Goal: Information Seeking & Learning: Find contact information

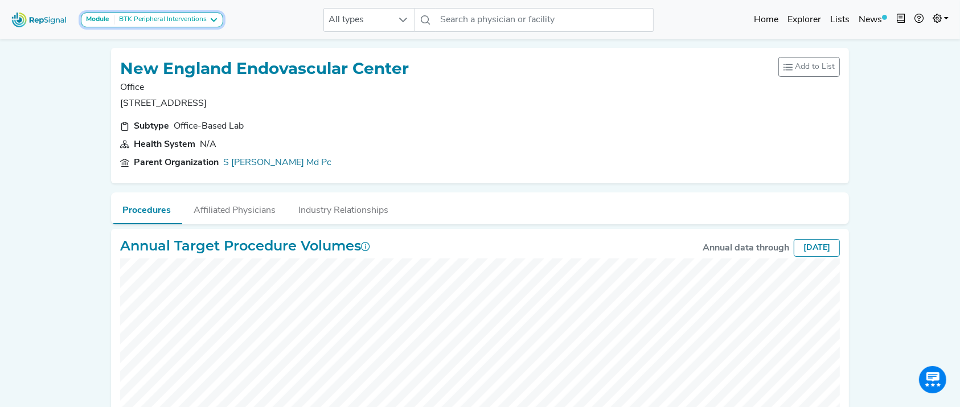
click at [213, 23] on icon at bounding box center [213, 19] width 9 height 9
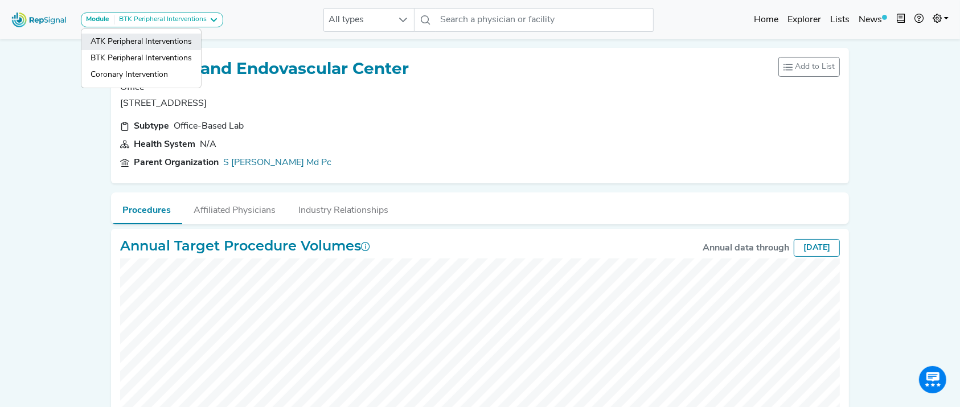
click at [182, 50] on link "ATK Peripheral Interventions" at bounding box center [141, 58] width 120 height 17
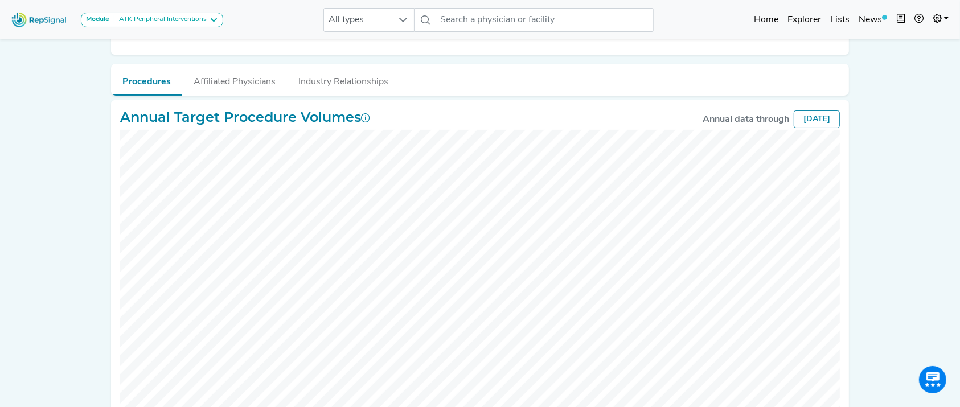
scroll to position [177, 0]
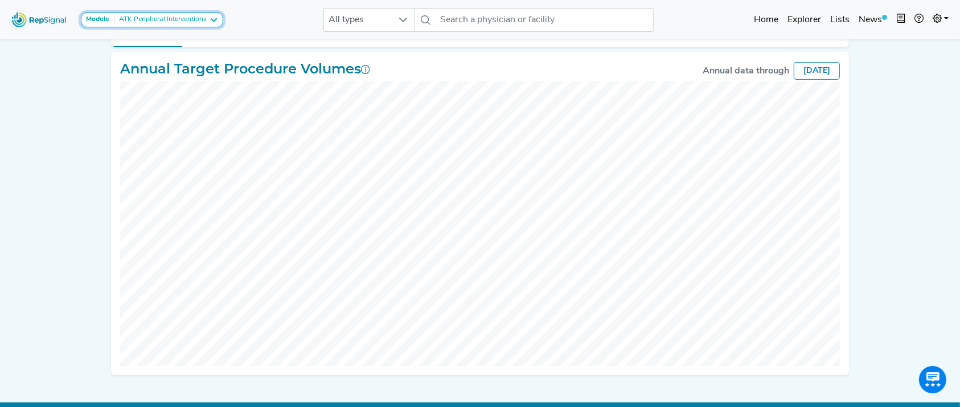
click at [156, 18] on div "ATK Peripheral Interventions" at bounding box center [160, 19] width 92 height 9
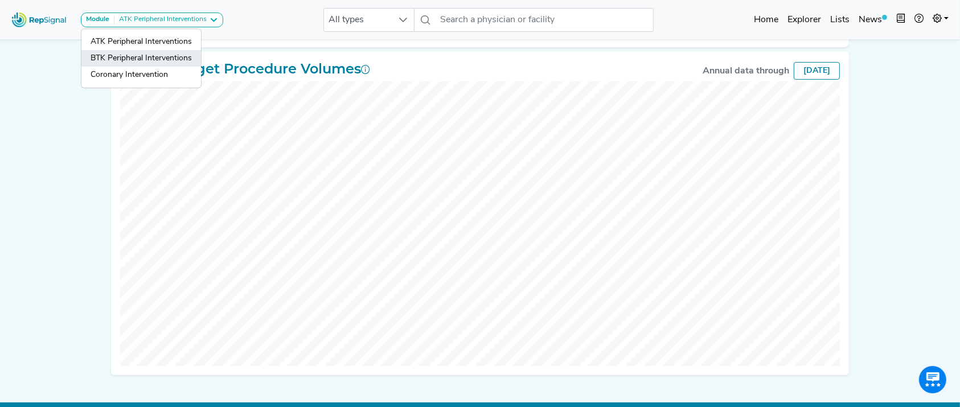
click at [150, 67] on link "BTK Peripheral Interventions" at bounding box center [141, 75] width 120 height 17
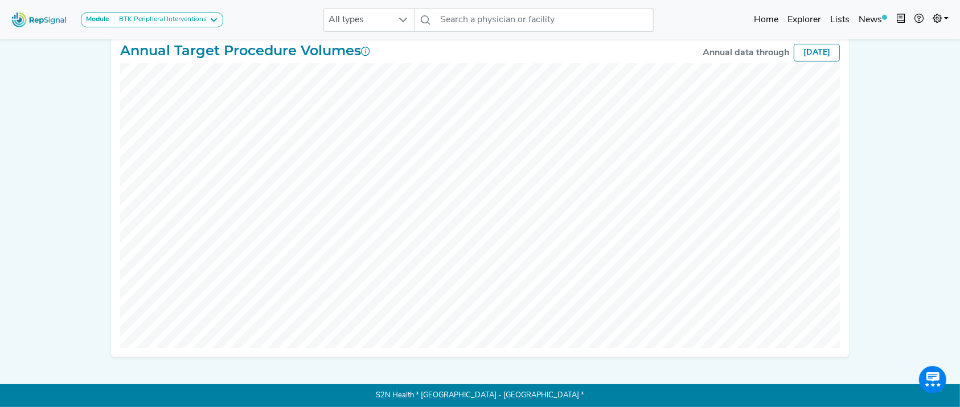
scroll to position [46, 0]
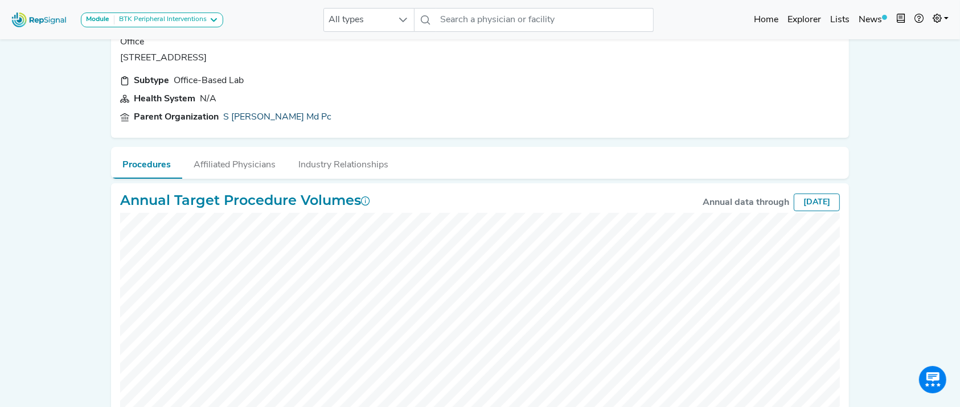
click at [286, 114] on link "S Lowell Kahn Md Pc" at bounding box center [277, 117] width 108 height 14
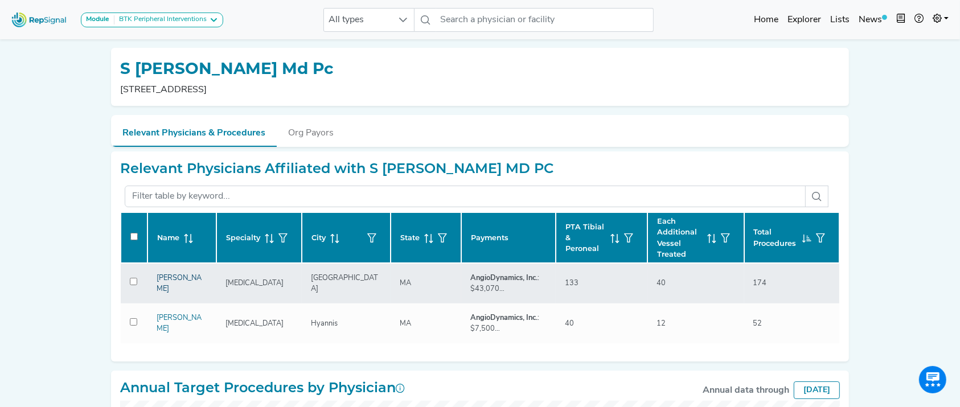
click at [184, 281] on link "[PERSON_NAME]" at bounding box center [179, 283] width 45 height 18
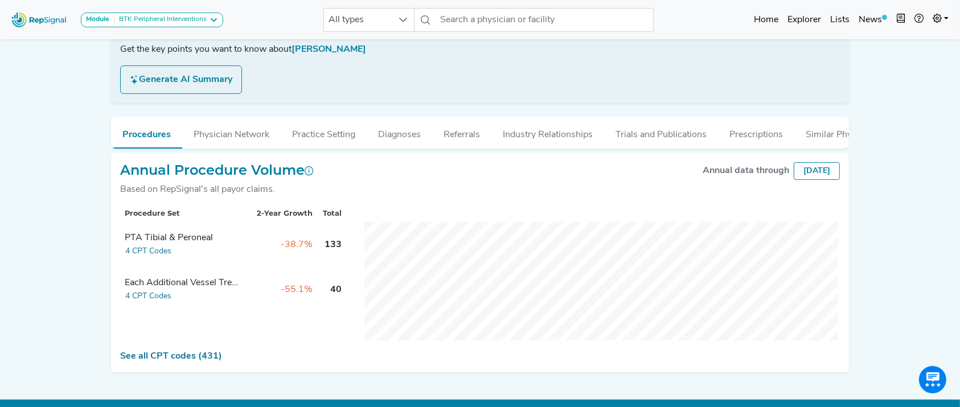
scroll to position [232, 0]
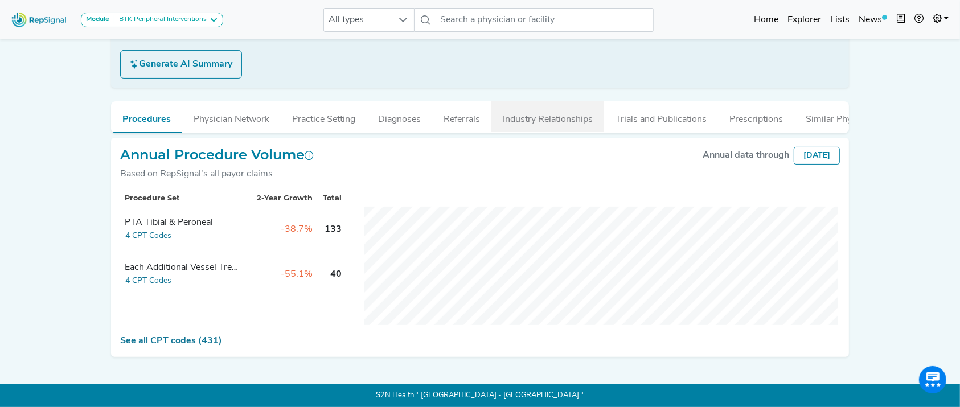
click at [543, 109] on button "Industry Relationships" at bounding box center [547, 116] width 113 height 31
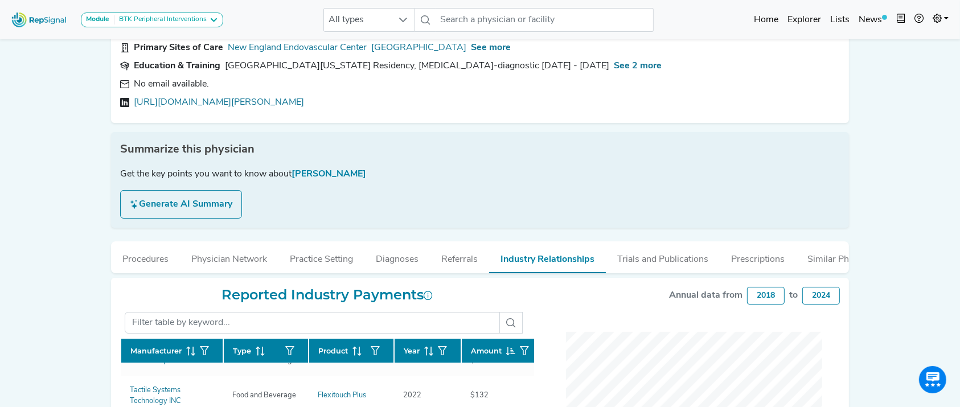
scroll to position [0, 0]
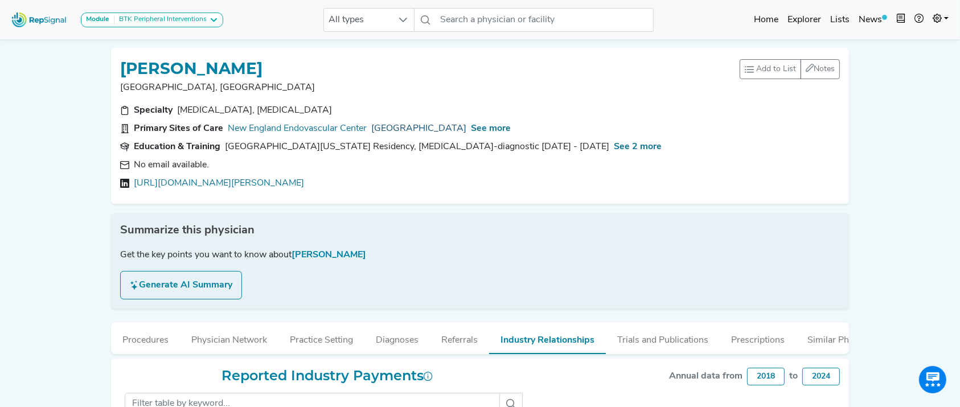
click at [417, 132] on link "[GEOGRAPHIC_DATA]" at bounding box center [418, 129] width 95 height 14
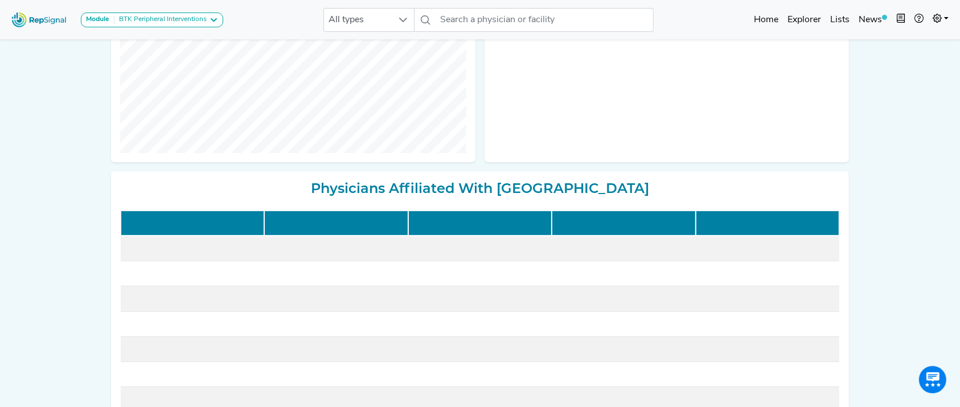
scroll to position [473, 0]
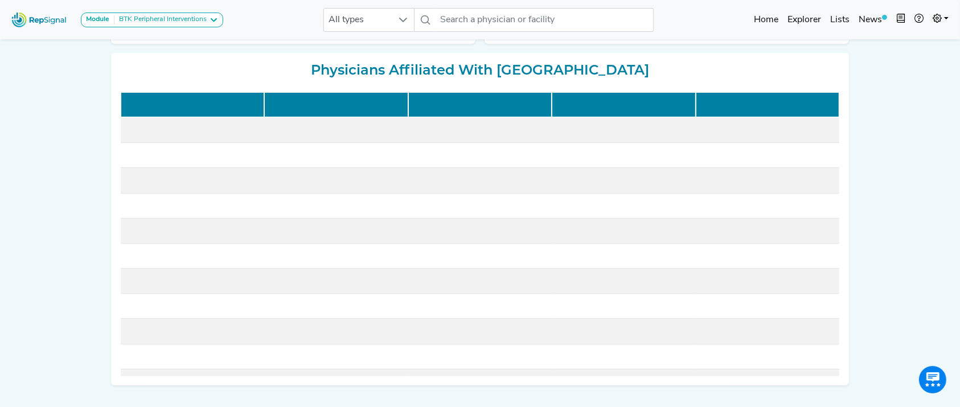
drag, startPoint x: 953, startPoint y: 333, endPoint x: 701, endPoint y: 7, distance: 412.5
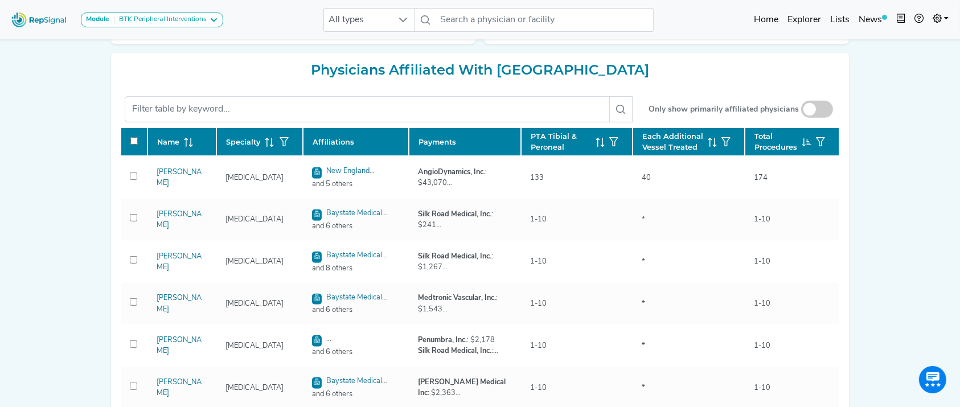
checkbox input "false"
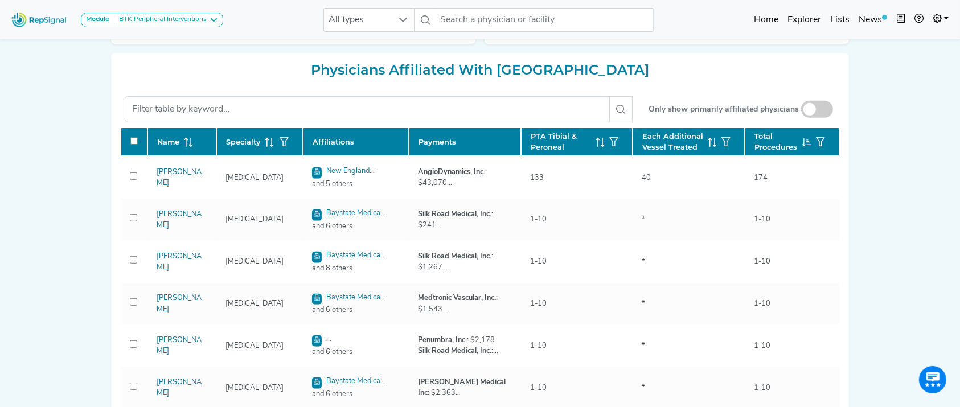
checkbox input "false"
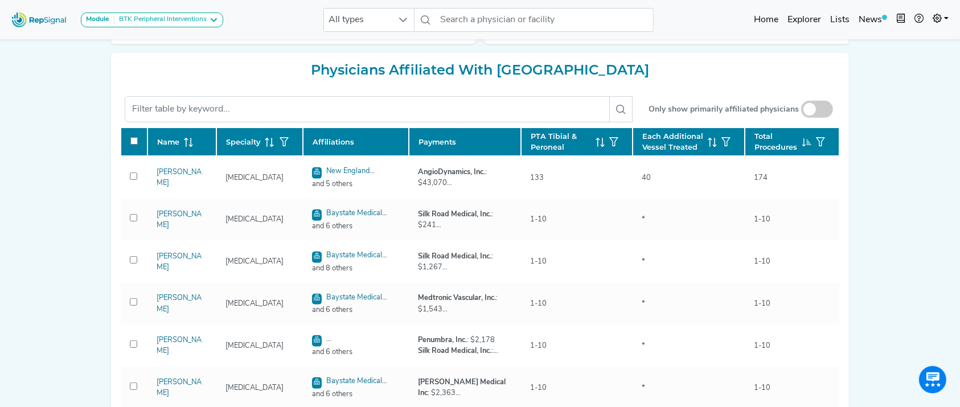
checkbox input "false"
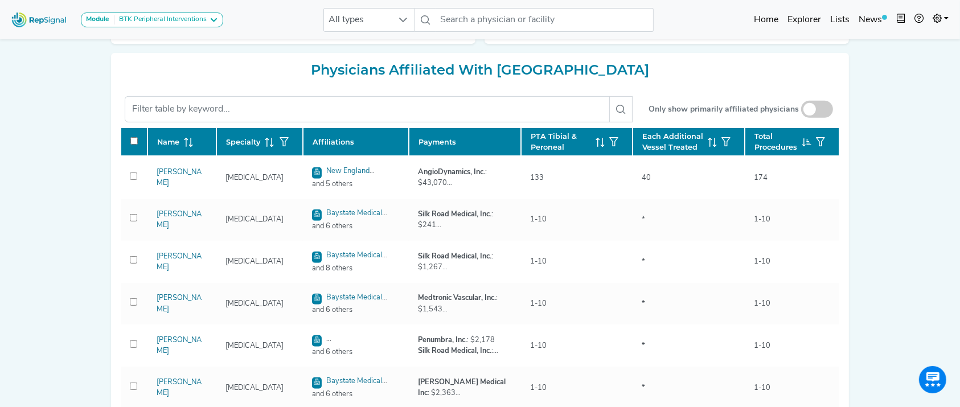
checkbox input "false"
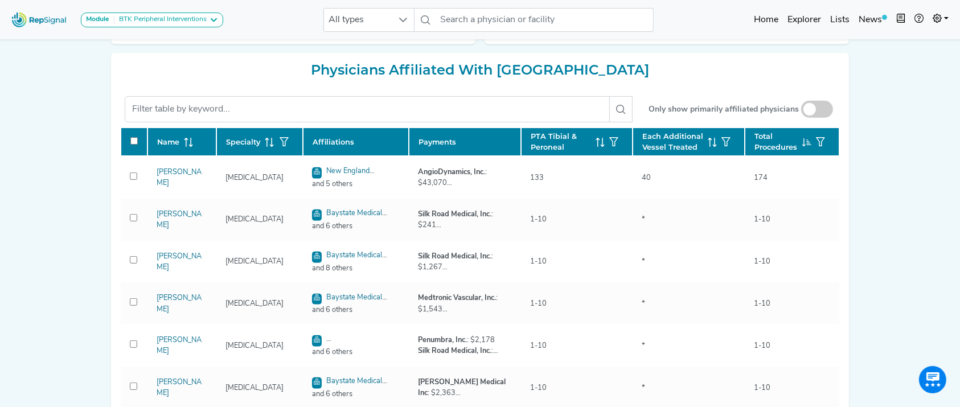
checkbox input "false"
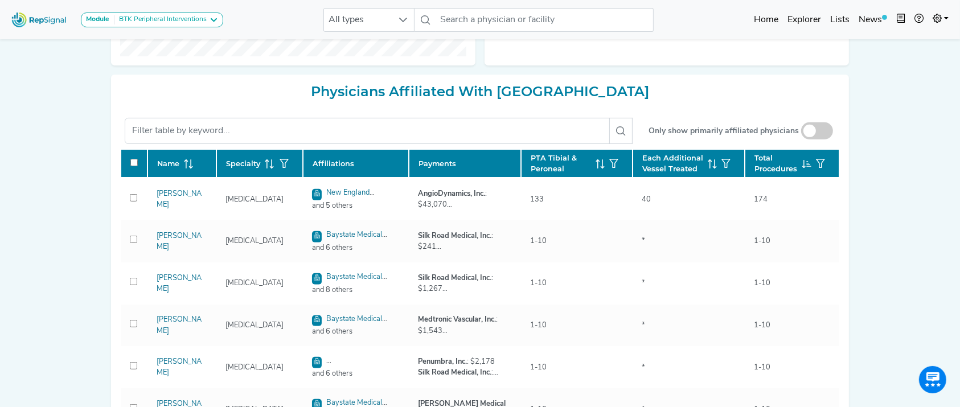
scroll to position [582, 0]
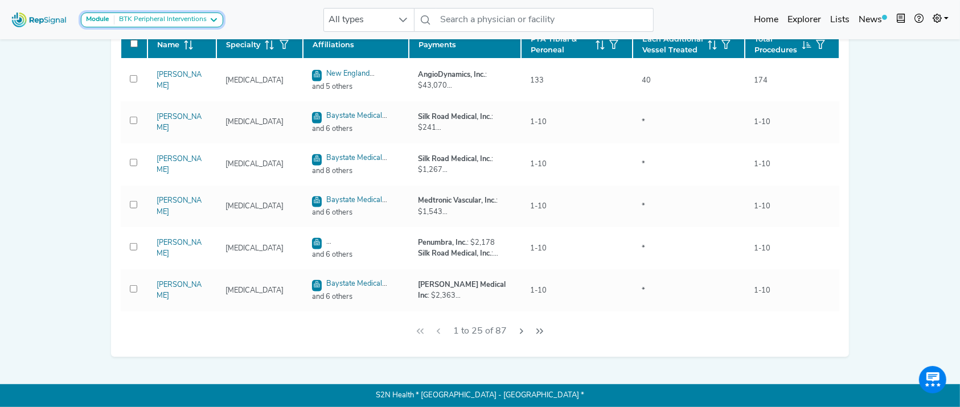
click at [184, 17] on div "BTK Peripheral Interventions" at bounding box center [160, 19] width 92 height 9
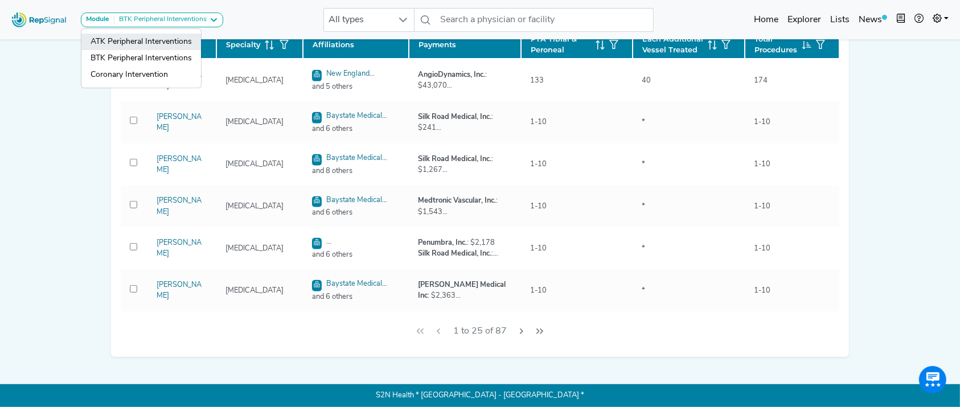
click at [164, 50] on link "ATK Peripheral Interventions" at bounding box center [141, 58] width 120 height 17
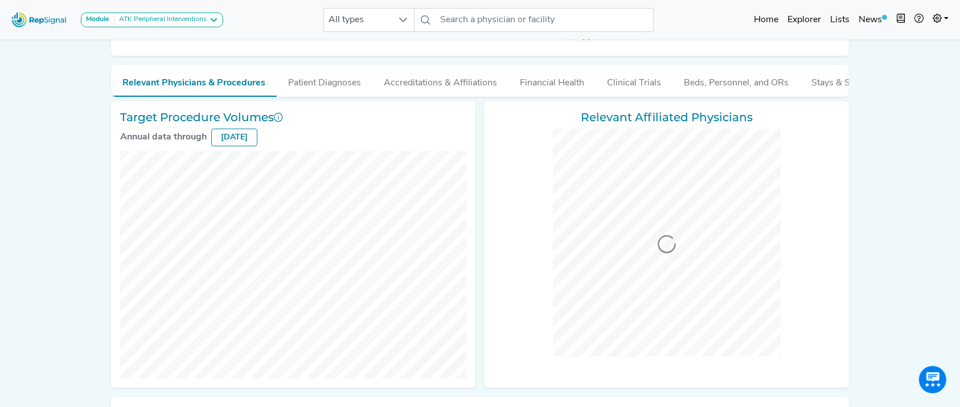
scroll to position [0, 0]
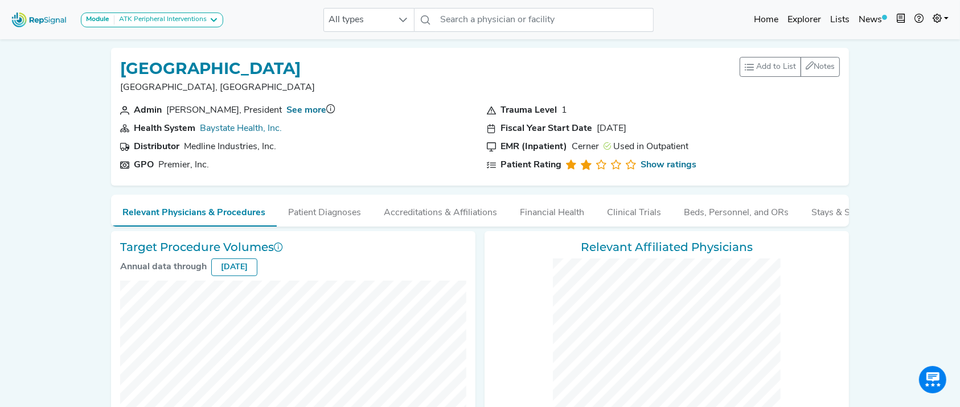
checkbox input "false"
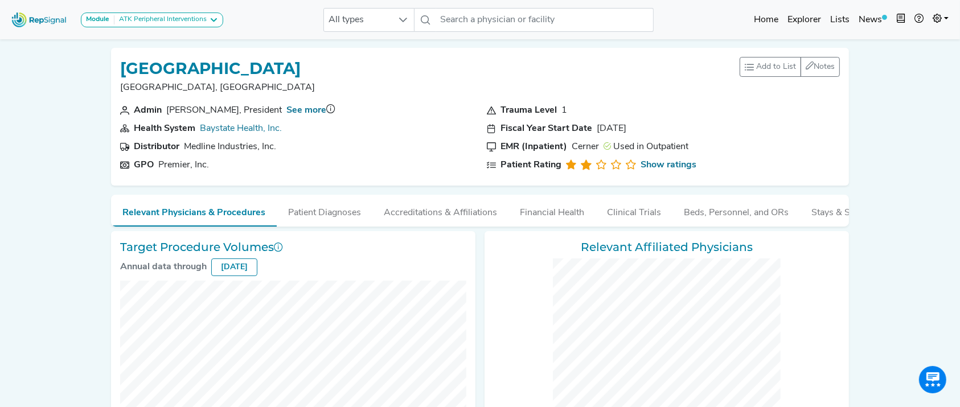
checkbox input "false"
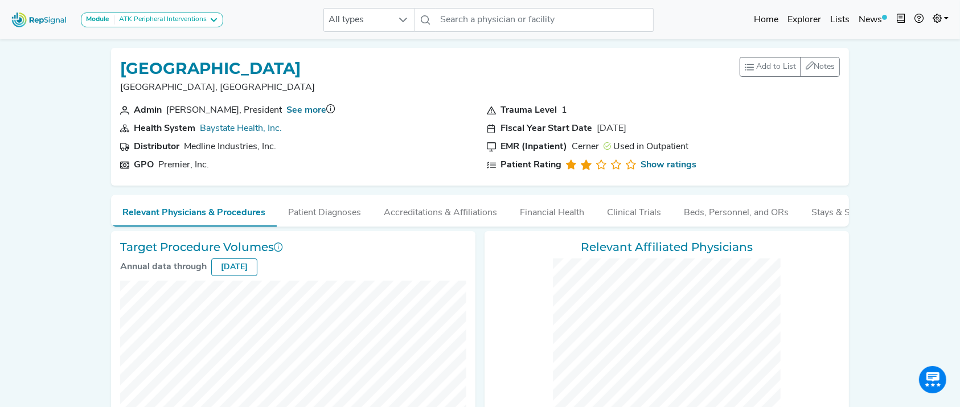
checkbox input "false"
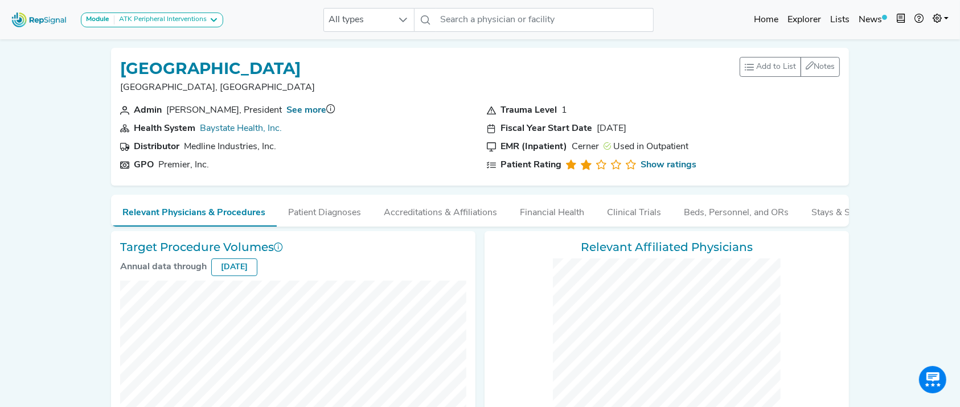
checkbox input "false"
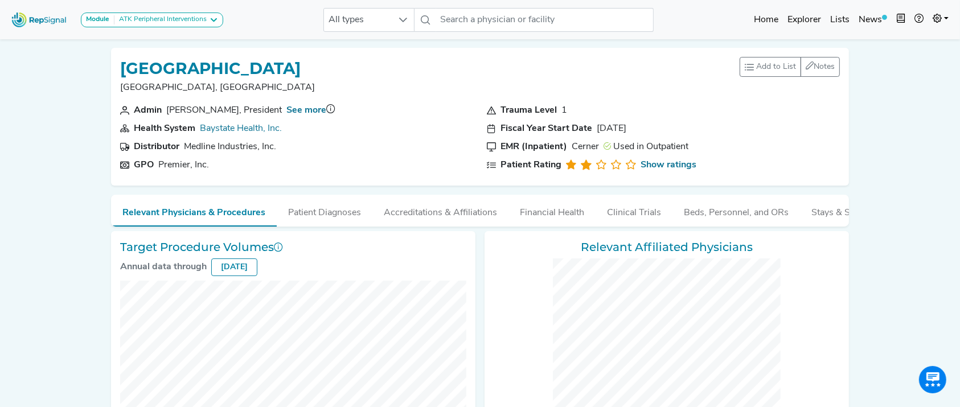
checkbox input "false"
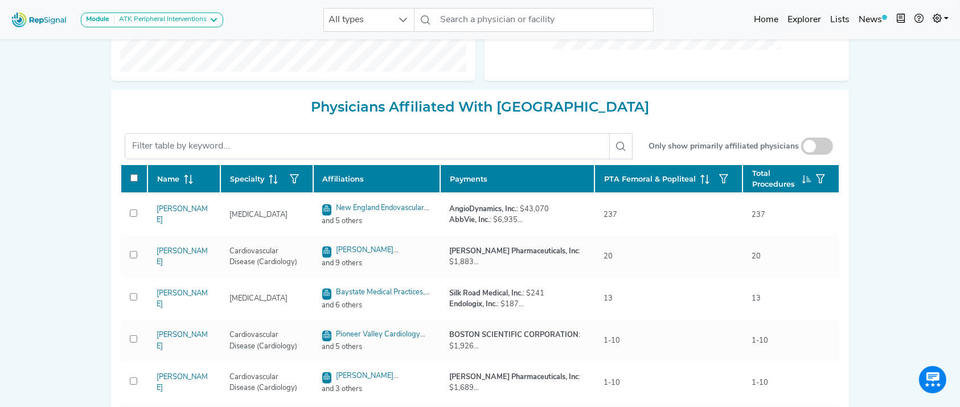
scroll to position [504, 0]
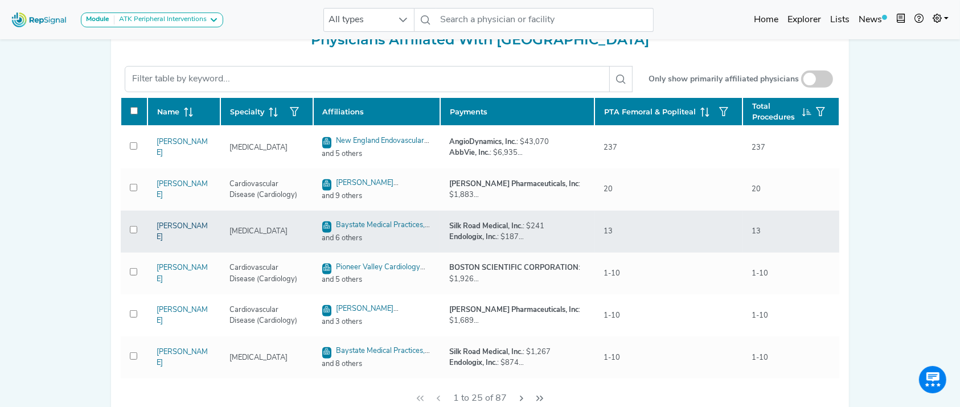
drag, startPoint x: 167, startPoint y: 240, endPoint x: 163, endPoint y: 234, distance: 6.9
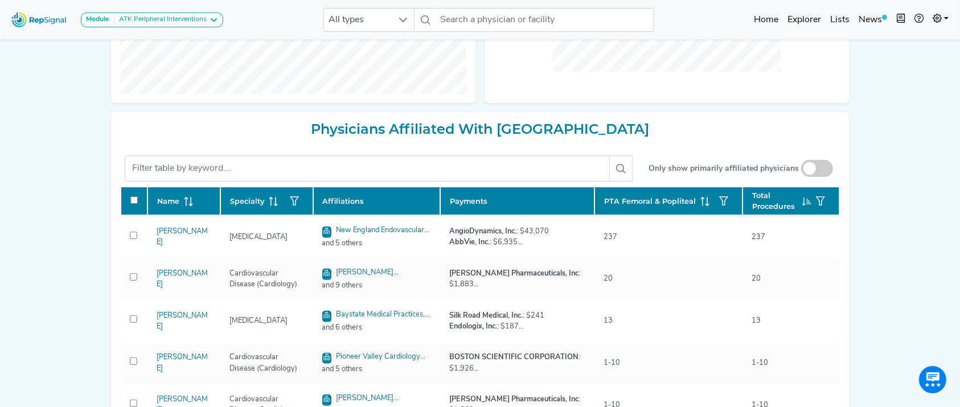
scroll to position [0, 0]
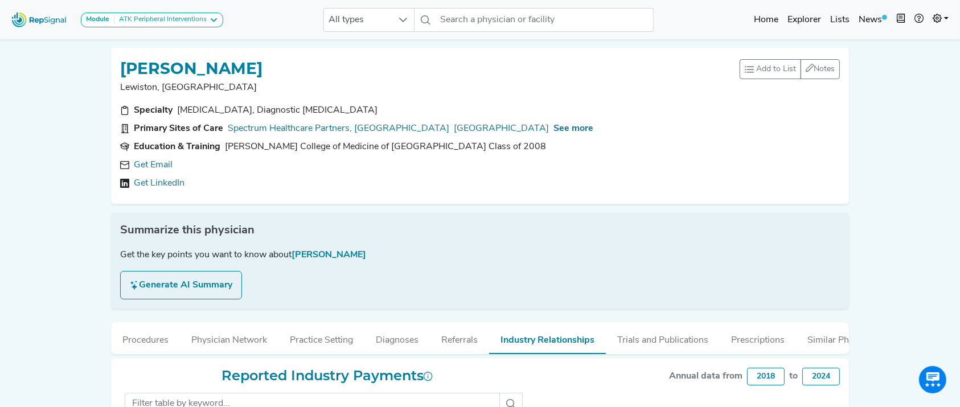
click at [424, 56] on div "MATTHEW RECKER Lewiston, ME Add to List Recent Lists: Starred Physicians Create…" at bounding box center [480, 126] width 738 height 156
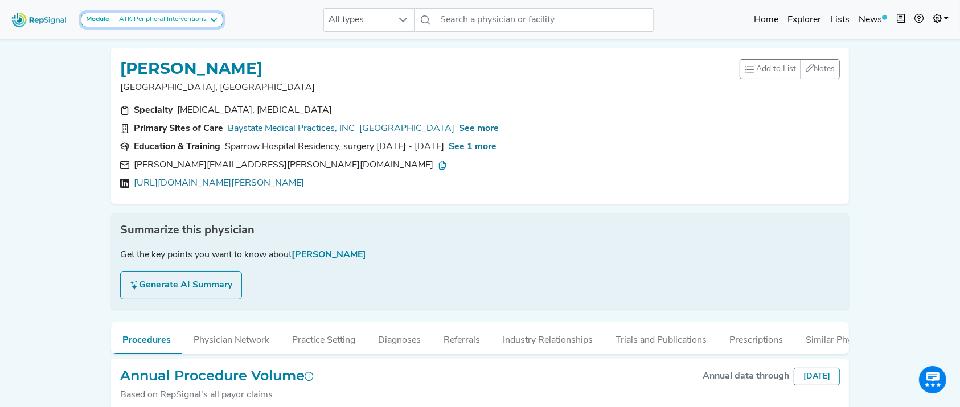
click at [125, 13] on button "Module ATK Peripheral Interventions" at bounding box center [152, 20] width 142 height 15
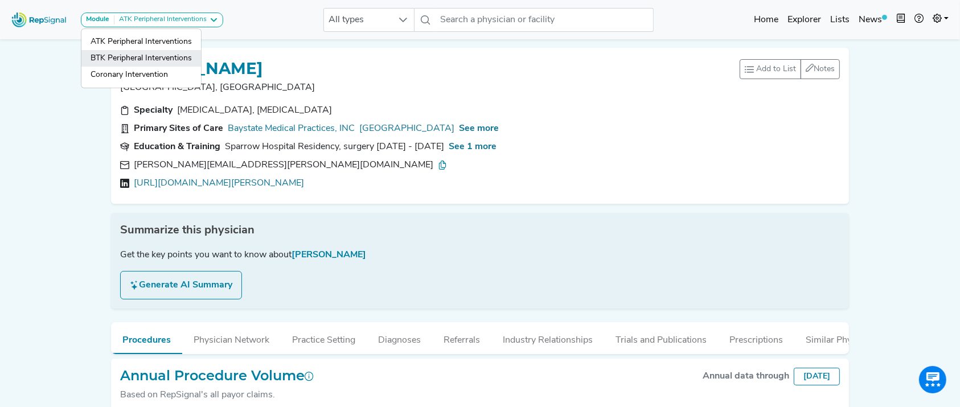
click at [132, 67] on link "BTK Peripheral Interventions" at bounding box center [141, 75] width 120 height 17
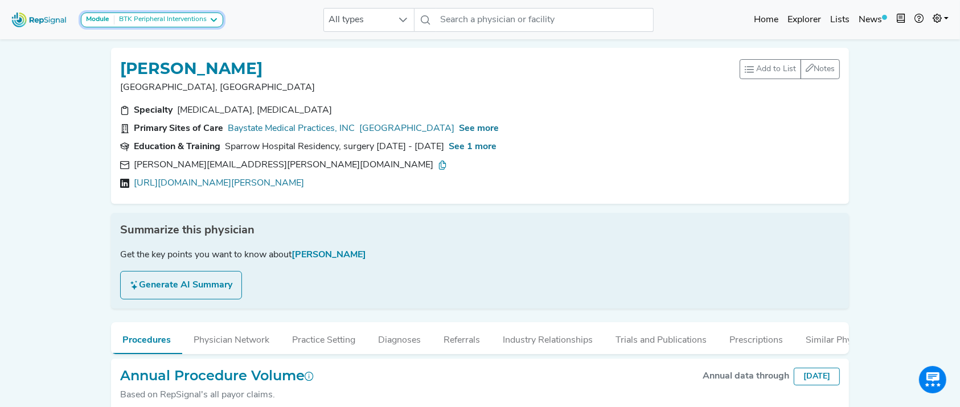
click at [137, 19] on div "BTK Peripheral Interventions" at bounding box center [160, 19] width 92 height 9
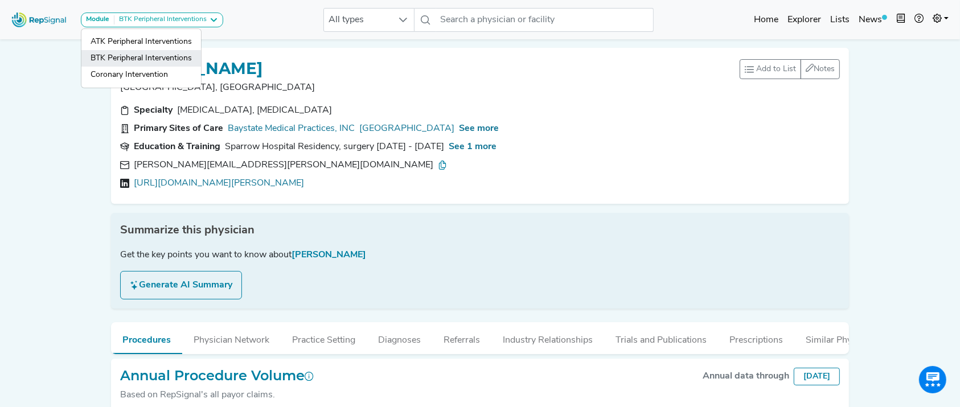
click at [158, 67] on link "BTK Peripheral Interventions" at bounding box center [141, 75] width 120 height 17
click at [438, 162] on icon at bounding box center [442, 164] width 9 height 9
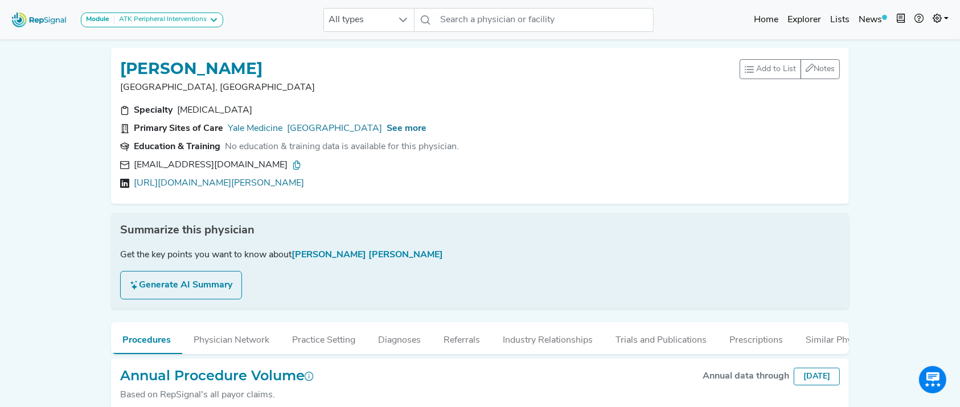
drag, startPoint x: 278, startPoint y: 59, endPoint x: 96, endPoint y: 54, distance: 181.6
click at [96, 54] on div "Module ATK Peripheral Interventions ATK Peripheral Interventions BTK Peripheral…" at bounding box center [480, 253] width 960 height 506
copy h1 "ISIBOR ARHUIDESE"
click at [320, 84] on p "New Haven, CT" at bounding box center [429, 88] width 619 height 14
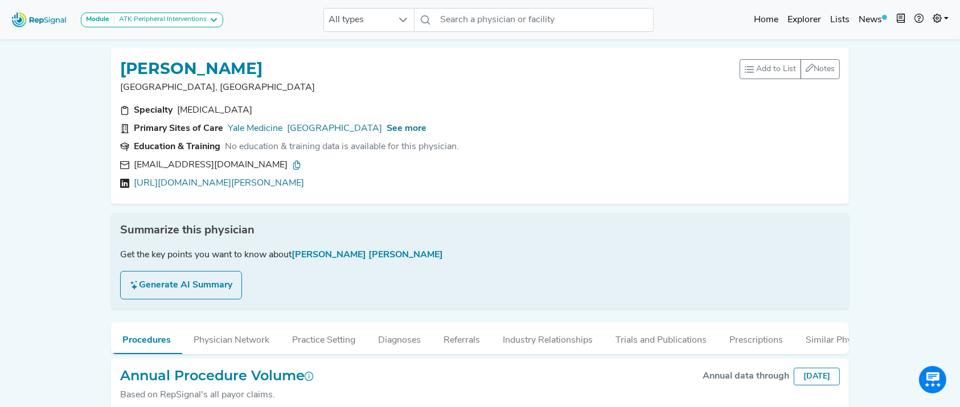
drag, startPoint x: 287, startPoint y: 74, endPoint x: 188, endPoint y: 71, distance: 99.6
click at [188, 71] on div "ISIBOR ARHUIDESE" at bounding box center [429, 68] width 619 height 22
drag, startPoint x: 160, startPoint y: 163, endPoint x: 196, endPoint y: 161, distance: 35.9
click at [196, 161] on div "isibor.arhuidese@yale.edu" at bounding box center [217, 165] width 167 height 14
drag, startPoint x: 194, startPoint y: 161, endPoint x: 160, endPoint y: 164, distance: 33.7
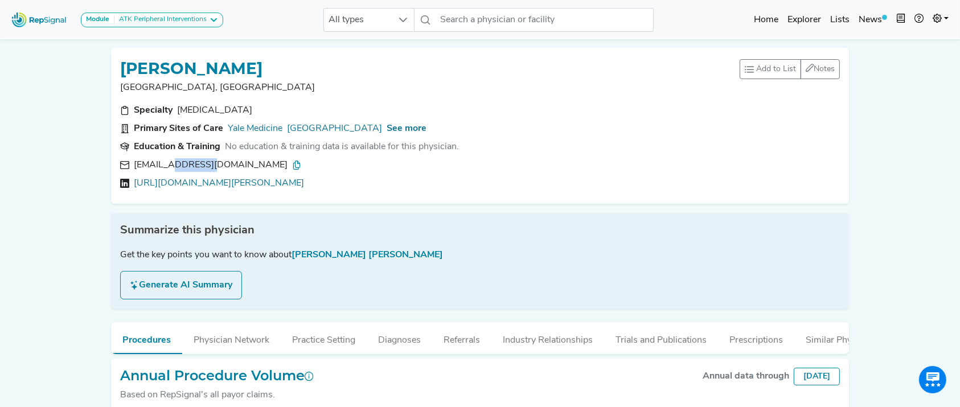
click at [160, 164] on div "isibor.arhuidese@yale.edu" at bounding box center [217, 165] width 167 height 14
copy div "rhuidese"
click at [292, 164] on icon at bounding box center [296, 164] width 9 height 9
click at [253, 122] on link "Yale Medicine" at bounding box center [255, 129] width 55 height 14
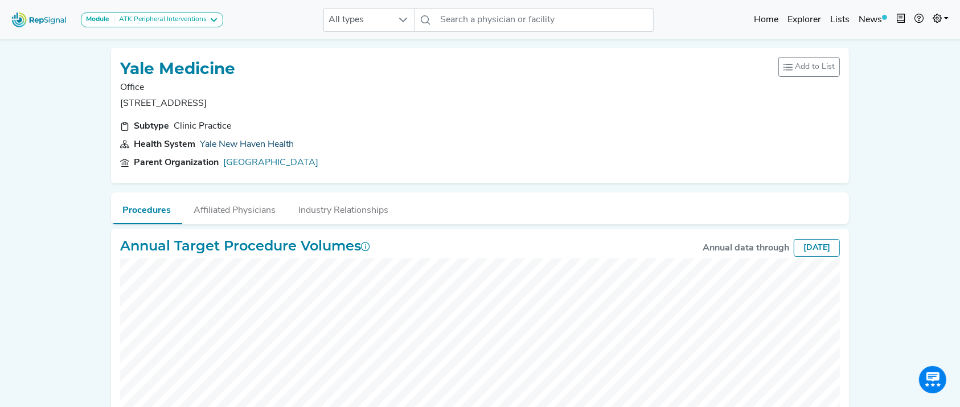
click at [245, 143] on link "Yale New Haven Health" at bounding box center [247, 144] width 94 height 9
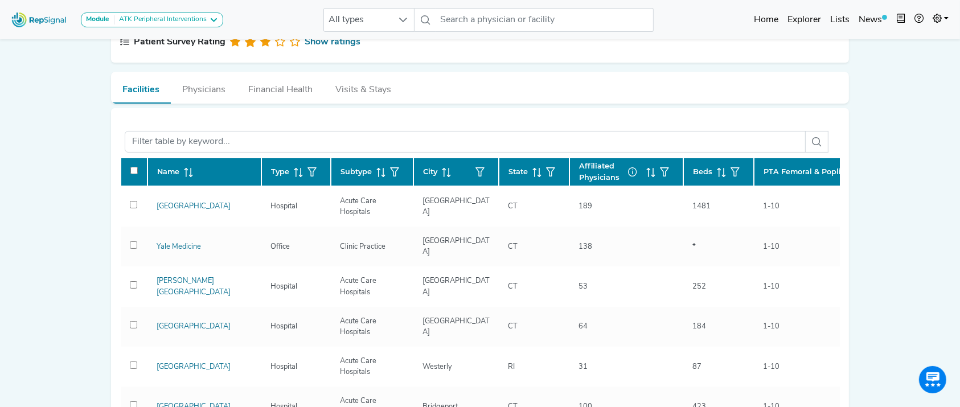
scroll to position [153, 0]
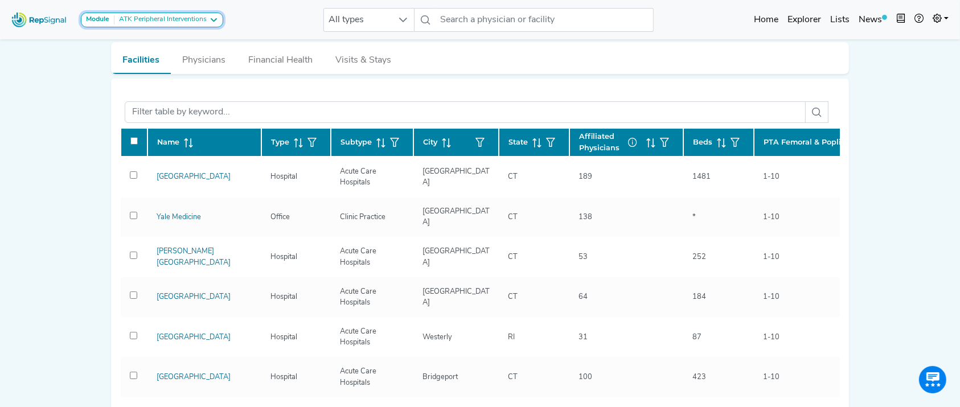
click at [196, 20] on div "ATK Peripheral Interventions" at bounding box center [160, 19] width 92 height 9
click at [170, 67] on link "BTK Peripheral Interventions" at bounding box center [141, 75] width 120 height 17
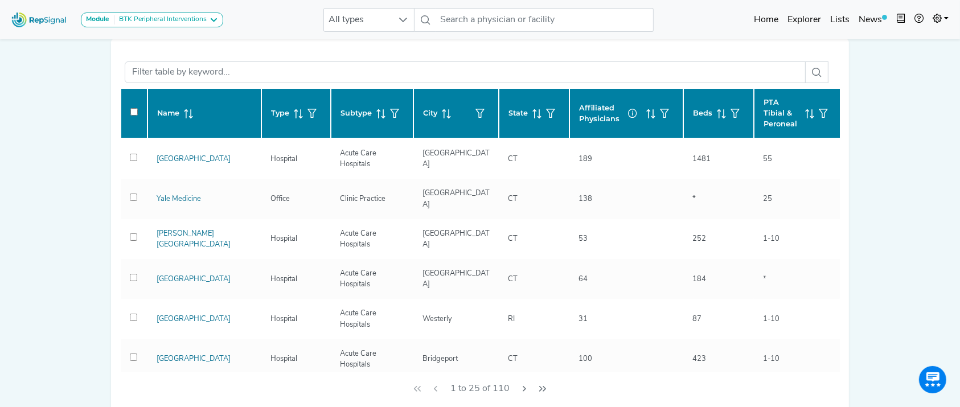
scroll to position [0, 0]
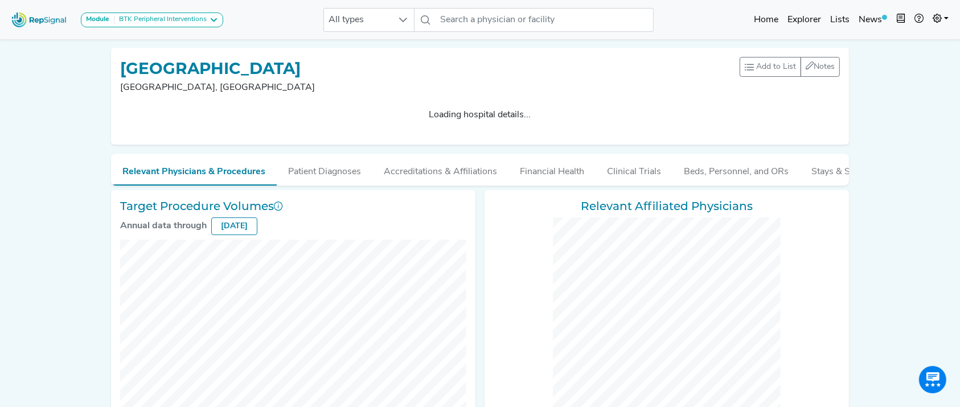
checkbox input "false"
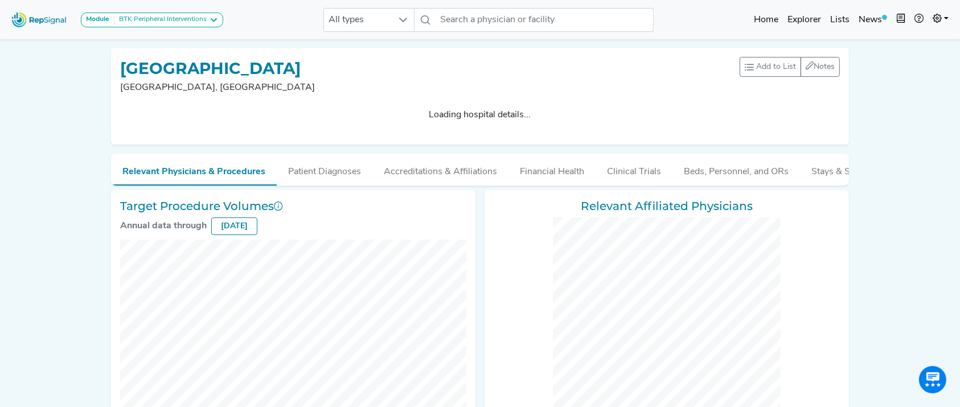
checkbox input "false"
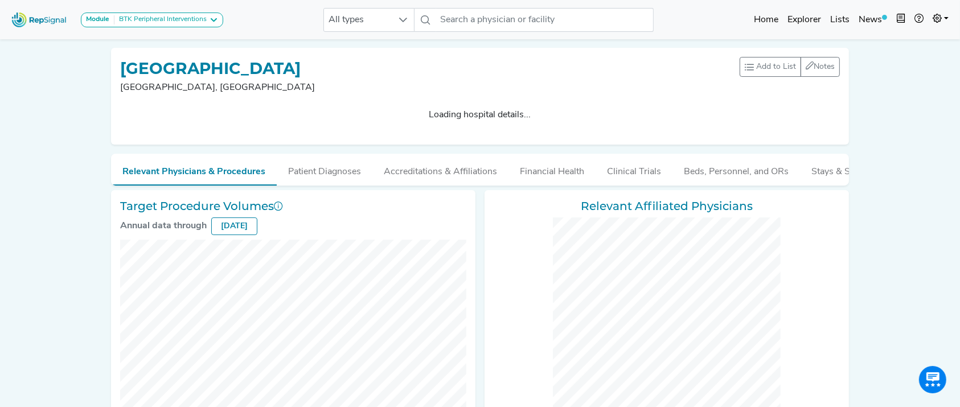
checkbox input "false"
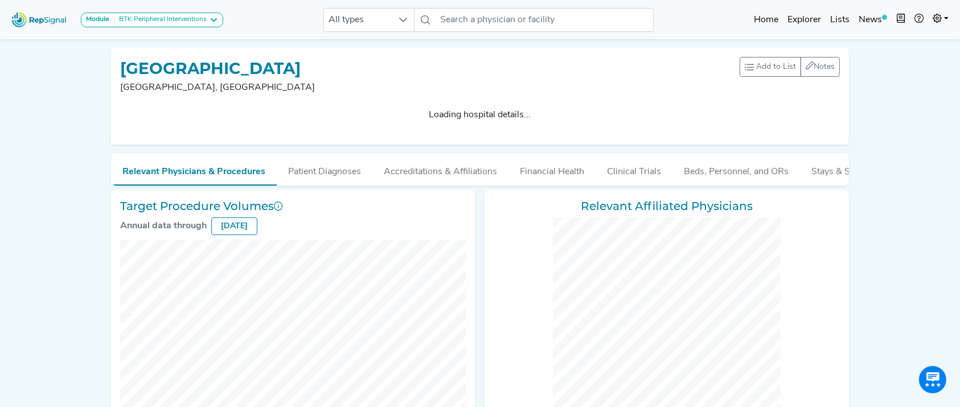
checkbox input "false"
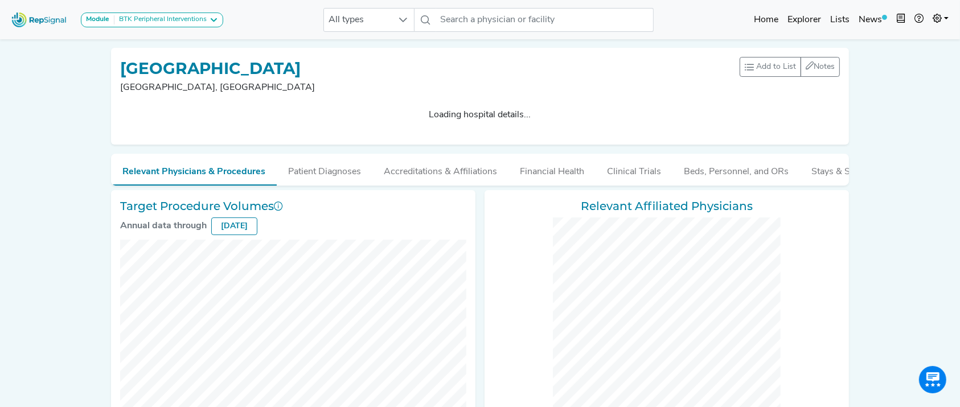
checkbox input "false"
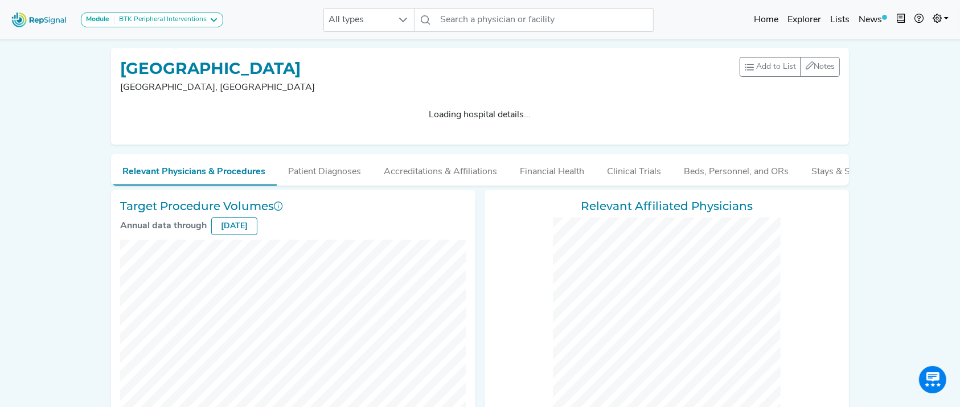
checkbox input "false"
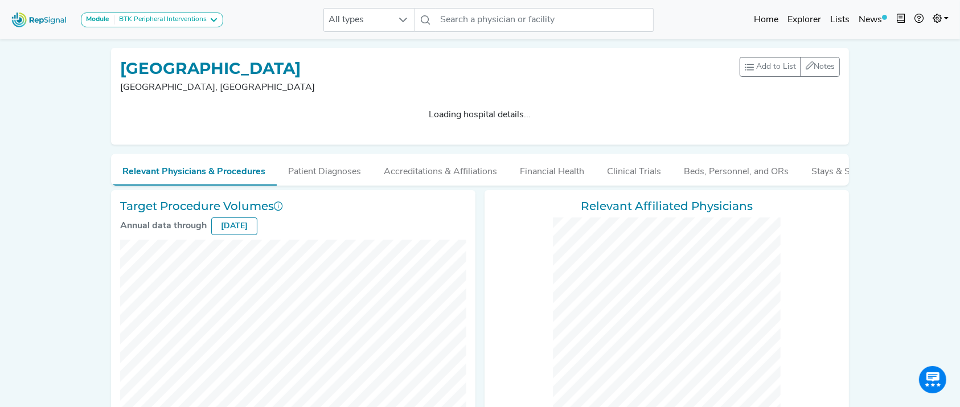
checkbox input "false"
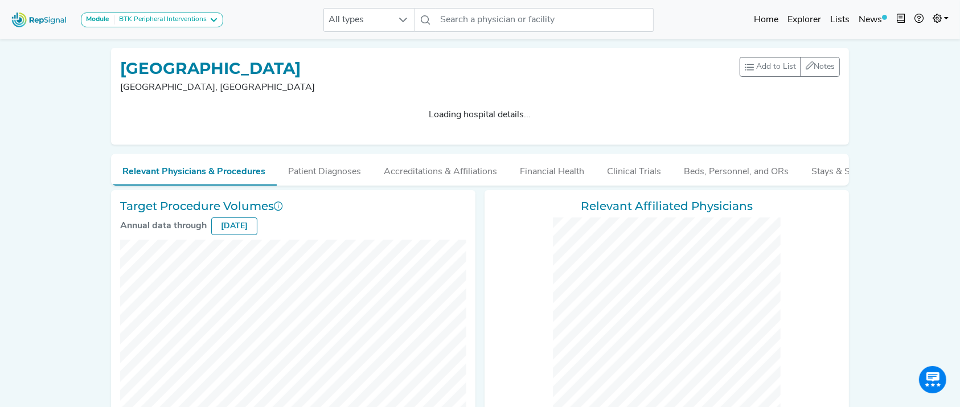
checkbox input "false"
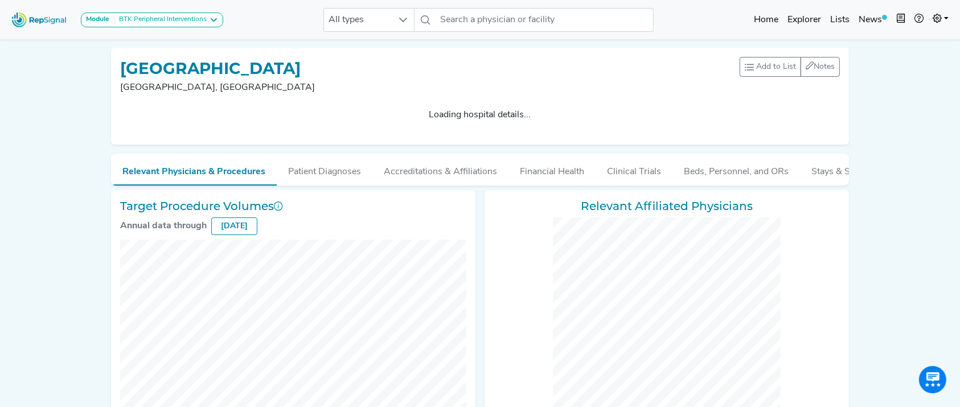
checkbox input "false"
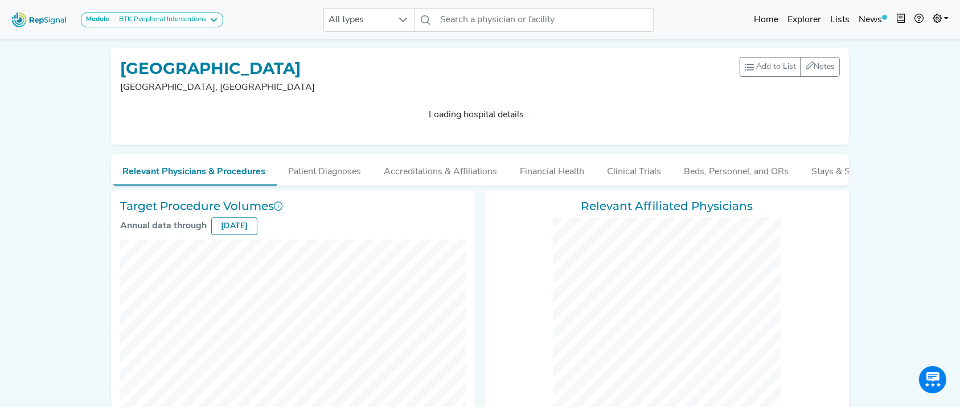
checkbox input "false"
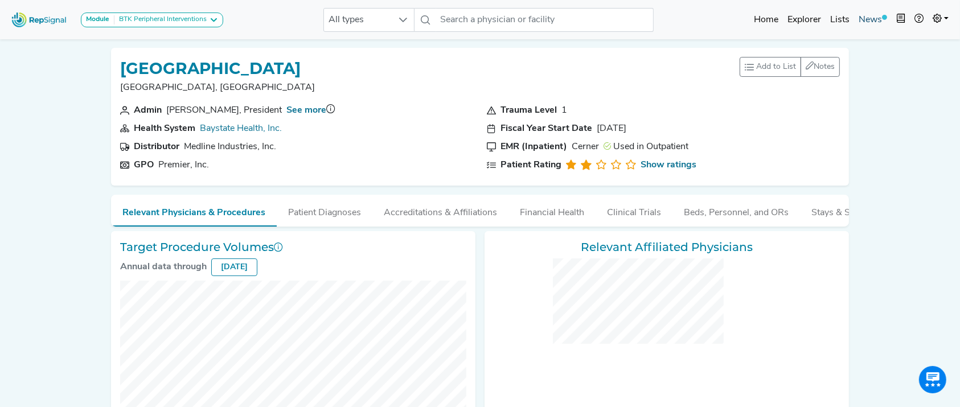
checkbox input "false"
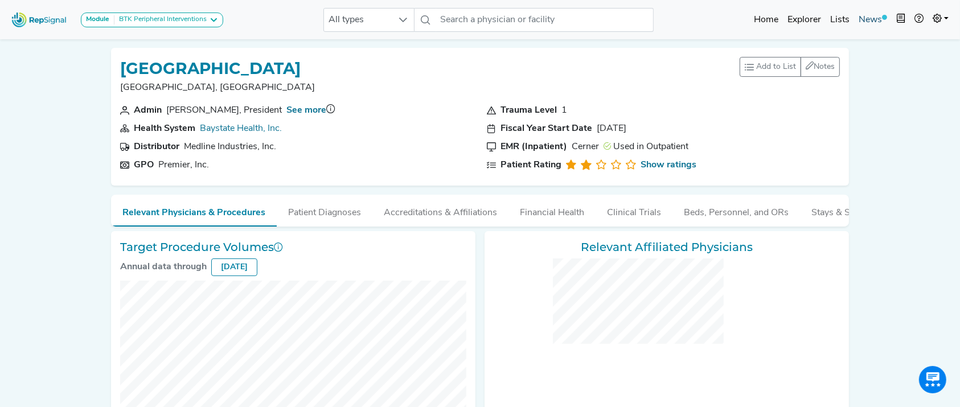
checkbox input "false"
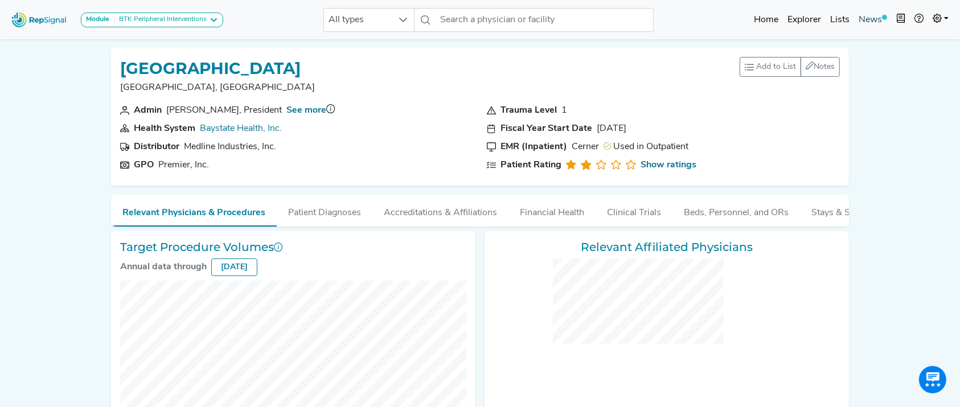
checkbox input "false"
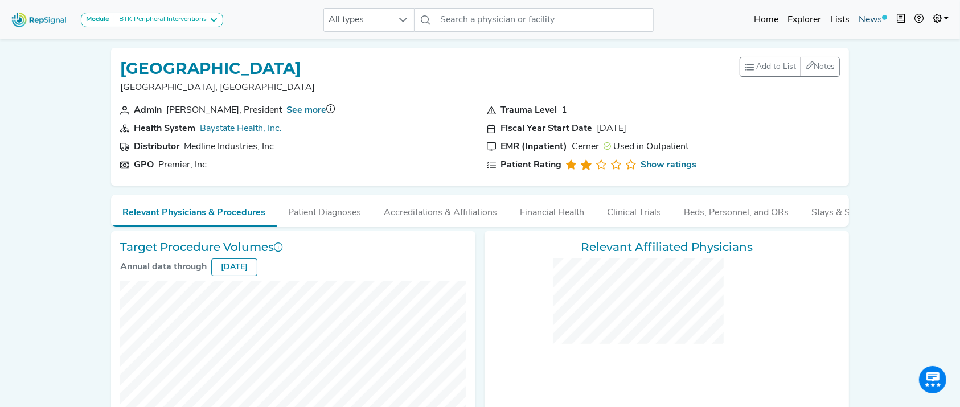
checkbox input "false"
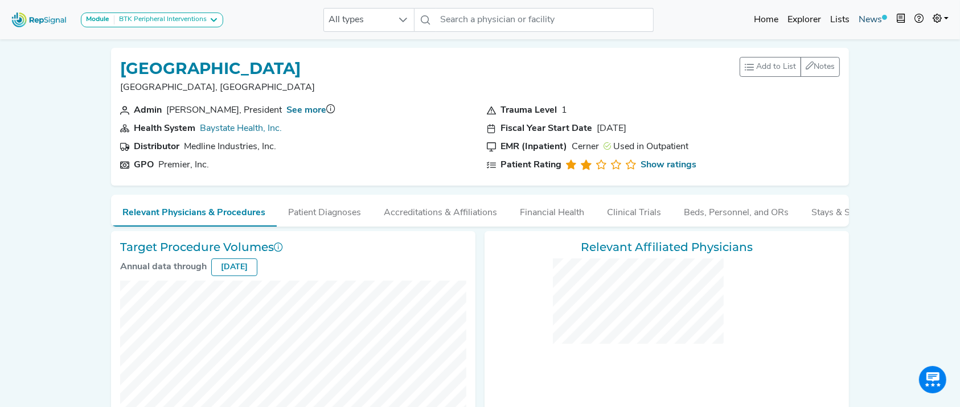
checkbox input "false"
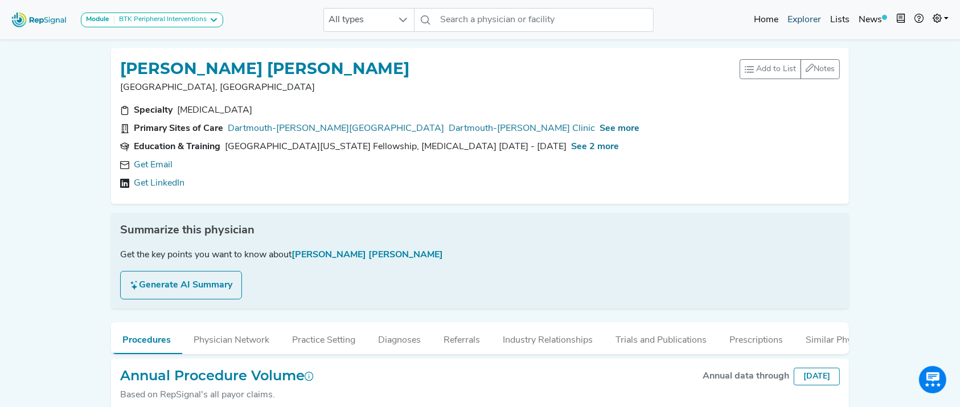
click at [814, 17] on link "Explorer" at bounding box center [804, 20] width 43 height 23
click at [571, 73] on div "[PERSON_NAME] [PERSON_NAME]" at bounding box center [429, 68] width 619 height 22
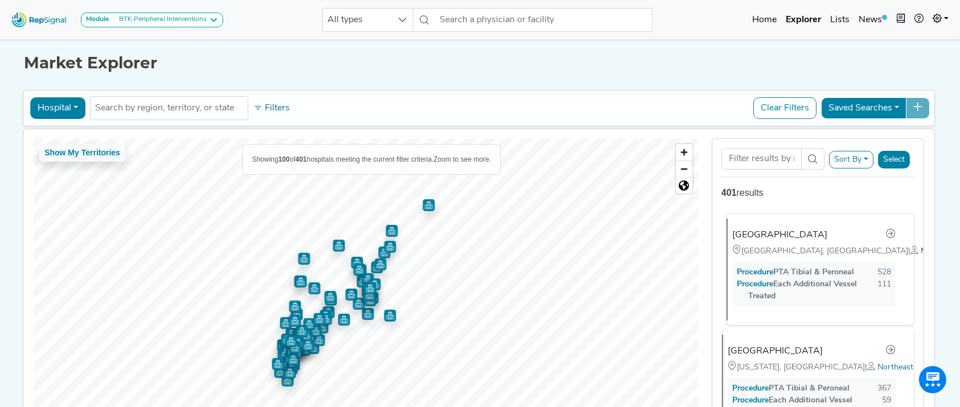
click at [920, 256] on span "Northeast" at bounding box center [938, 251] width 36 height 9
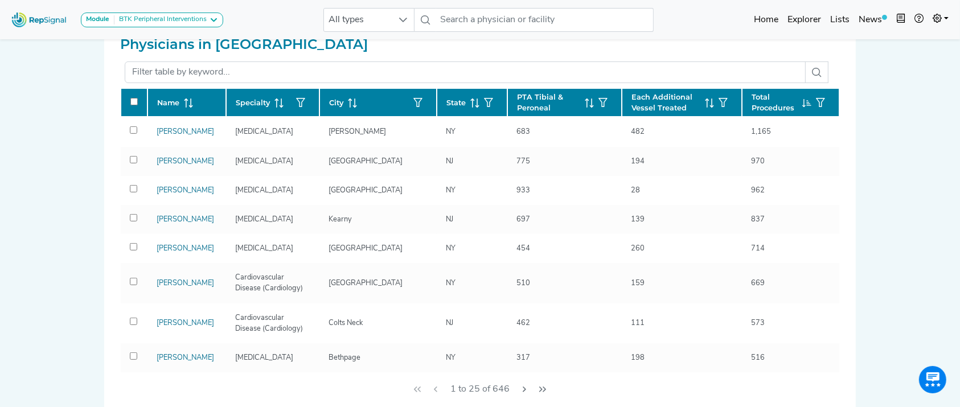
scroll to position [361, 0]
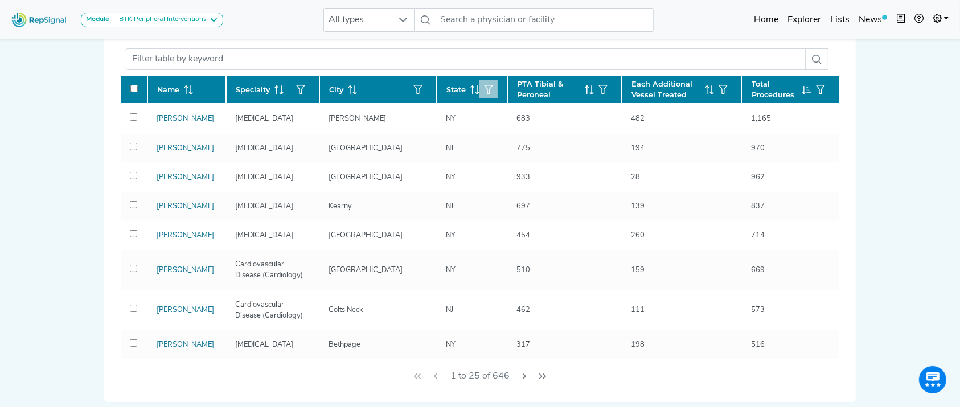
click at [484, 87] on icon "button" at bounding box center [488, 89] width 9 height 9
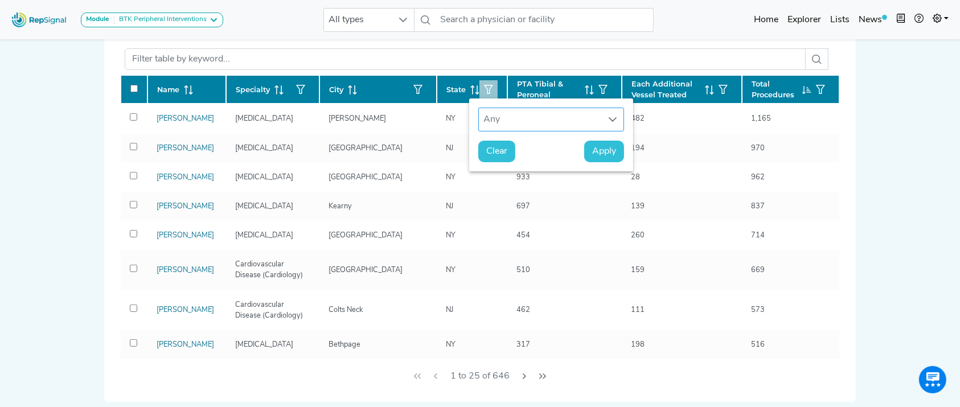
click at [499, 119] on div "Any" at bounding box center [540, 119] width 123 height 23
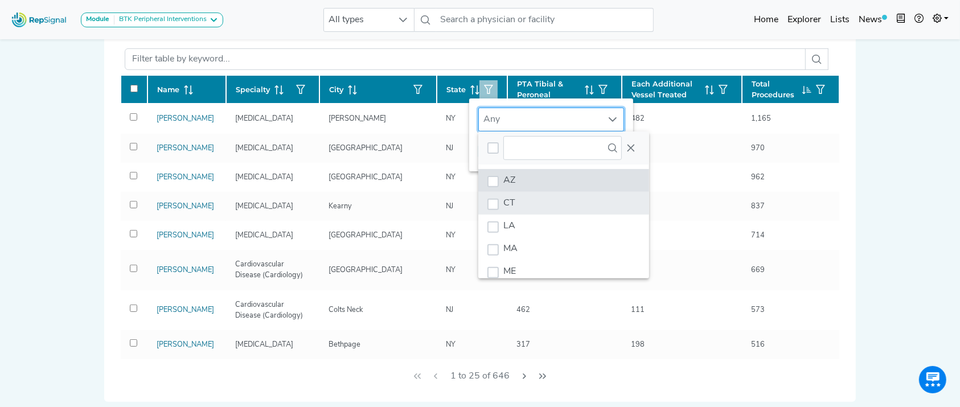
click at [524, 193] on li "CT" at bounding box center [563, 203] width 171 height 23
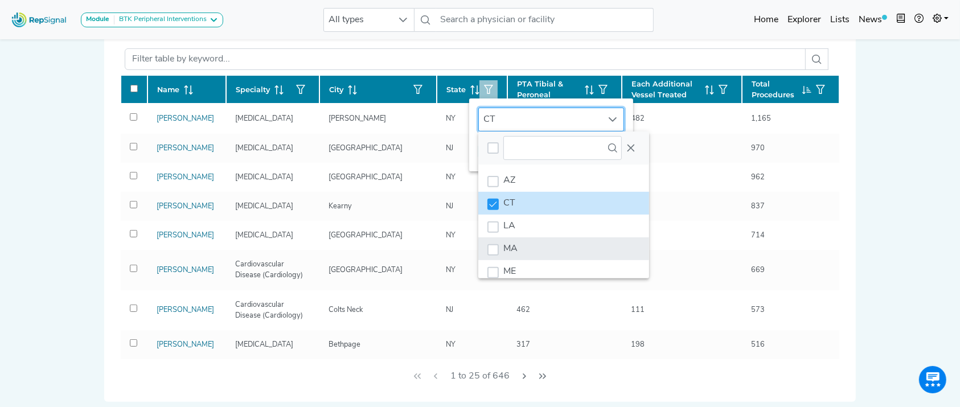
click at [526, 246] on li "MA" at bounding box center [563, 248] width 171 height 23
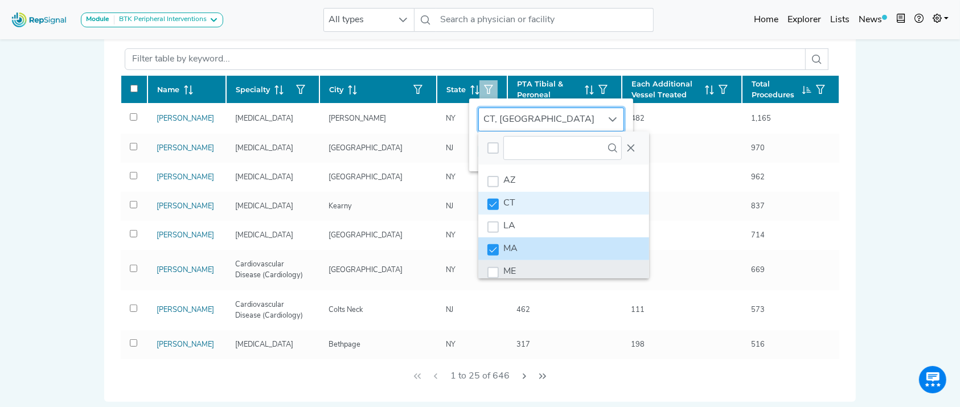
click at [530, 273] on li "ME" at bounding box center [563, 271] width 171 height 23
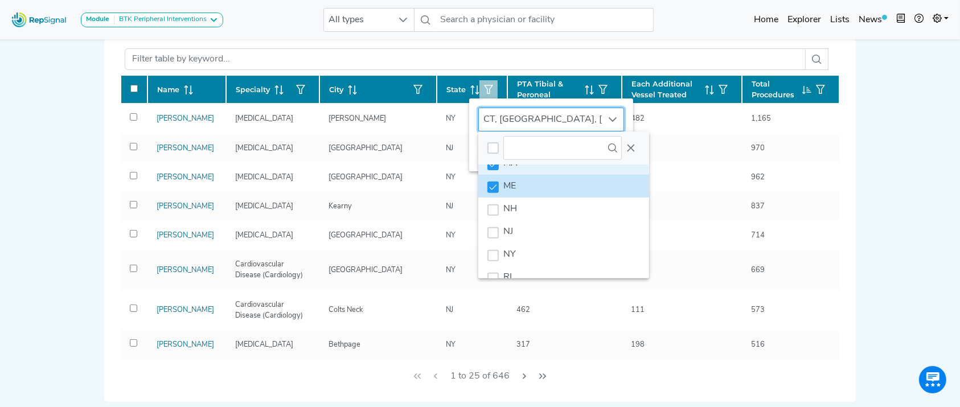
scroll to position [102, 0]
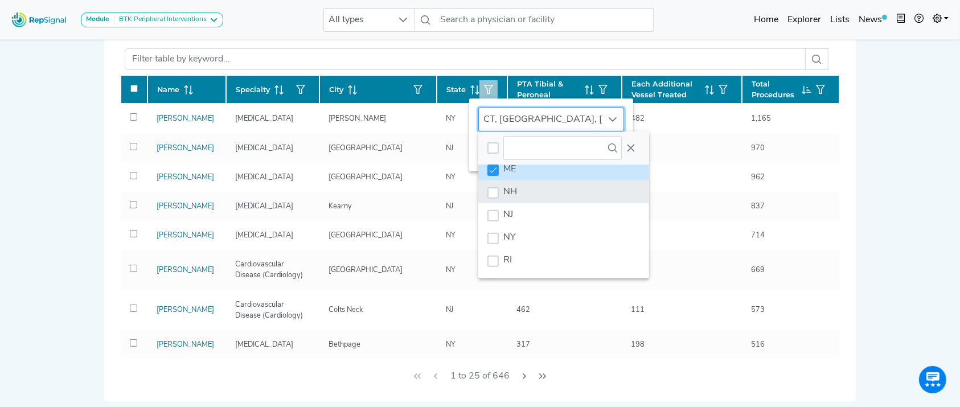
click at [573, 190] on li "NH" at bounding box center [563, 191] width 171 height 23
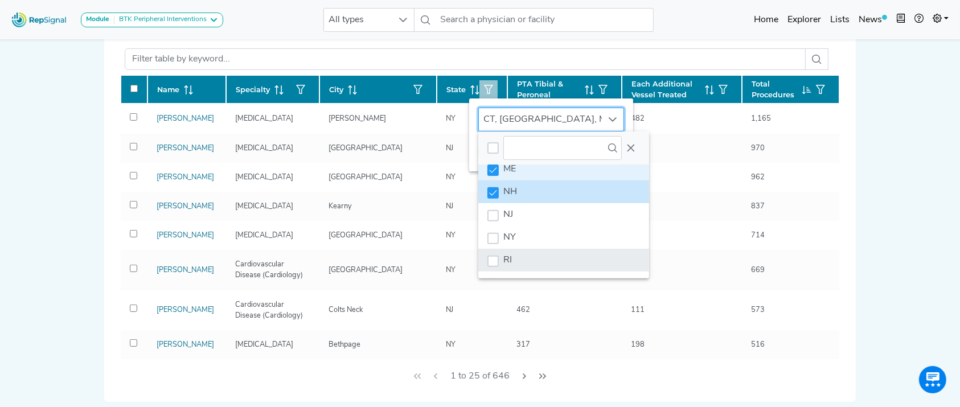
click at [558, 257] on li "RI" at bounding box center [563, 260] width 171 height 23
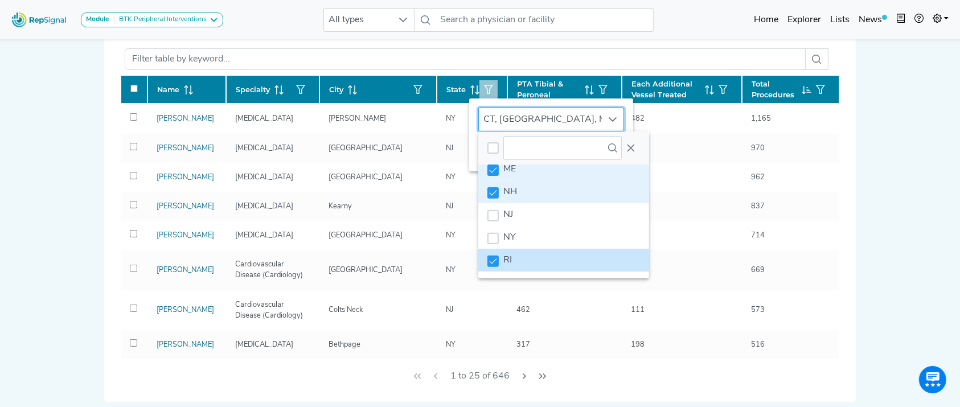
scroll to position [132, 0]
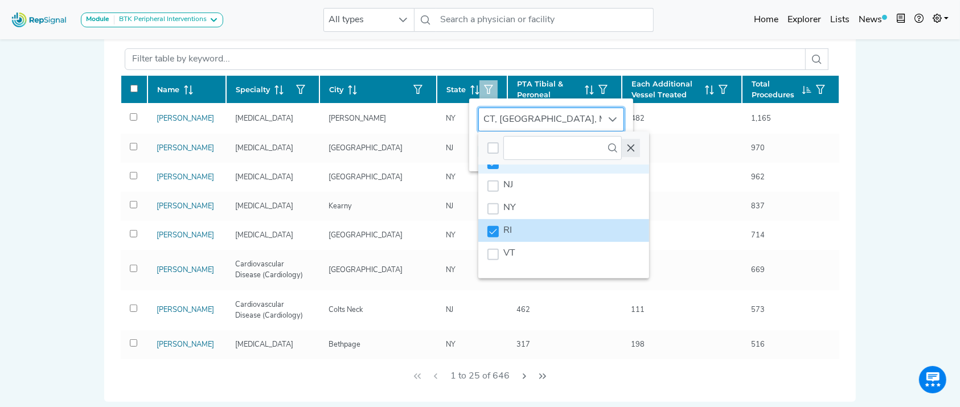
click at [628, 150] on icon "Close" at bounding box center [630, 147] width 9 height 9
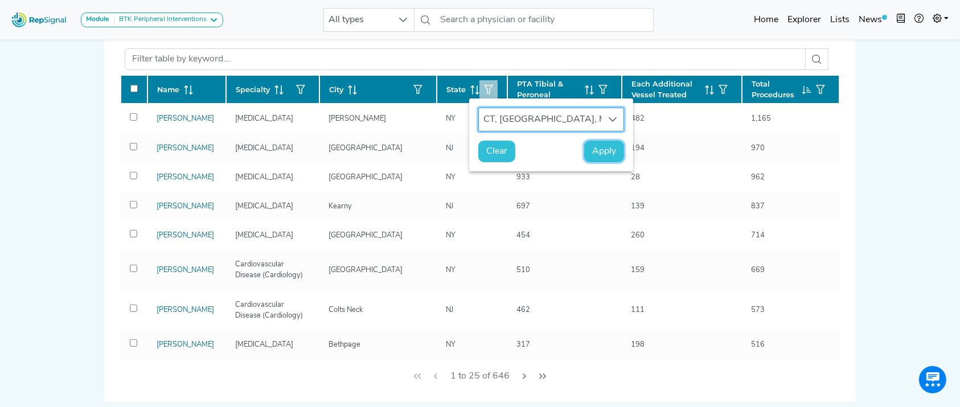
click at [600, 150] on span "Apply" at bounding box center [604, 152] width 24 height 14
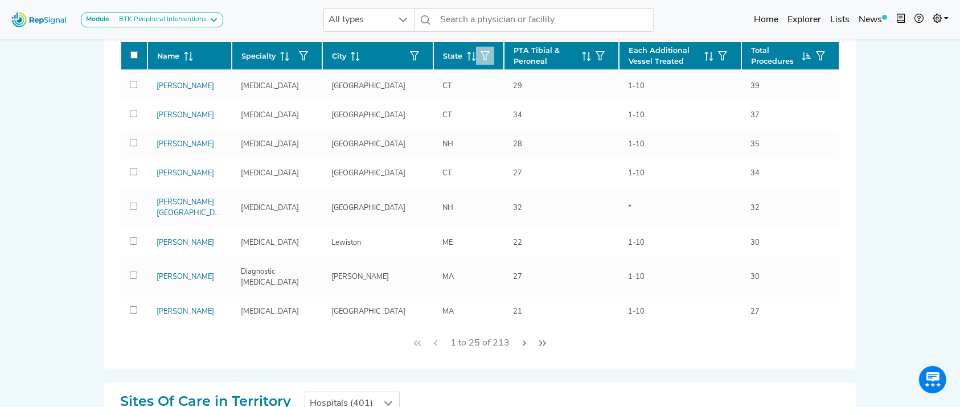
scroll to position [525, 0]
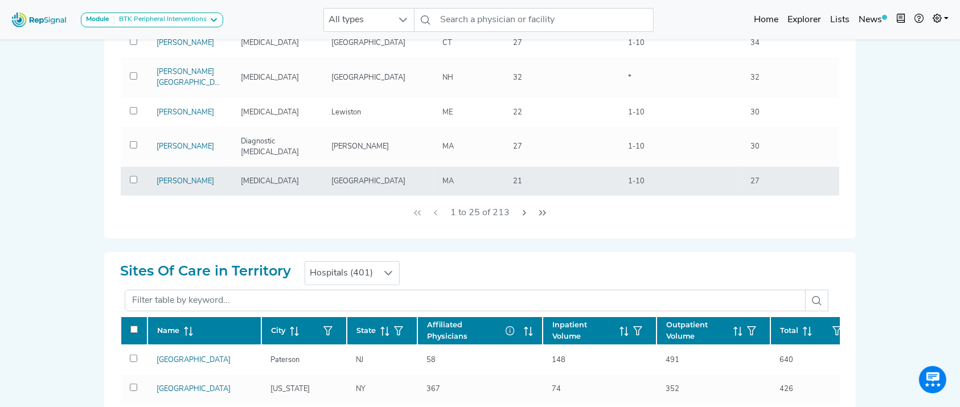
click at [172, 176] on div "[PERSON_NAME]" at bounding box center [185, 181] width 71 height 11
click at [143, 171] on td at bounding box center [134, 181] width 27 height 29
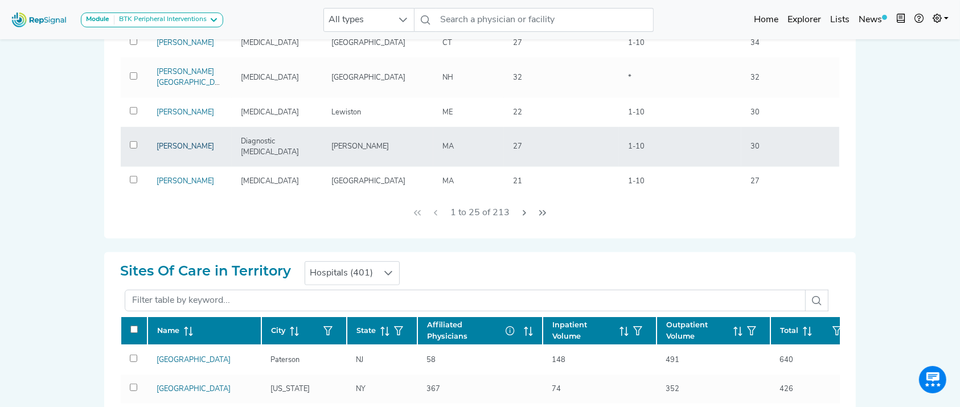
click at [175, 149] on link "[PERSON_NAME]" at bounding box center [185, 146] width 57 height 7
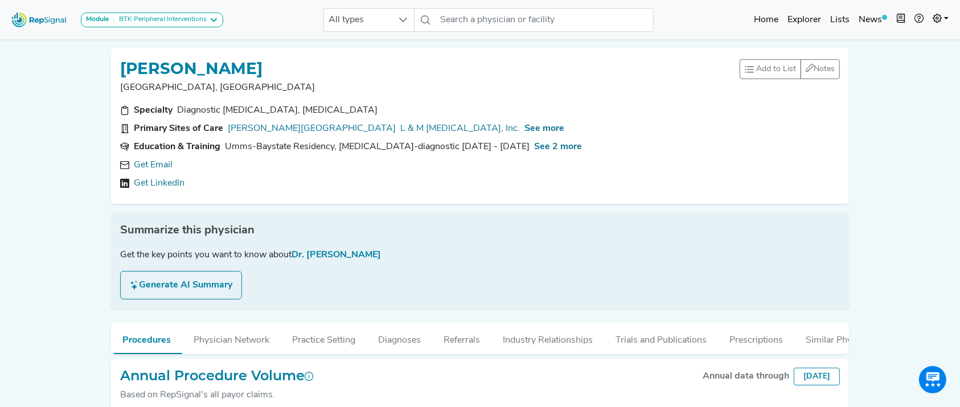
drag, startPoint x: 175, startPoint y: 149, endPoint x: 82, endPoint y: 110, distance: 100.5
click at [82, 110] on div "Module BTK Peripheral Interventions ATK Peripheral Interventions BTK Peripheral…" at bounding box center [480, 314] width 960 height 628
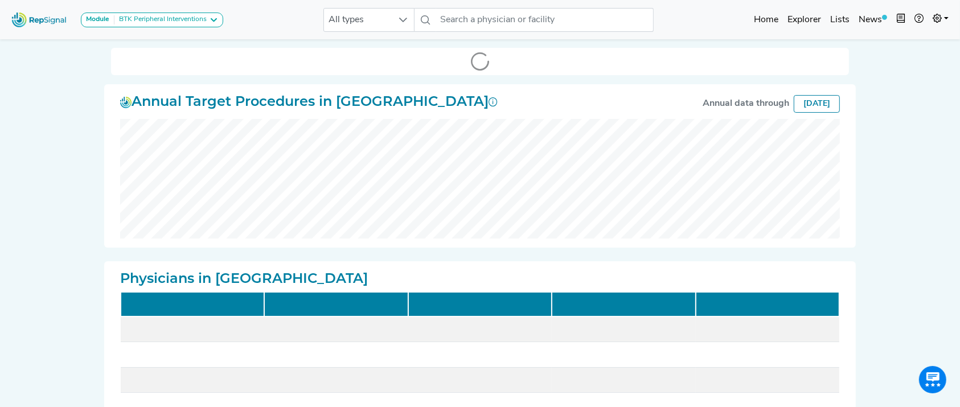
checkbox input "false"
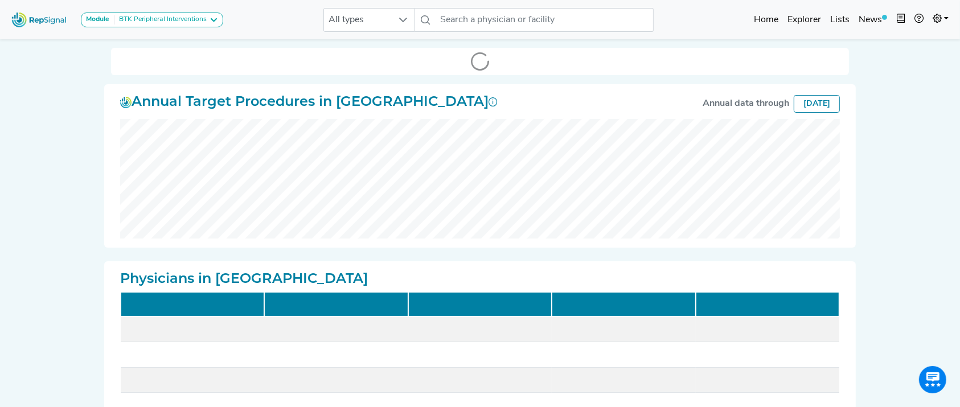
checkbox input "false"
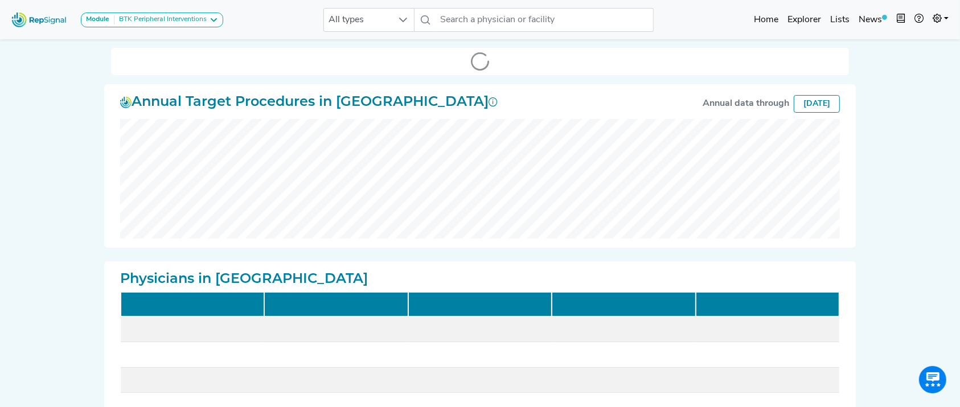
checkbox input "false"
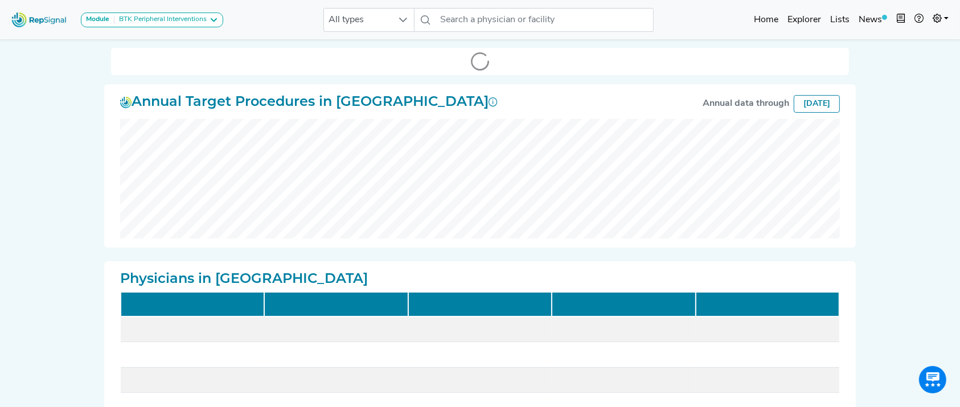
checkbox input "false"
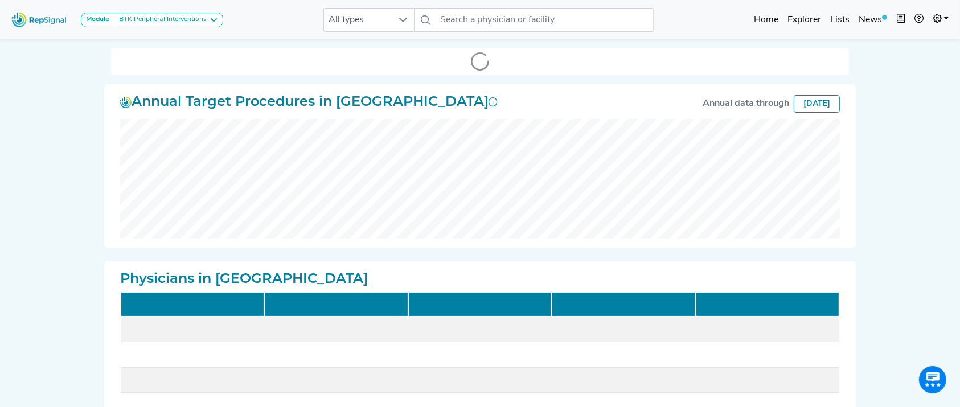
checkbox input "false"
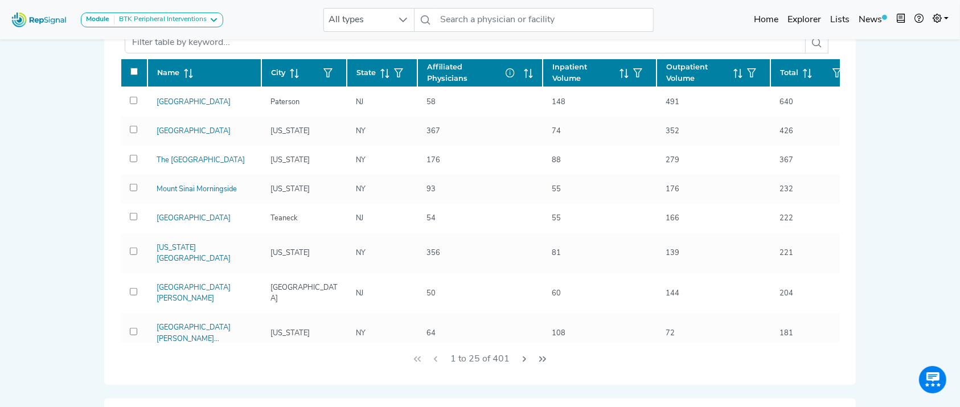
scroll to position [772, 0]
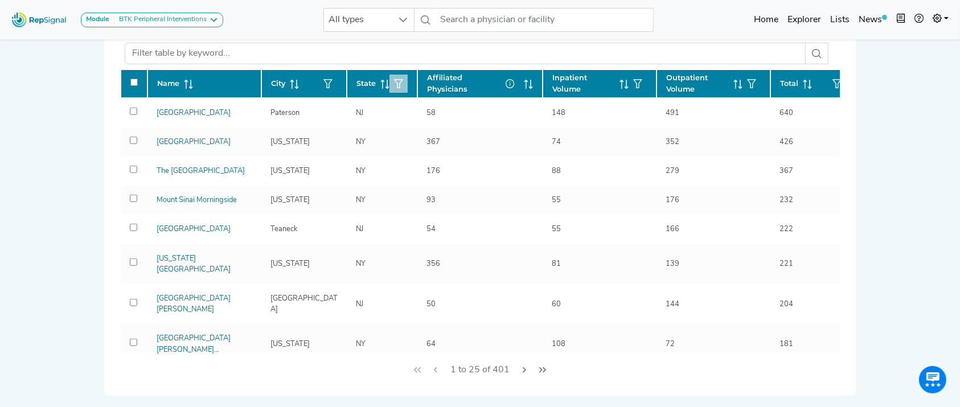
click at [401, 79] on icon "button" at bounding box center [398, 83] width 9 height 9
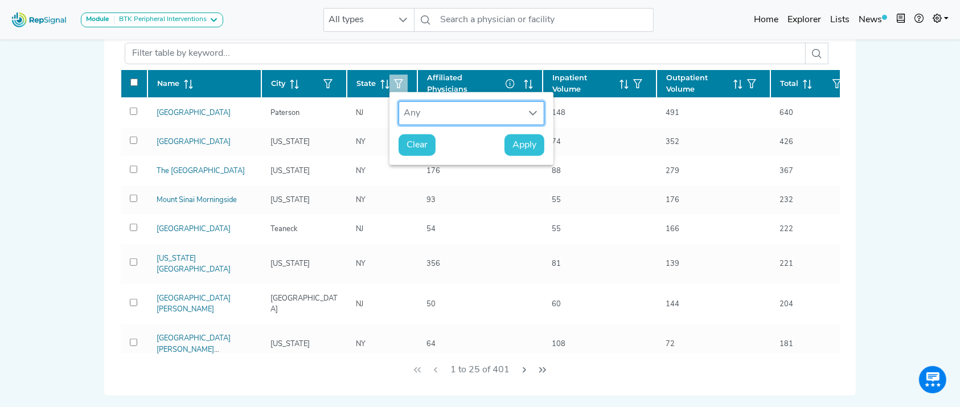
click at [425, 114] on div "Any" at bounding box center [460, 113] width 123 height 23
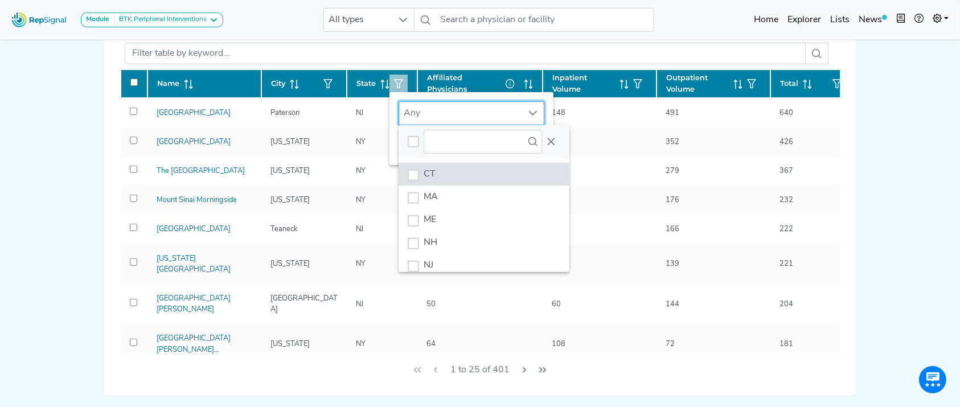
scroll to position [9, 55]
click at [437, 175] on li "CT" at bounding box center [483, 174] width 171 height 23
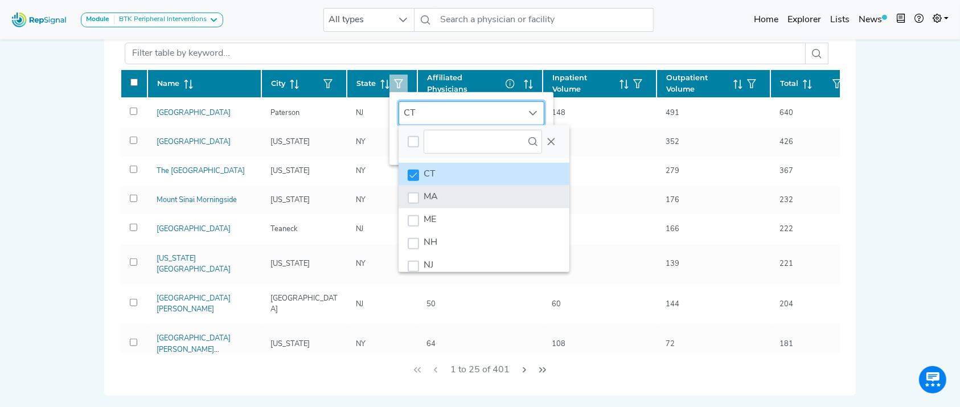
click at [435, 203] on li "MA" at bounding box center [483, 197] width 171 height 23
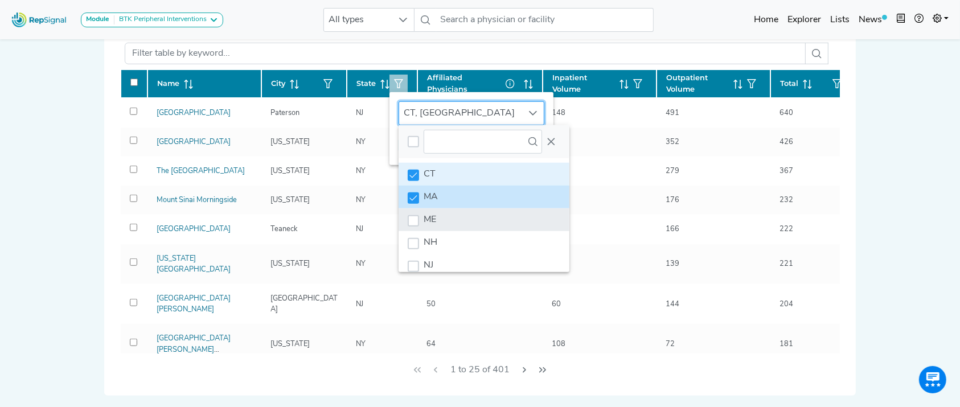
click at [435, 209] on li "ME" at bounding box center [483, 219] width 171 height 23
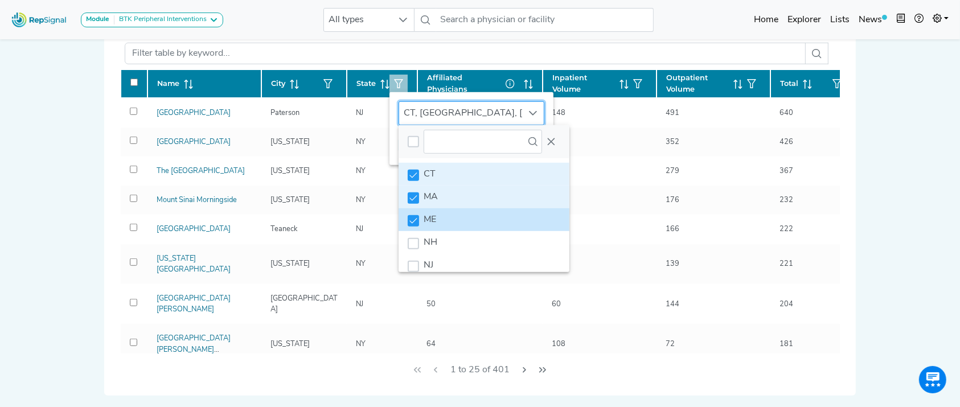
click at [437, 229] on li "ME" at bounding box center [483, 219] width 171 height 23
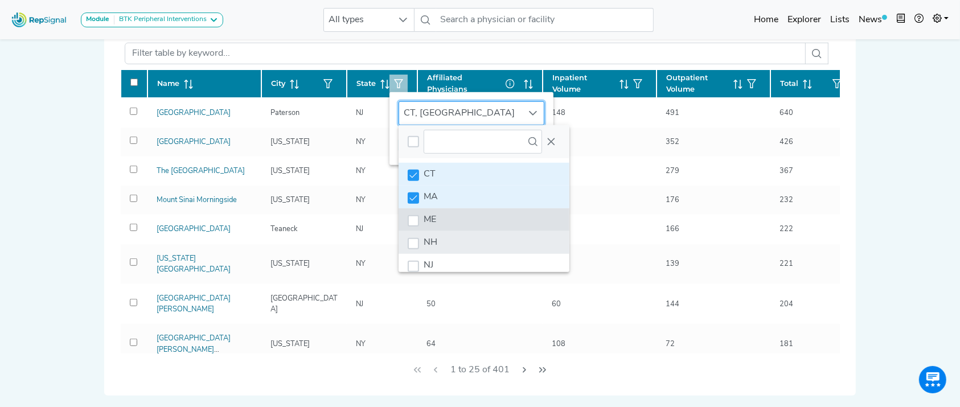
click at [438, 244] on li "NH" at bounding box center [483, 242] width 171 height 23
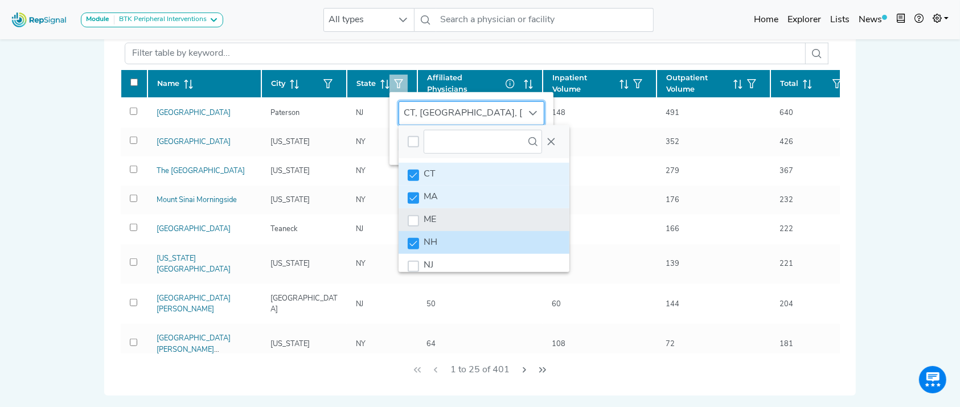
click at [440, 224] on li "ME" at bounding box center [483, 219] width 171 height 23
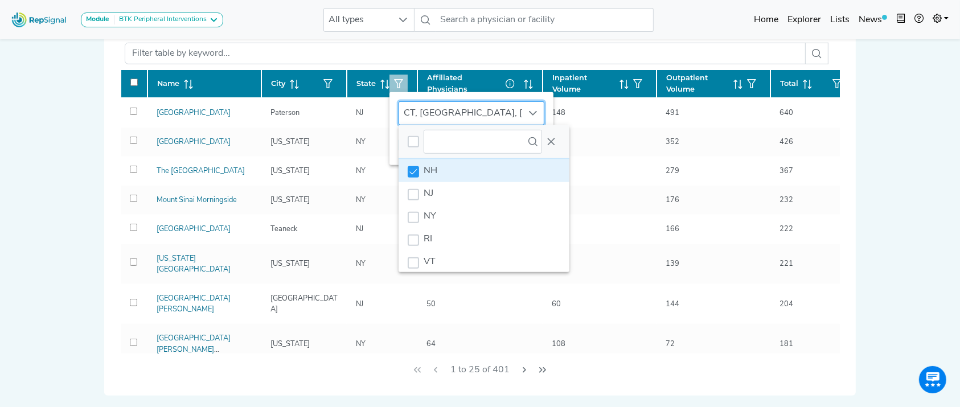
scroll to position [87, 0]
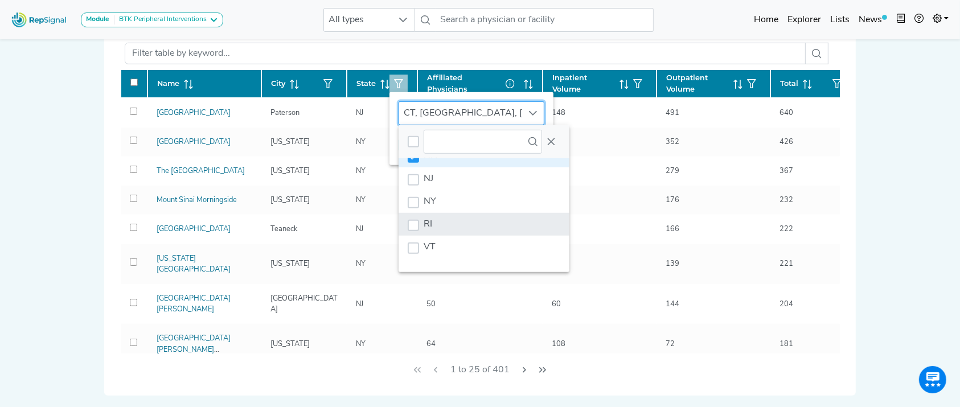
click at [512, 221] on li "RI" at bounding box center [483, 224] width 171 height 23
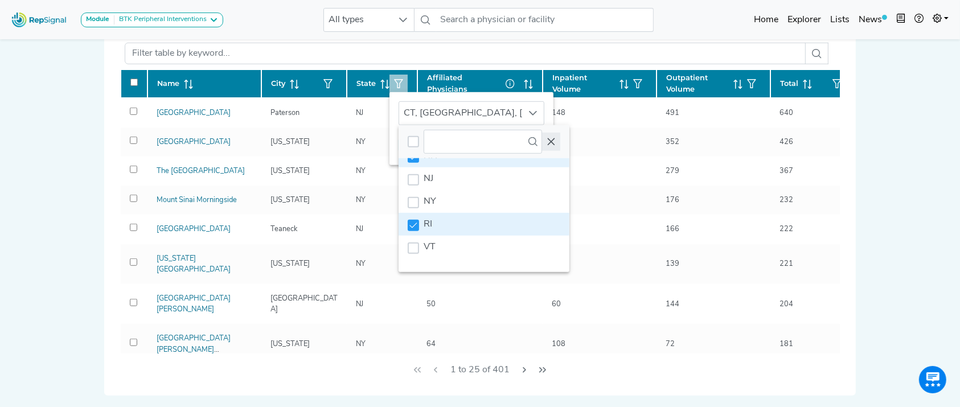
click at [557, 139] on button "Close" at bounding box center [551, 142] width 18 height 18
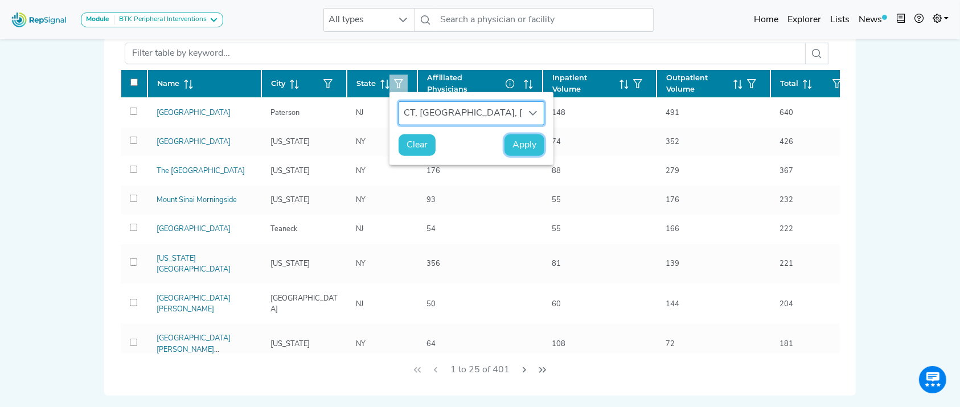
click at [525, 145] on span "Apply" at bounding box center [524, 145] width 24 height 14
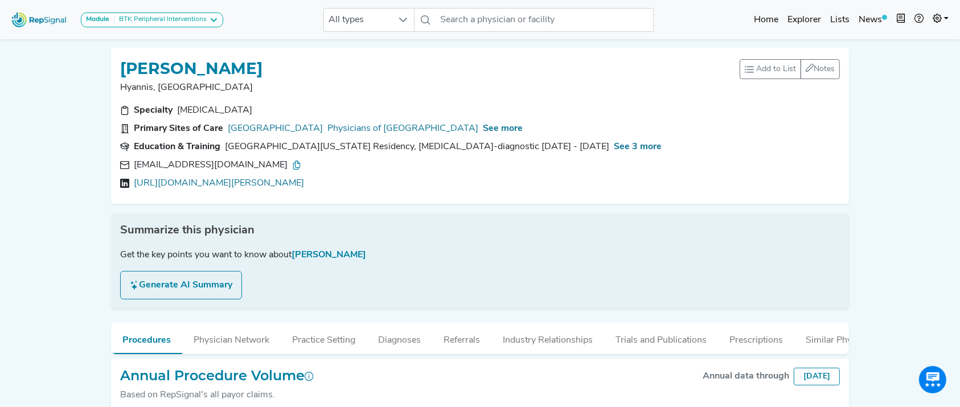
click at [292, 163] on icon at bounding box center [296, 164] width 9 height 9
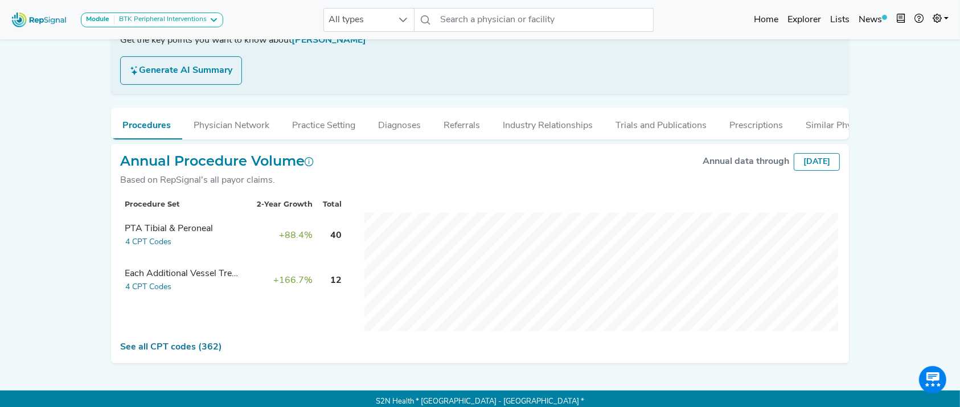
scroll to position [86, 0]
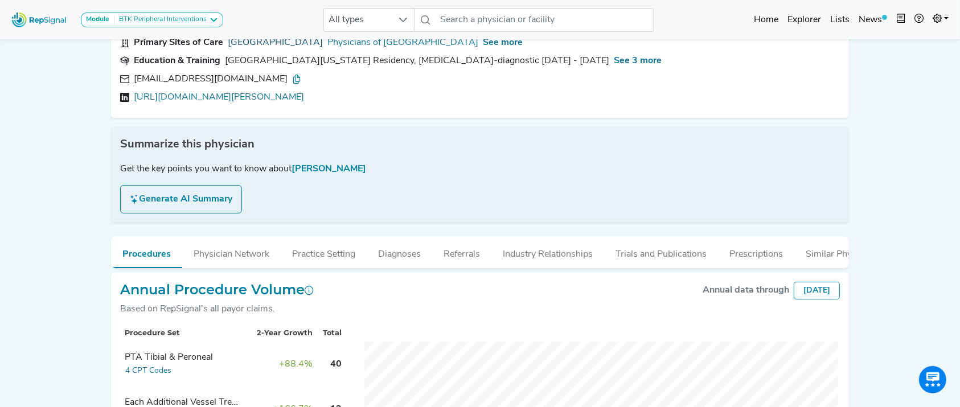
click at [279, 41] on link "[GEOGRAPHIC_DATA]" at bounding box center [275, 43] width 95 height 14
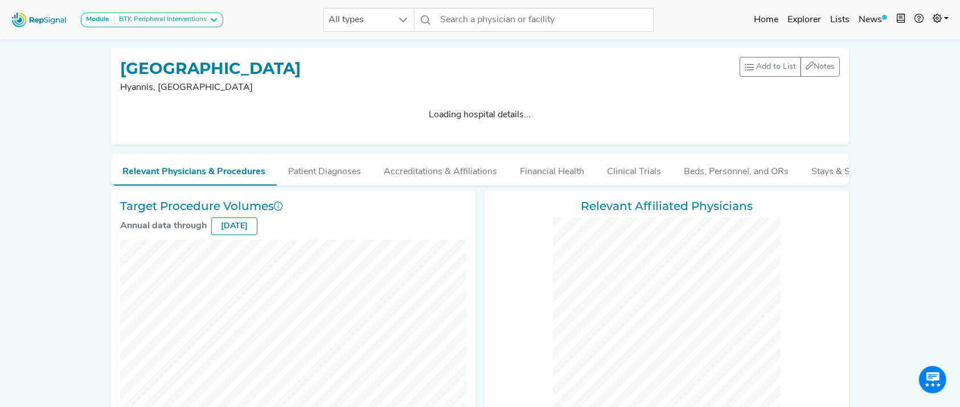
checkbox input "false"
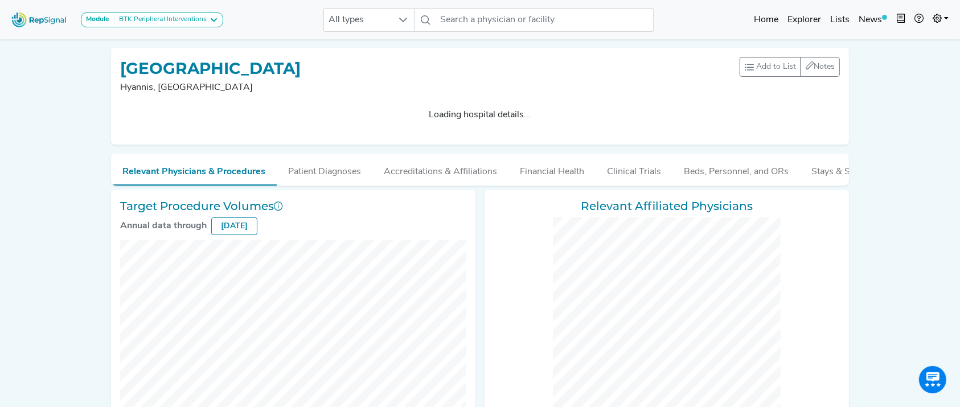
checkbox input "false"
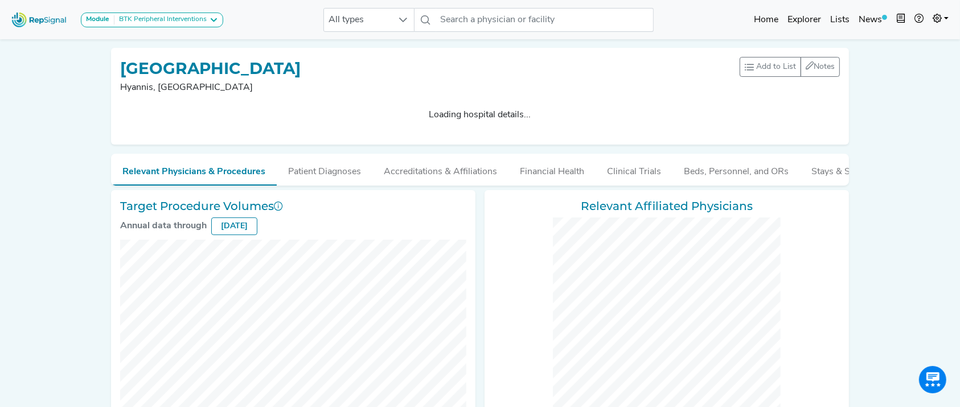
checkbox input "false"
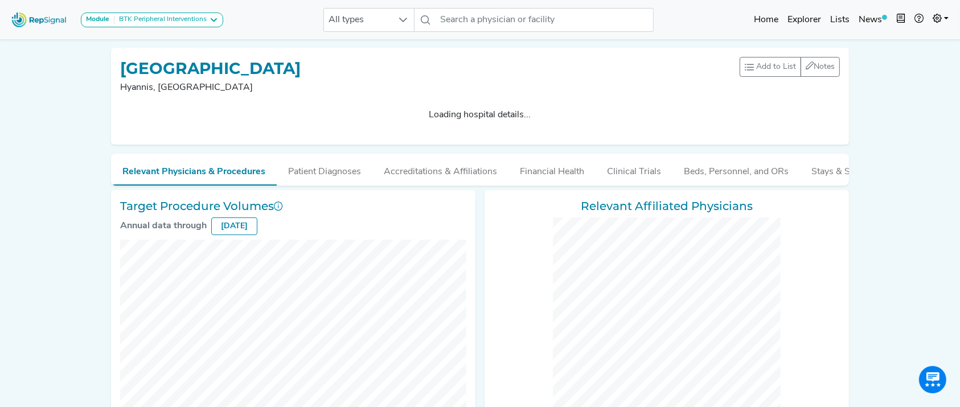
checkbox input "false"
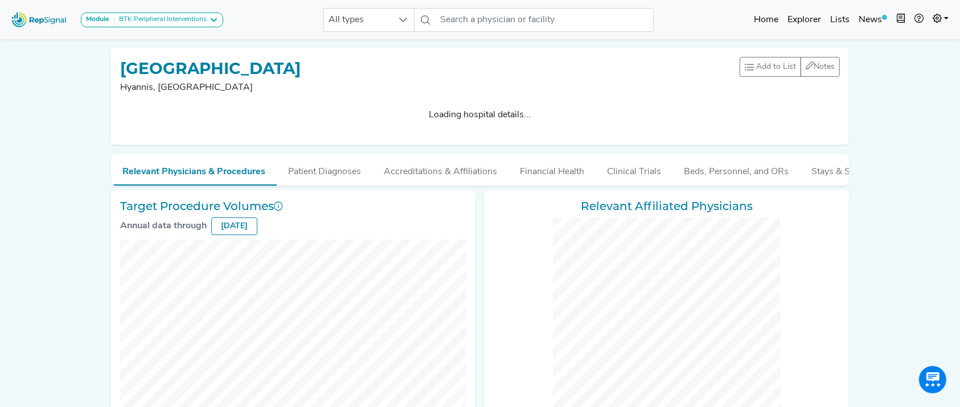
checkbox input "false"
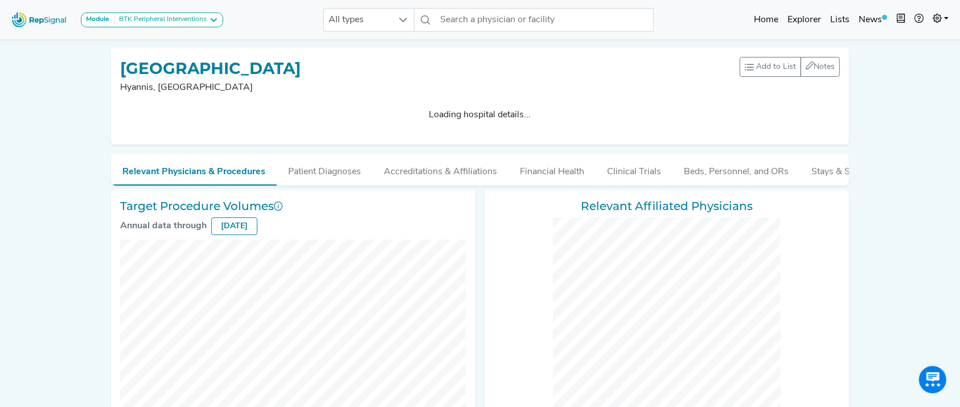
checkbox input "false"
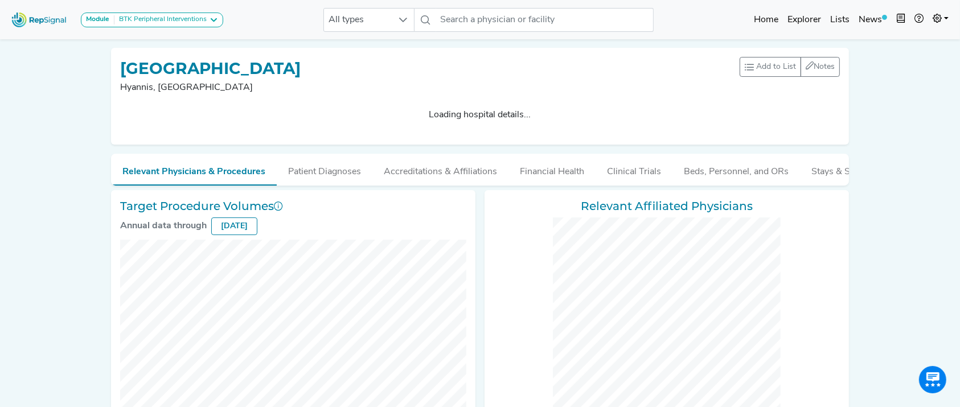
checkbox input "false"
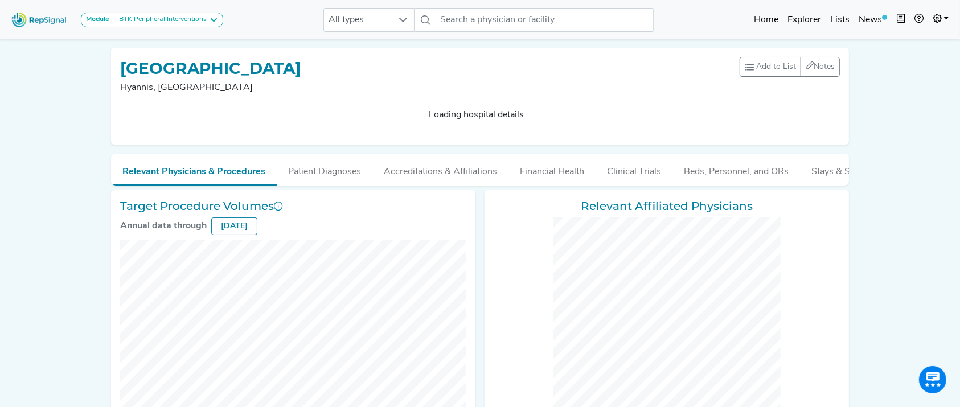
checkbox input "false"
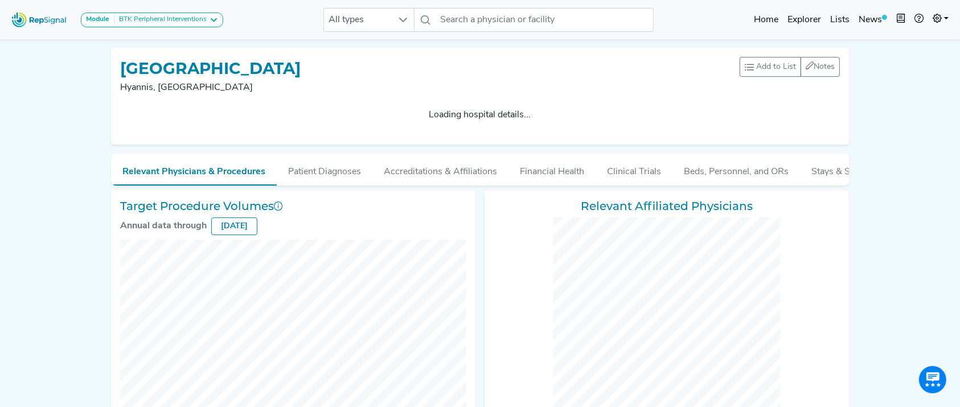
checkbox input "false"
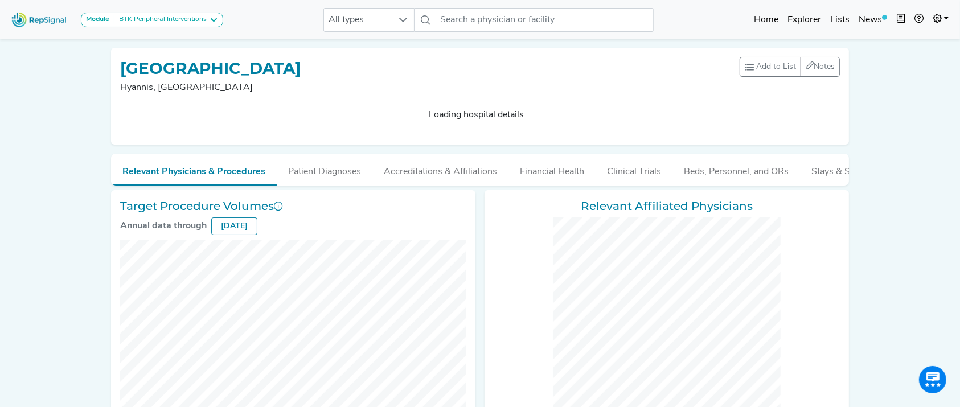
checkbox input "false"
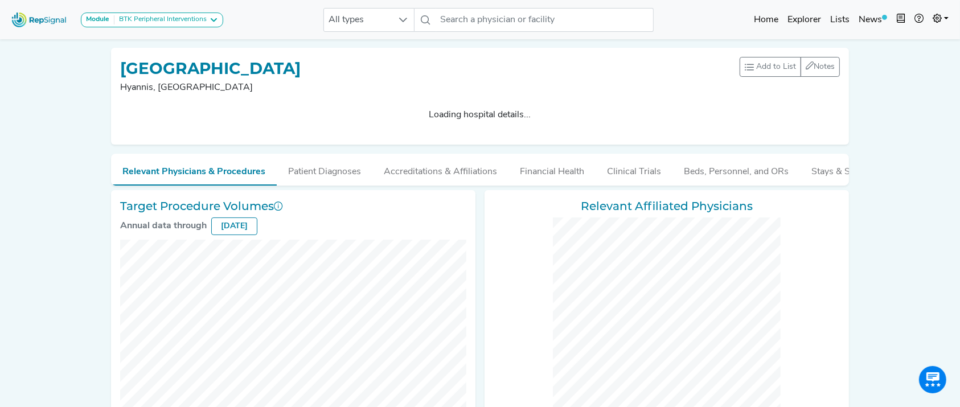
checkbox input "false"
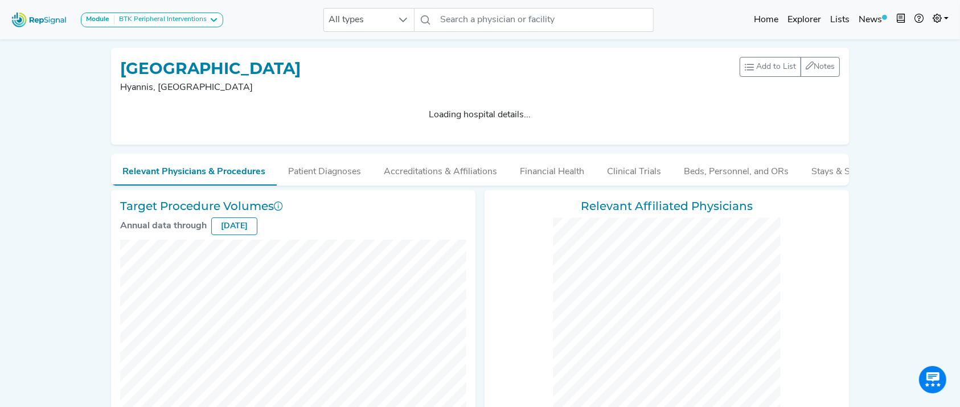
checkbox input "false"
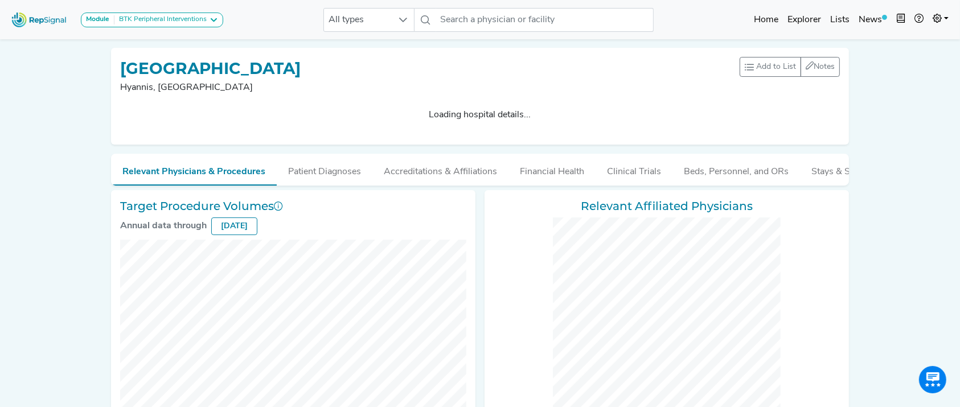
checkbox input "false"
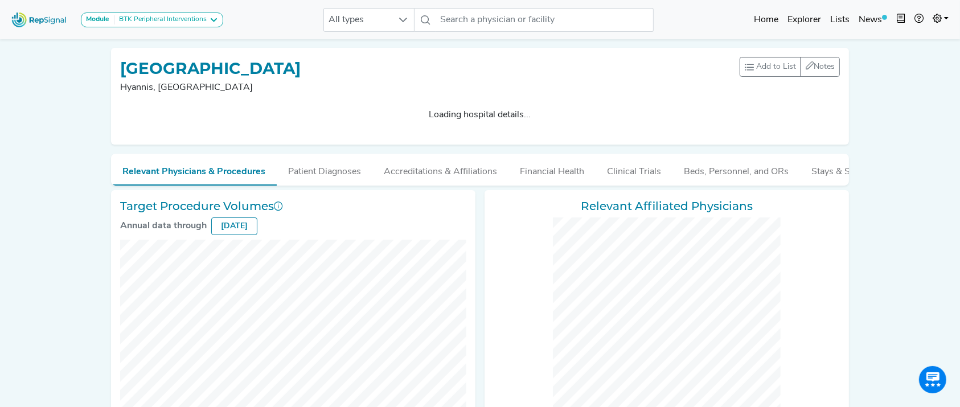
checkbox input "false"
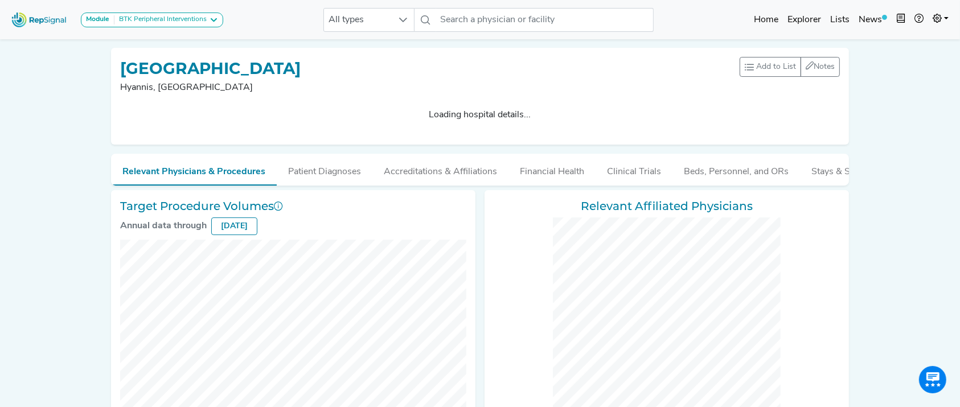
checkbox input "false"
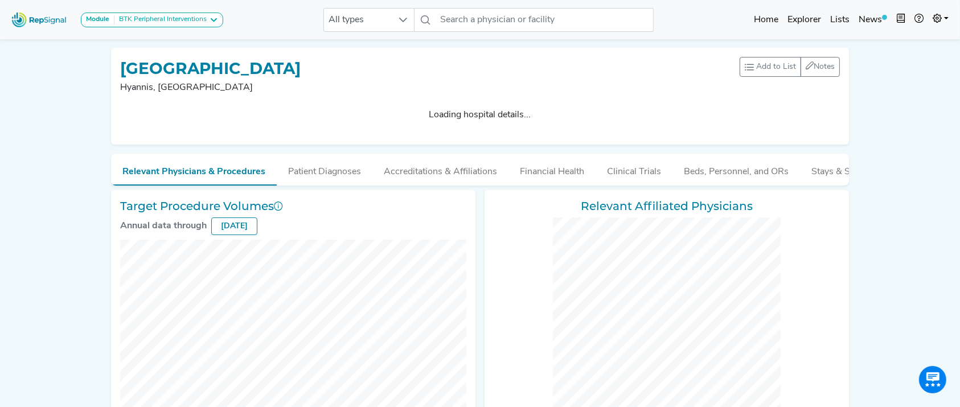
checkbox input "false"
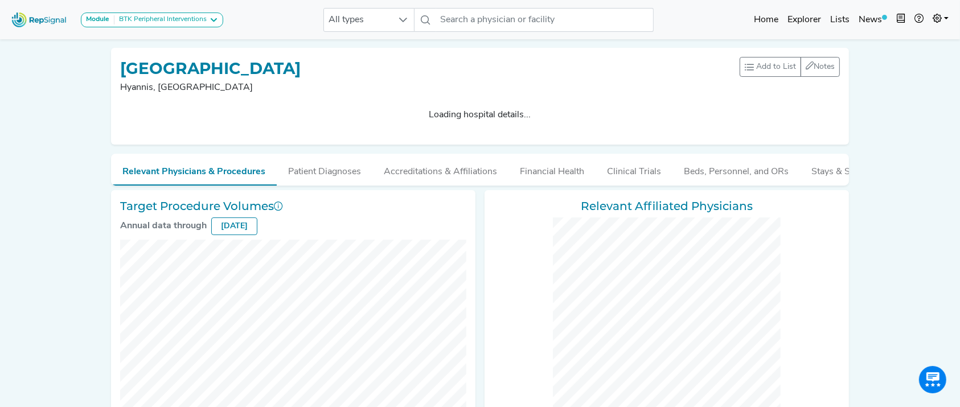
checkbox input "false"
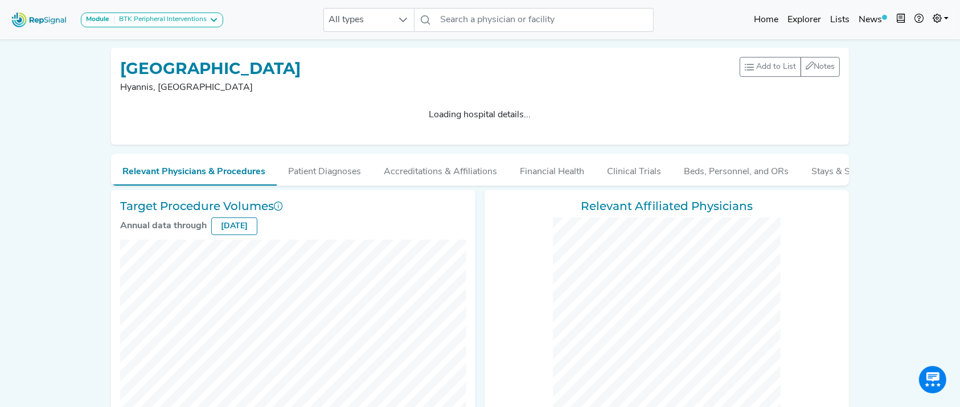
checkbox input "false"
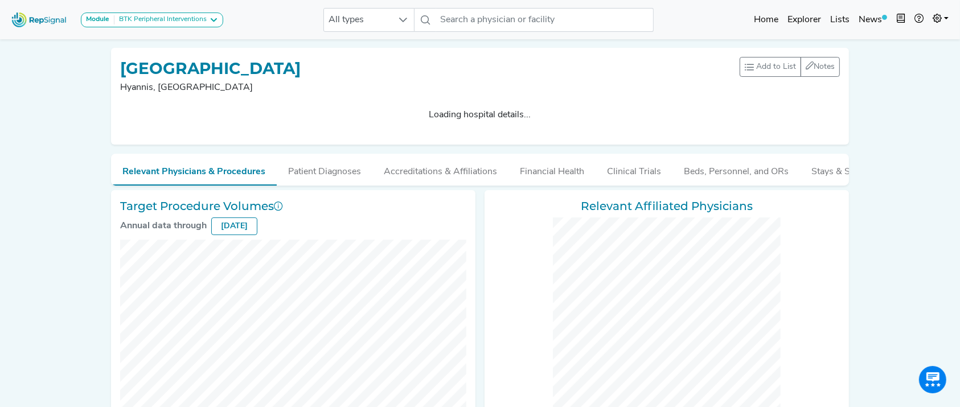
checkbox input "false"
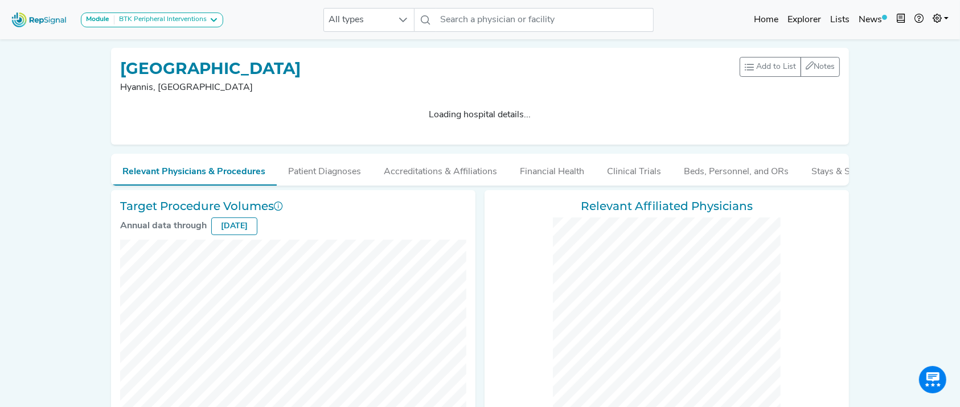
checkbox input "false"
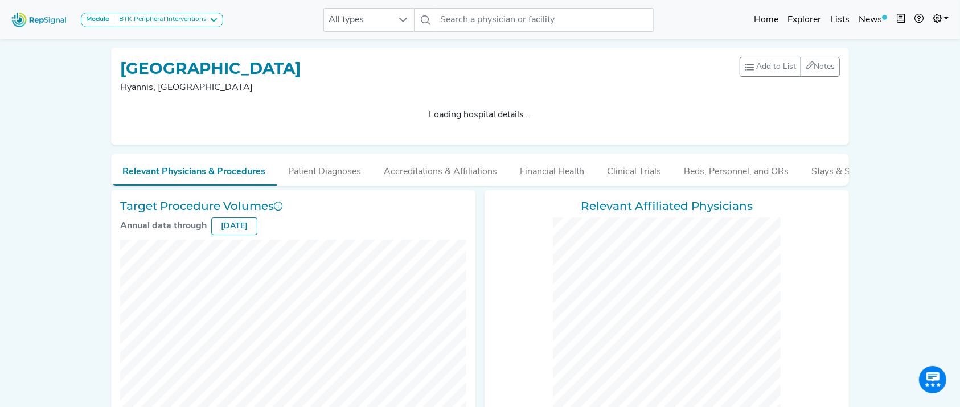
checkbox input "false"
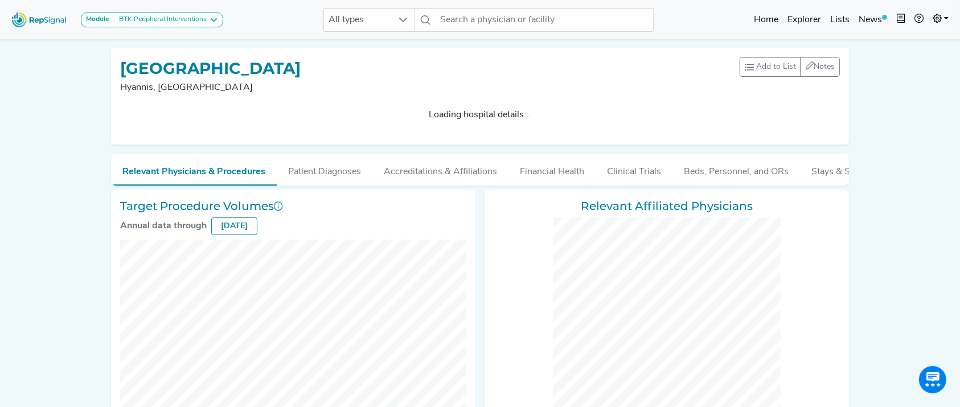
checkbox input "false"
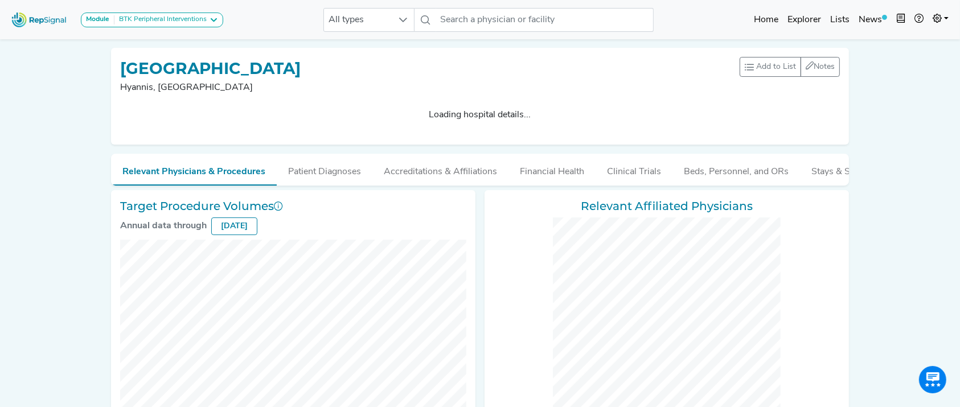
checkbox input "false"
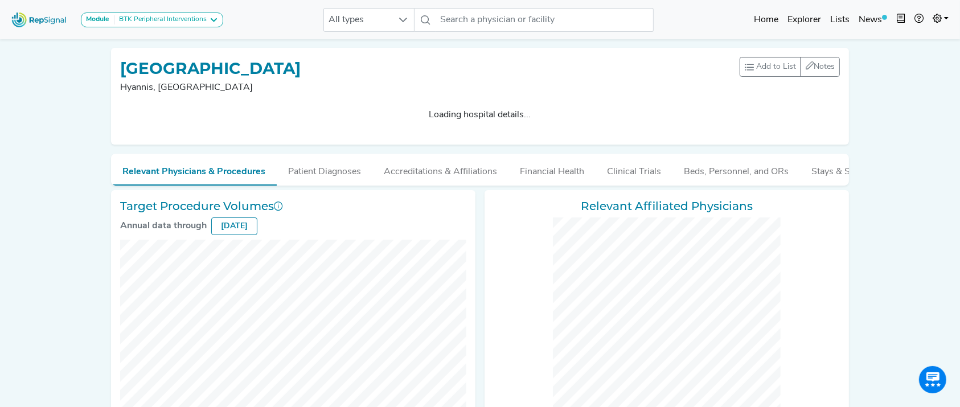
checkbox input "false"
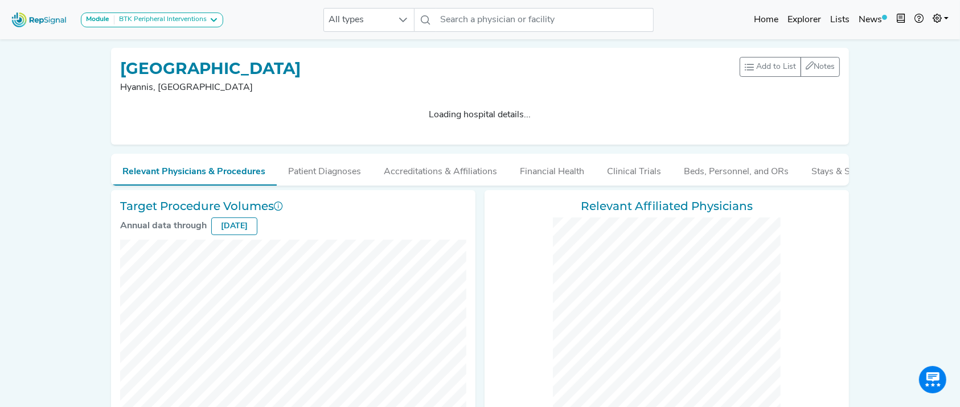
checkbox input "false"
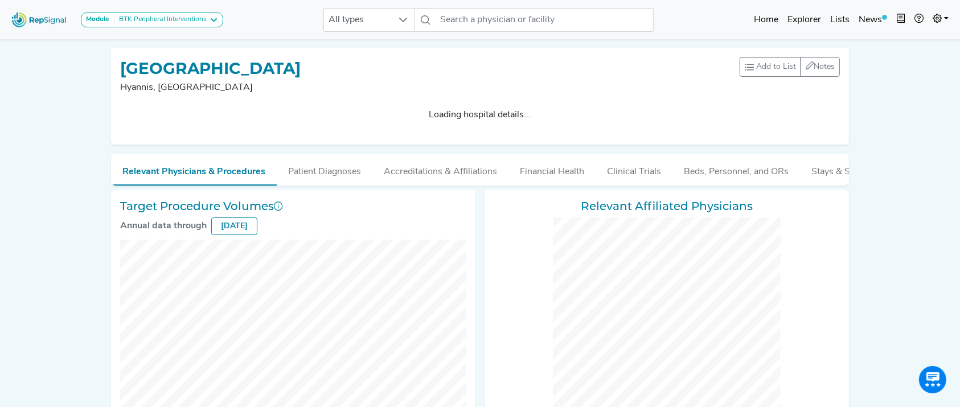
checkbox input "false"
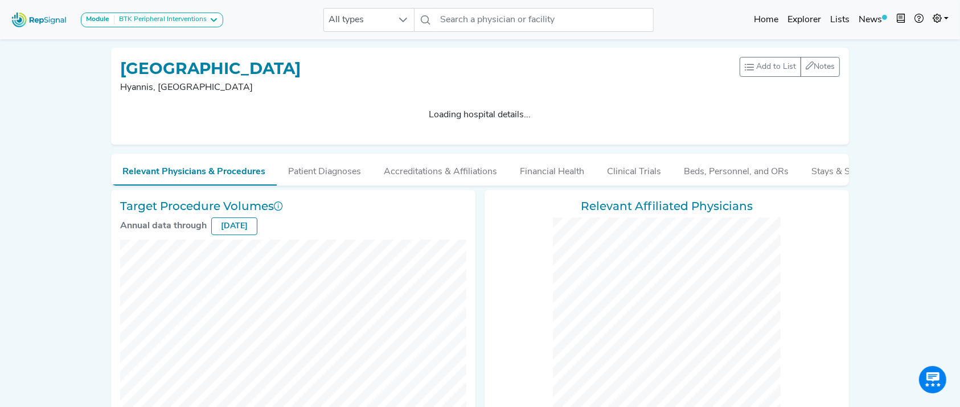
checkbox input "false"
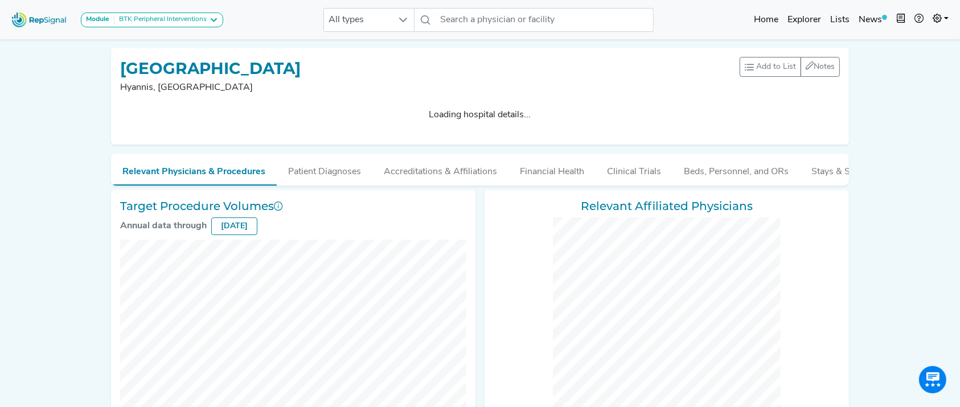
checkbox input "false"
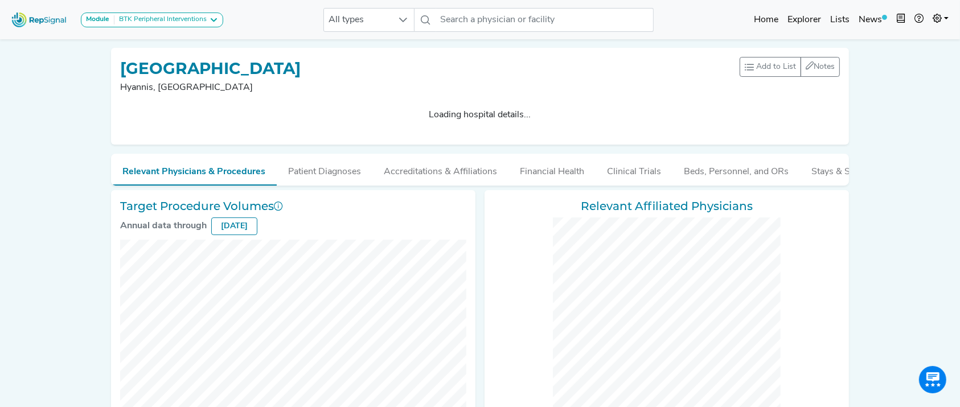
checkbox input "false"
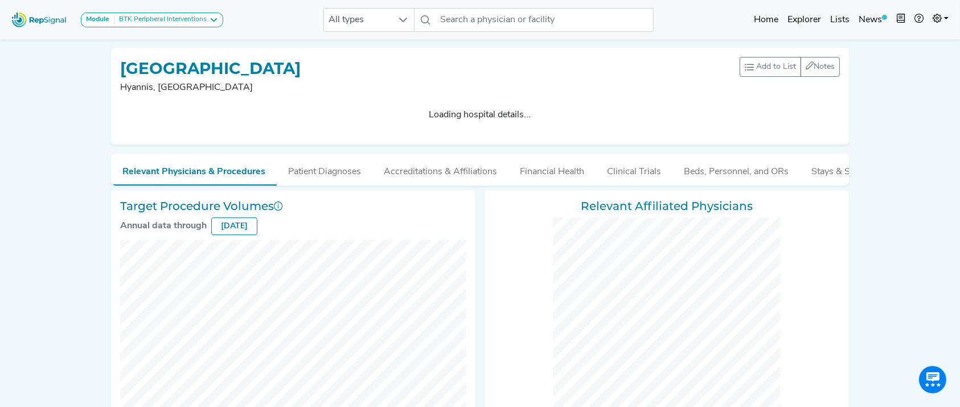
checkbox input "false"
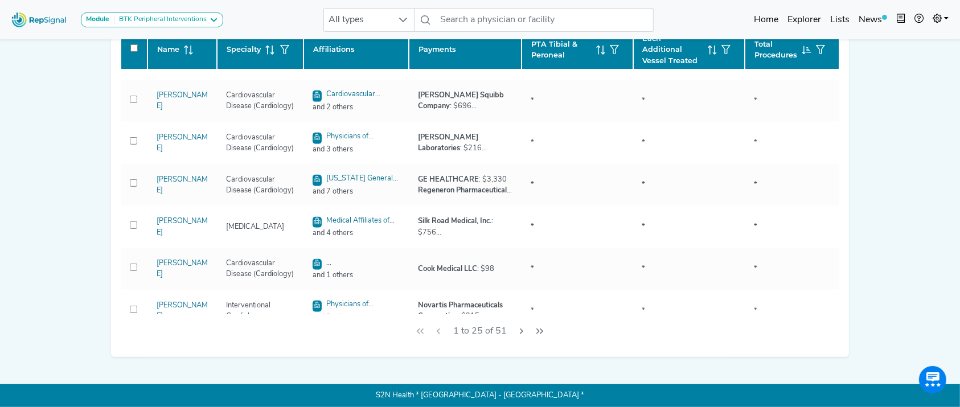
scroll to position [582, 11]
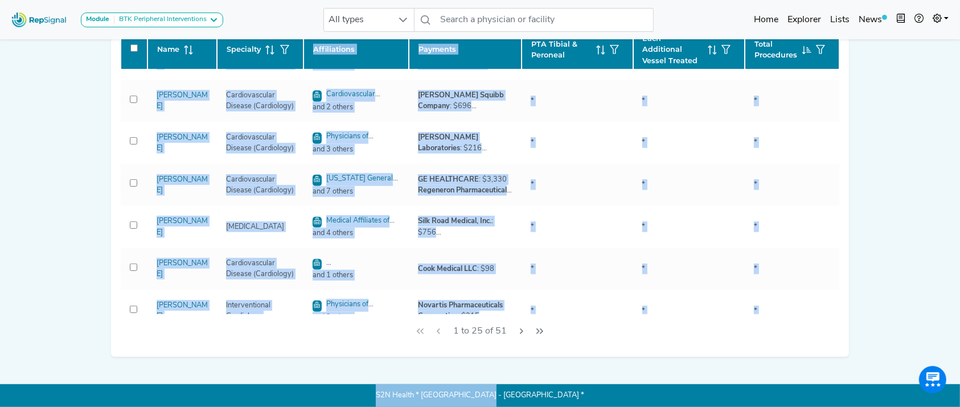
drag, startPoint x: 970, startPoint y: 410, endPoint x: 970, endPoint y: 358, distance: 52.4
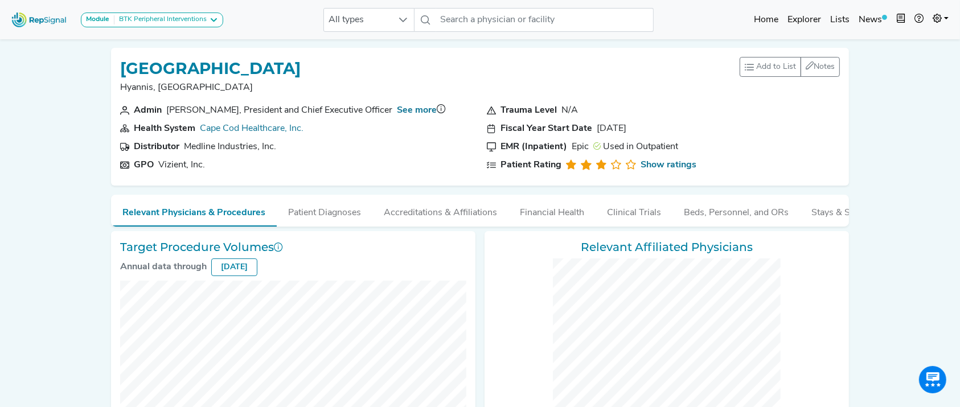
scroll to position [236, 11]
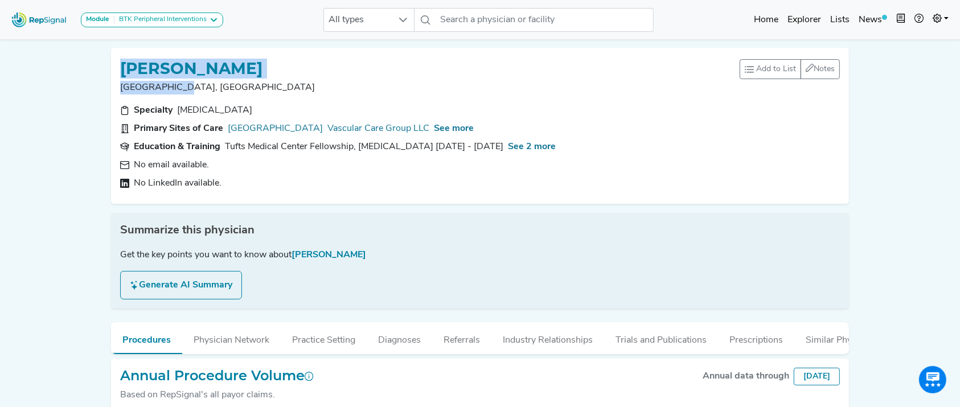
drag, startPoint x: 318, startPoint y: 80, endPoint x: 67, endPoint y: 63, distance: 250.9
click at [67, 63] on div "Module BTK Peripheral Interventions ATK Peripheral Interventions BTK Peripheral…" at bounding box center [480, 253] width 960 height 506
click at [262, 65] on h1 "[PERSON_NAME]" at bounding box center [191, 68] width 142 height 19
drag, startPoint x: 328, startPoint y: 64, endPoint x: 121, endPoint y: 73, distance: 206.8
click at [121, 73] on div "[PERSON_NAME]" at bounding box center [429, 68] width 619 height 22
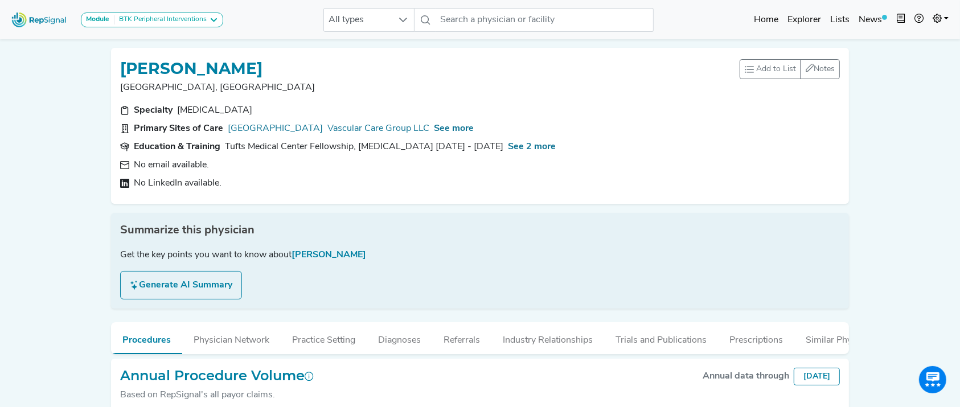
click at [142, 71] on h1 "[PERSON_NAME]" at bounding box center [191, 68] width 142 height 19
drag, startPoint x: 122, startPoint y: 65, endPoint x: 311, endPoint y: 60, distance: 189.0
click at [311, 60] on div "[PERSON_NAME]" at bounding box center [429, 68] width 619 height 22
click at [262, 64] on h1 "[PERSON_NAME]" at bounding box center [191, 68] width 142 height 19
drag, startPoint x: 308, startPoint y: 71, endPoint x: 113, endPoint y: 53, distance: 195.9
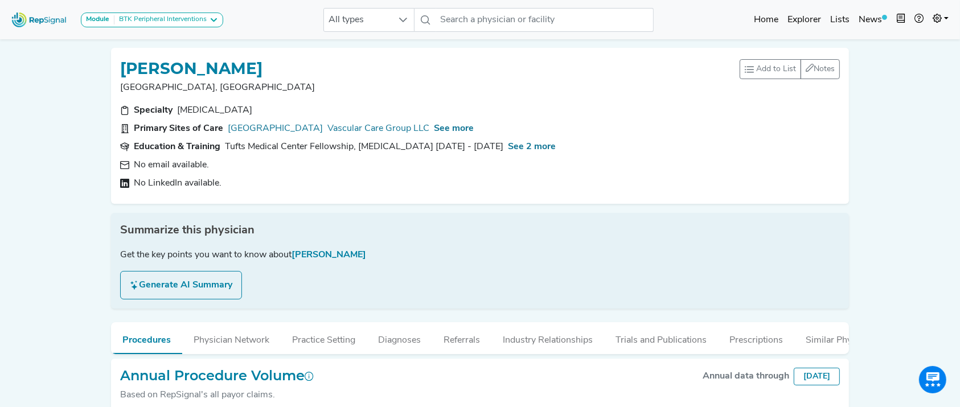
click at [113, 53] on div "ELIZABETH MAHANOR Worcester, MA Add to List Recent Lists: Starred Physicians Cr…" at bounding box center [480, 126] width 738 height 156
copy h1 "ELIZABETH MAHANOR"
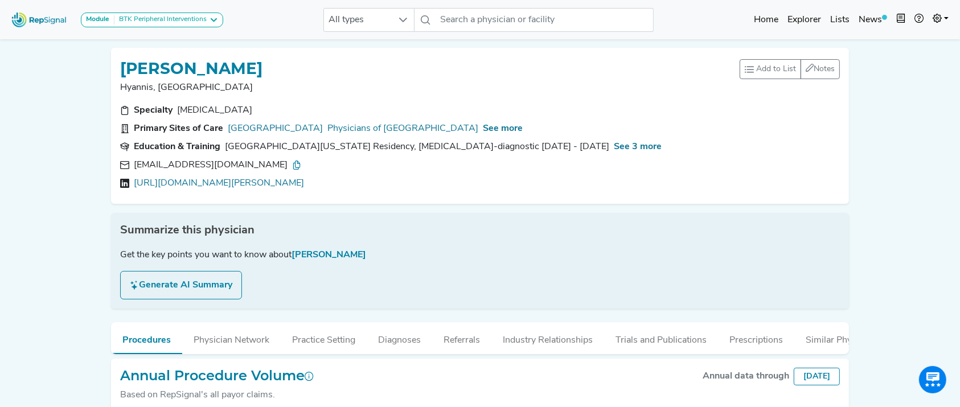
click at [274, 166] on div "[EMAIL_ADDRESS][DOMAIN_NAME]" at bounding box center [217, 165] width 167 height 14
drag, startPoint x: 269, startPoint y: 164, endPoint x: 190, endPoint y: 163, distance: 78.6
click at [190, 163] on div "[EMAIL_ADDRESS][DOMAIN_NAME]" at bounding box center [217, 165] width 167 height 14
drag, startPoint x: 273, startPoint y: 165, endPoint x: 192, endPoint y: 164, distance: 81.4
click at [192, 164] on div "[EMAIL_ADDRESS][DOMAIN_NAME]" at bounding box center [217, 165] width 167 height 14
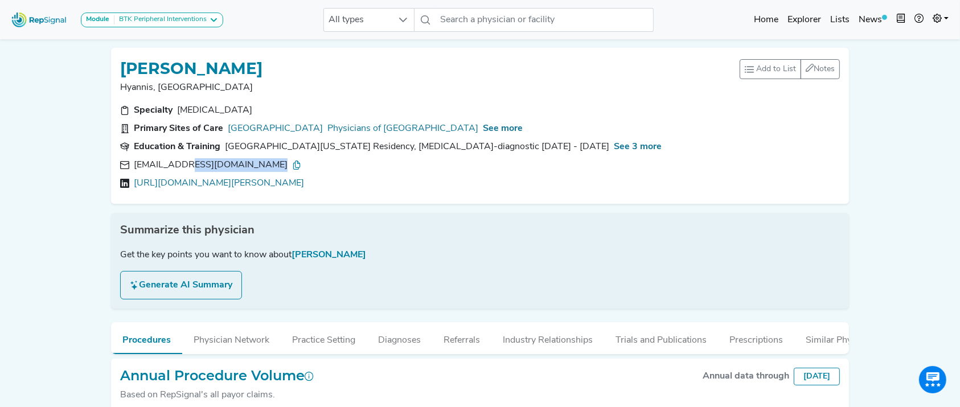
click at [193, 164] on div "[EMAIL_ADDRESS][DOMAIN_NAME]" at bounding box center [217, 165] width 167 height 14
drag, startPoint x: 274, startPoint y: 166, endPoint x: 190, endPoint y: 159, distance: 85.1
click at [190, 159] on div "[EMAIL_ADDRESS][DOMAIN_NAME]" at bounding box center [217, 165] width 167 height 14
copy div "@[DOMAIN_NAME]"
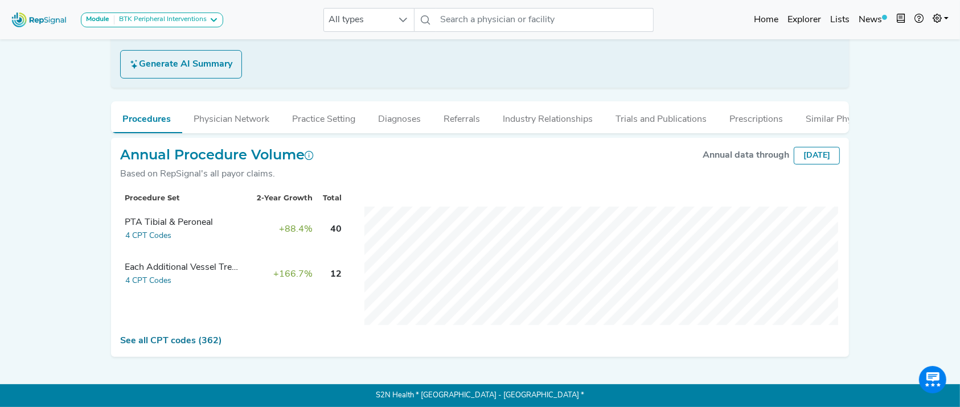
scroll to position [72, 0]
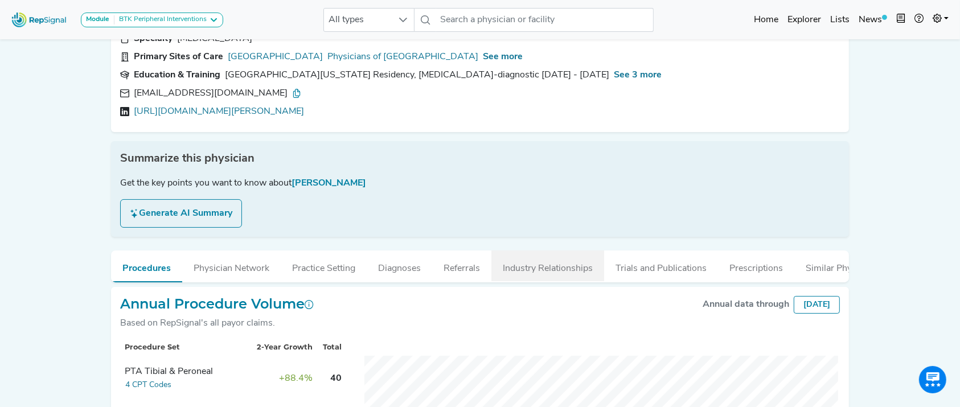
click at [554, 265] on button "Industry Relationships" at bounding box center [547, 265] width 113 height 31
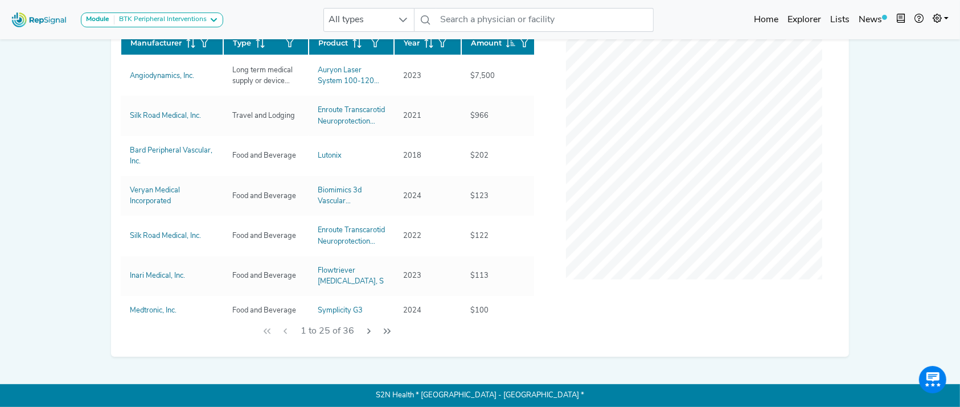
scroll to position [323, 0]
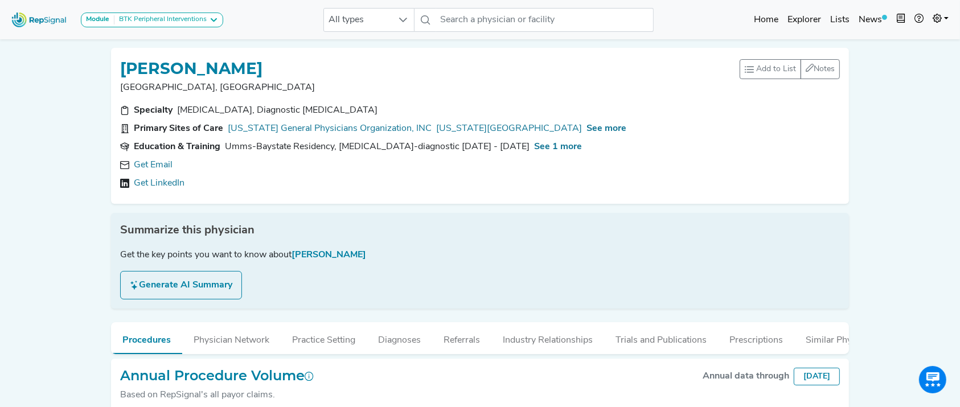
click at [565, 197] on div "ZUBIN IRANI Springfield, MA Add to List Recent Lists: Starred Physicians Create…" at bounding box center [480, 126] width 738 height 156
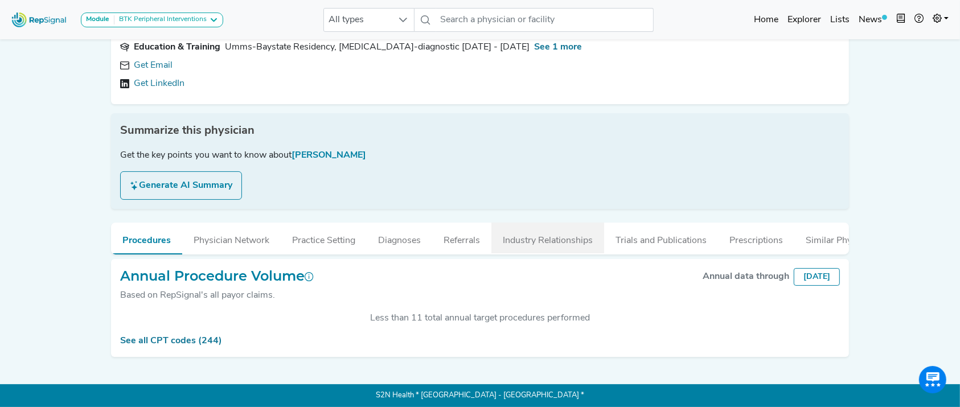
click at [560, 223] on button "Industry Relationships" at bounding box center [547, 238] width 113 height 31
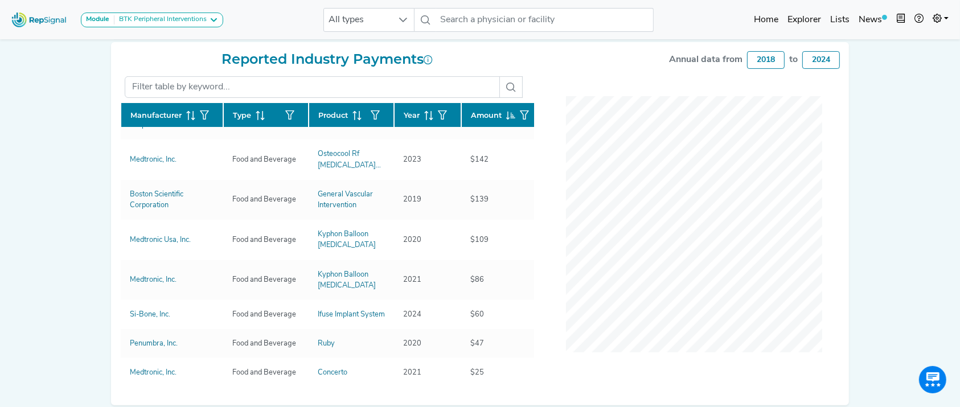
scroll to position [0, 0]
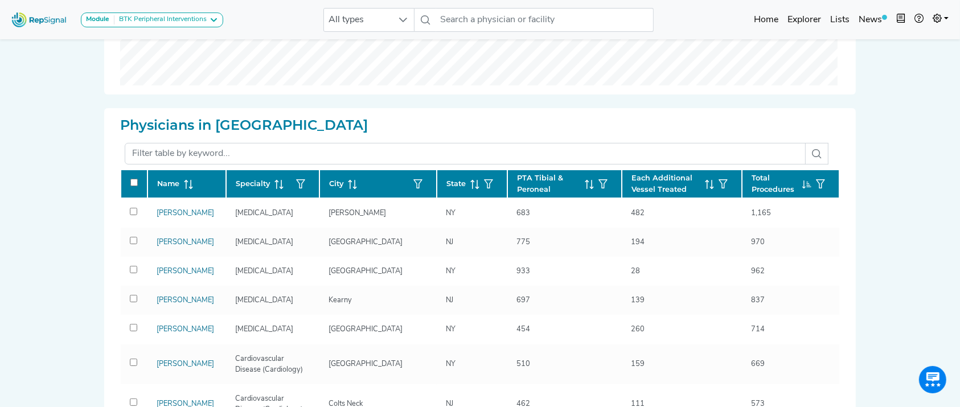
scroll to position [226, 0]
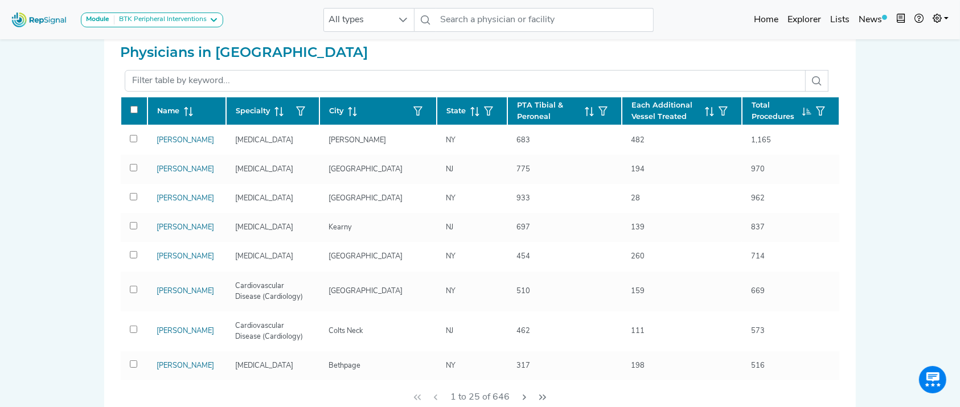
click at [827, 118] on th "Total Procedures" at bounding box center [790, 111] width 97 height 28
click at [827, 121] on th "Total Procedures" at bounding box center [790, 111] width 97 height 28
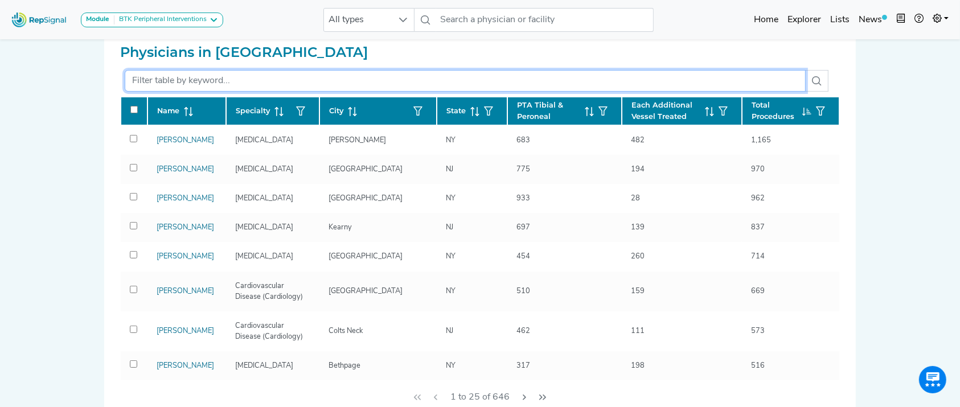
click at [480, 88] on input "text" at bounding box center [465, 81] width 681 height 22
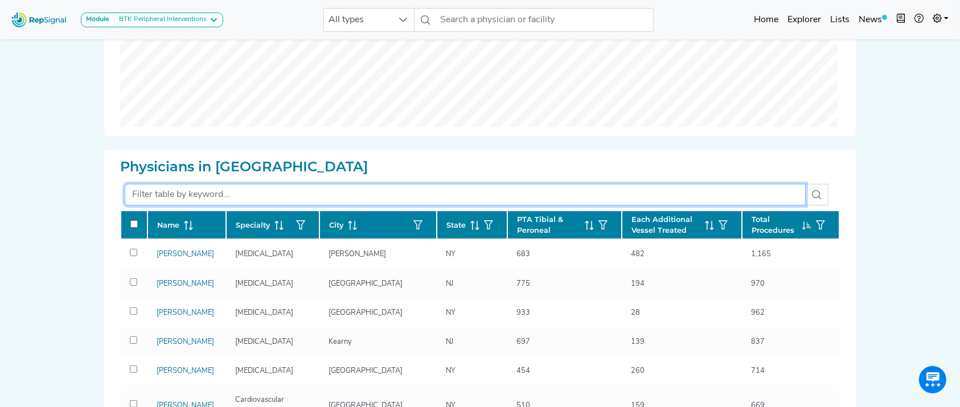
click at [475, 184] on input "text" at bounding box center [465, 195] width 681 height 22
click at [481, 184] on input "text" at bounding box center [465, 195] width 681 height 22
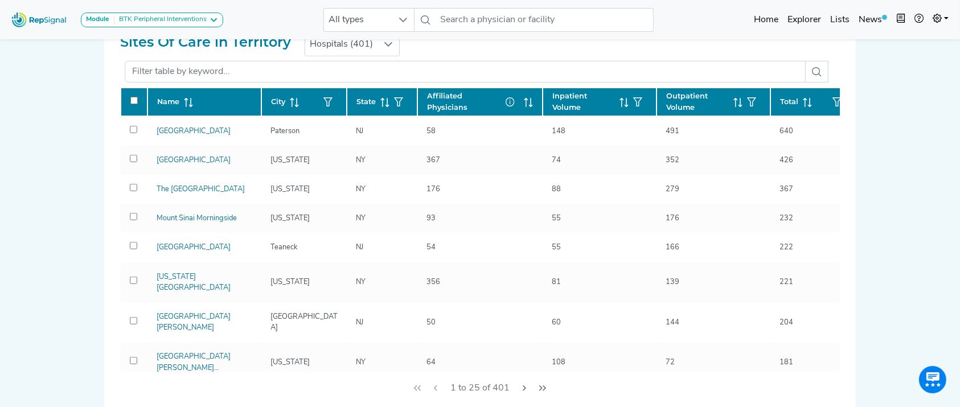
scroll to position [740, 0]
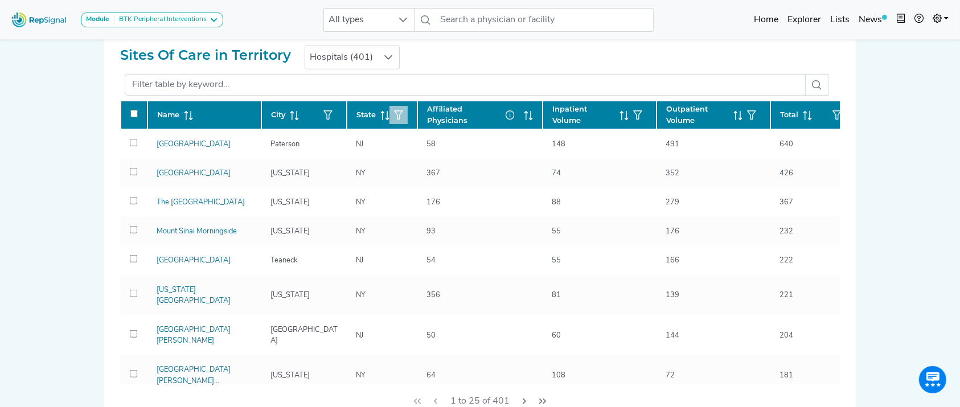
click at [401, 112] on icon "button" at bounding box center [398, 114] width 9 height 9
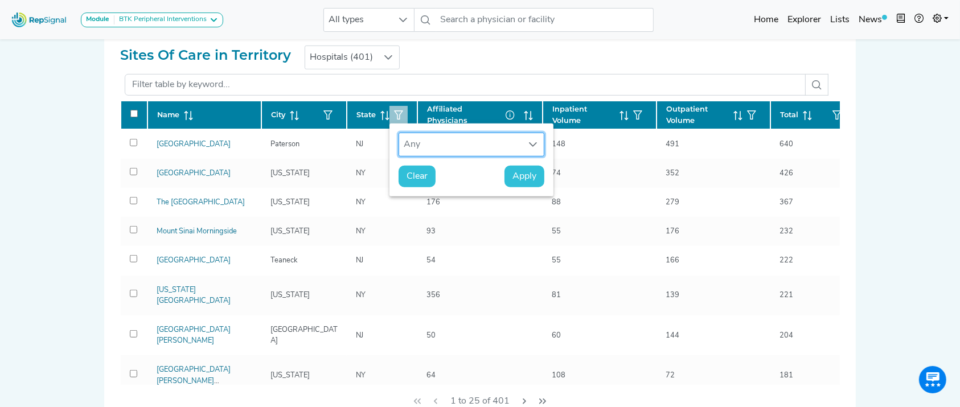
click at [416, 145] on div "Any" at bounding box center [460, 144] width 123 height 23
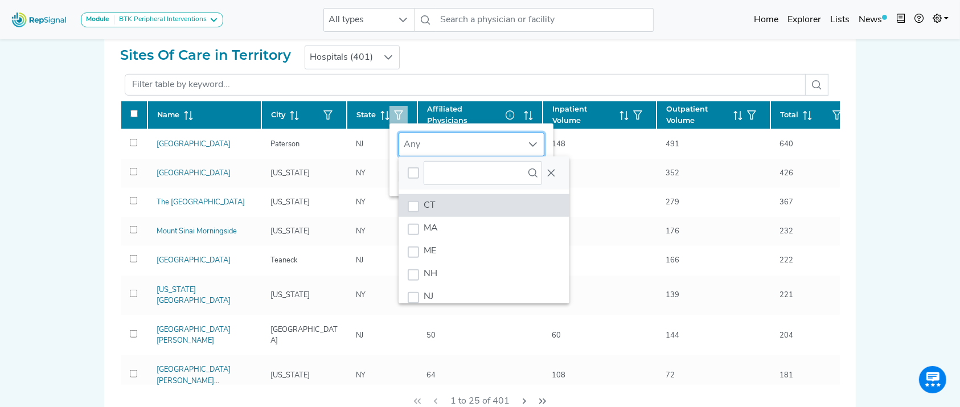
scroll to position [9, 55]
click at [439, 203] on li "CT" at bounding box center [483, 205] width 171 height 23
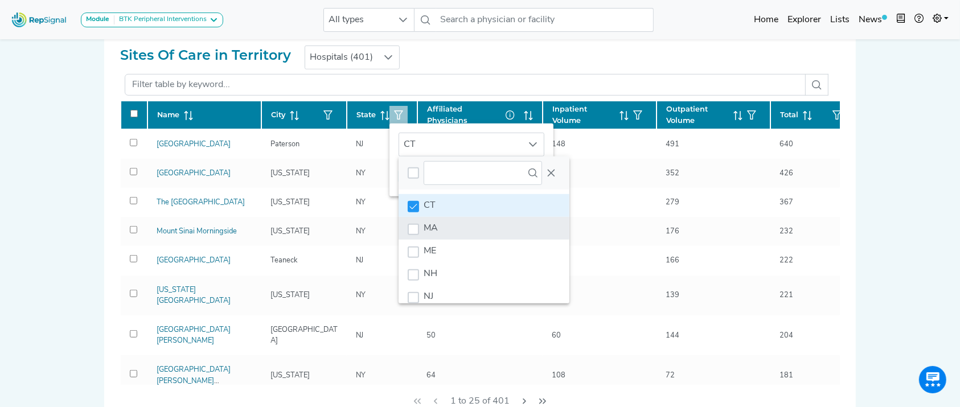
click at [435, 219] on li "MA" at bounding box center [483, 228] width 171 height 23
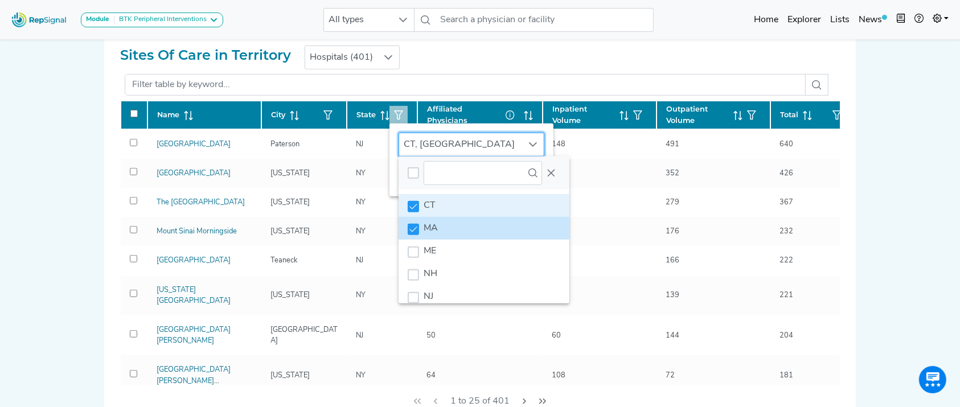
click at [437, 234] on li "MA" at bounding box center [483, 228] width 171 height 23
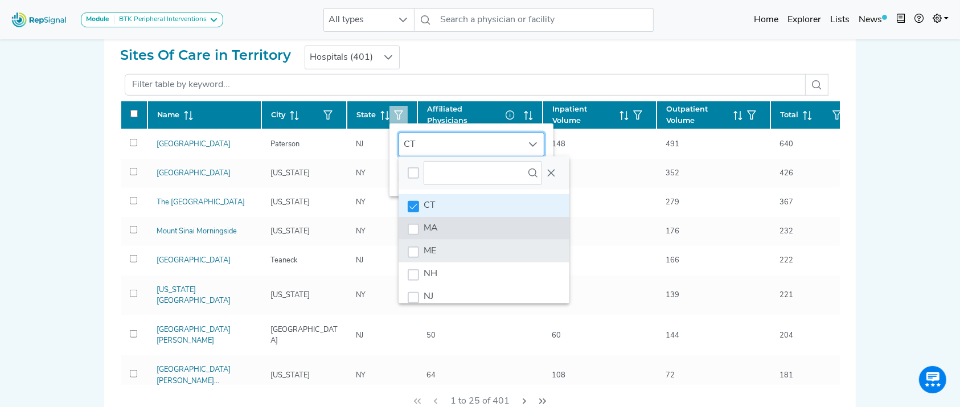
click at [437, 244] on li "ME" at bounding box center [483, 251] width 171 height 23
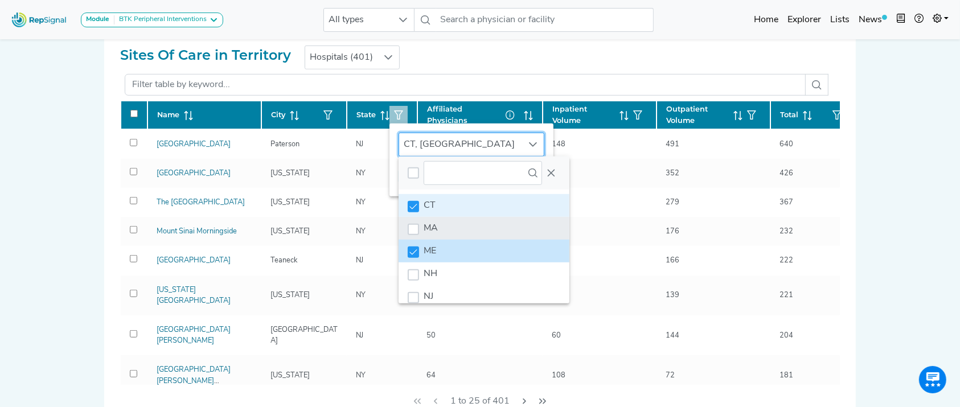
click at [434, 232] on span "MA" at bounding box center [430, 228] width 14 height 9
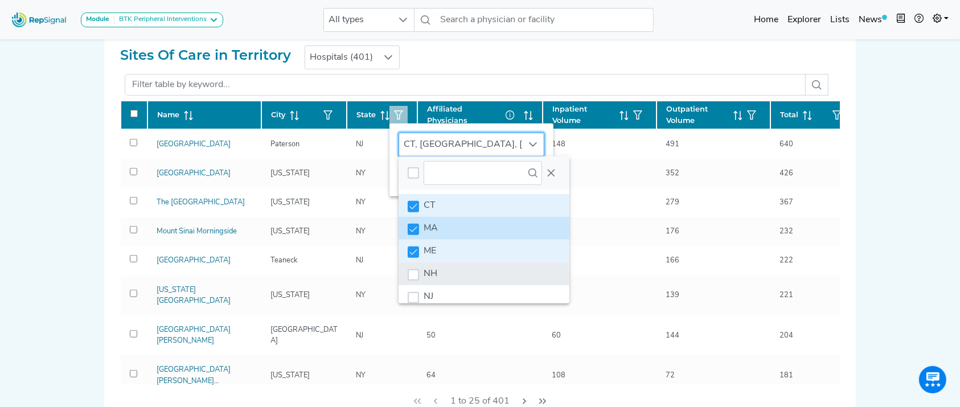
click at [442, 274] on li "NH" at bounding box center [483, 273] width 171 height 23
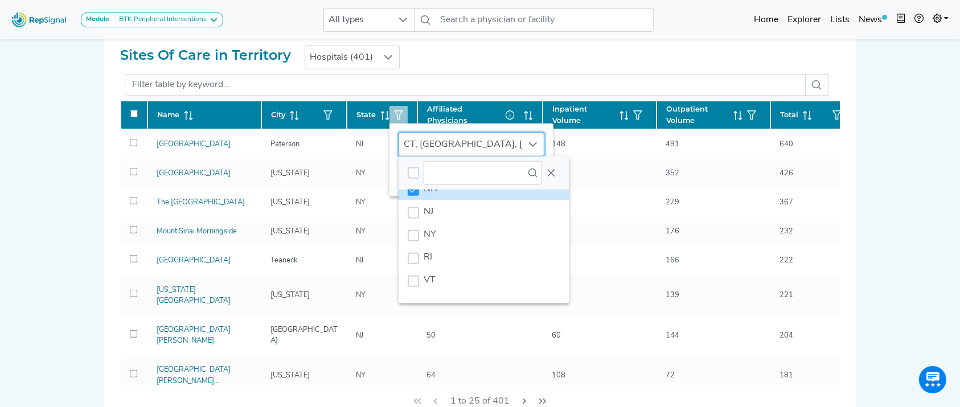
scroll to position [87, 0]
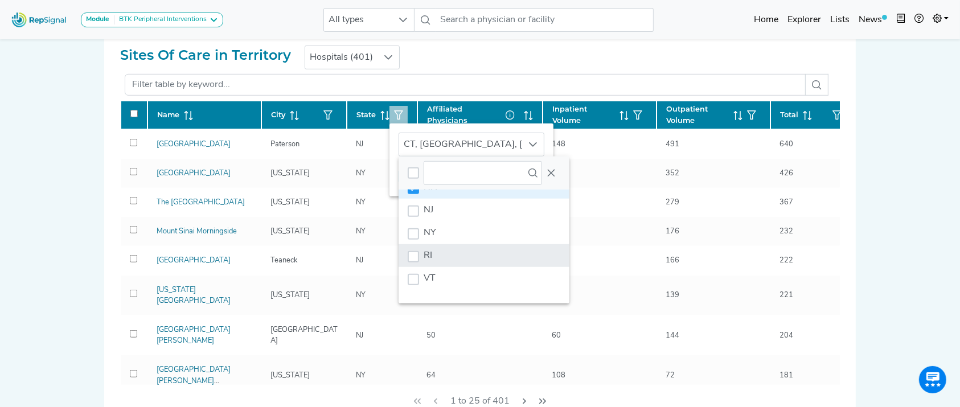
click at [485, 265] on li "RI" at bounding box center [483, 255] width 171 height 23
click at [554, 172] on icon "Close" at bounding box center [550, 172] width 9 height 9
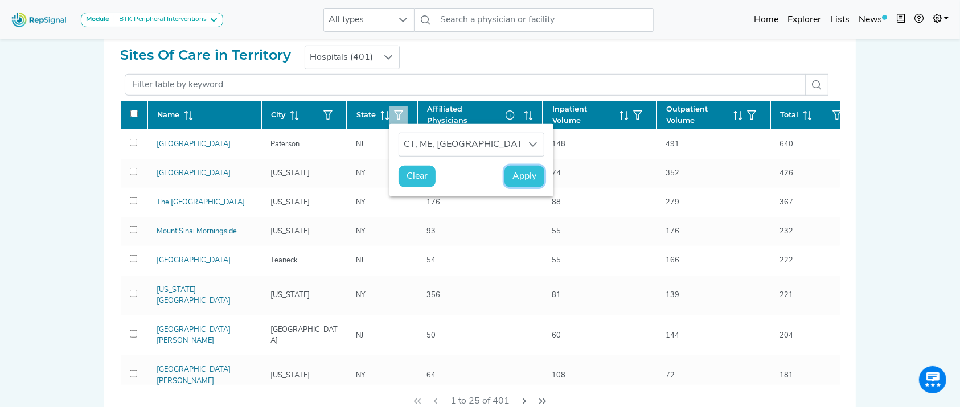
click at [532, 176] on span "Apply" at bounding box center [524, 177] width 24 height 14
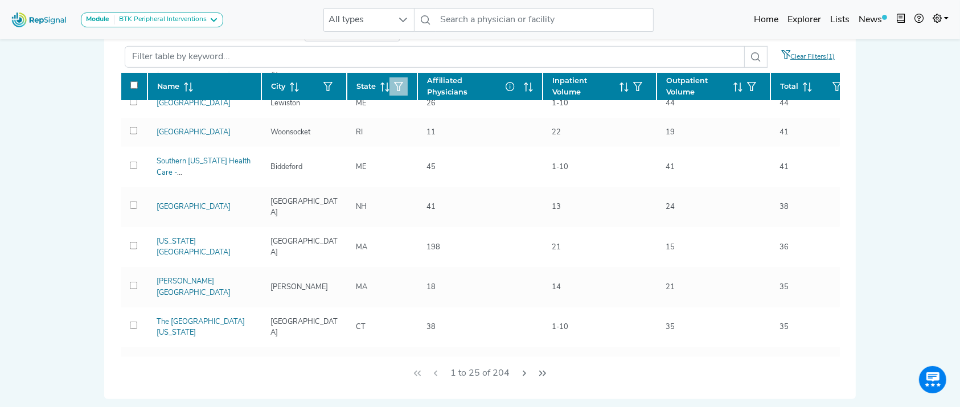
scroll to position [546, 0]
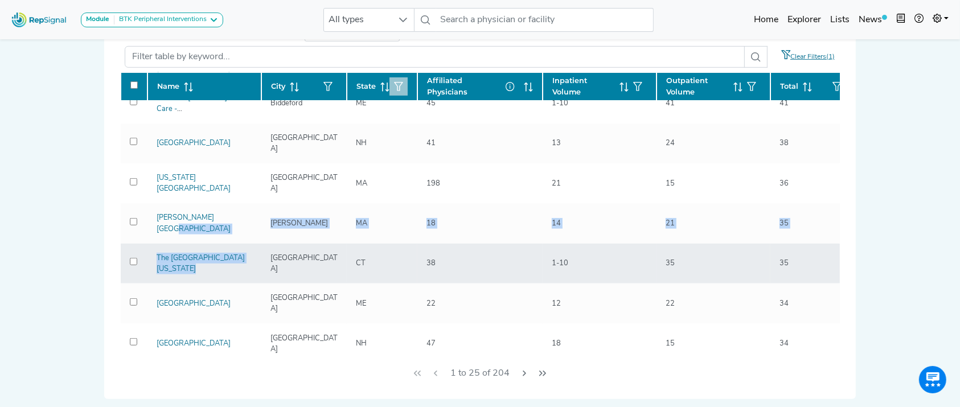
drag, startPoint x: 197, startPoint y: 157, endPoint x: 264, endPoint y: 170, distance: 67.8
click at [264, 170] on tbody "[GEOGRAPHIC_DATA] [GEOGRAPHIC_DATA] [GEOGRAPHIC_DATA] 85 19 73 92 [GEOGRAPHIC_D…" at bounding box center [488, 23] width 735 height 936
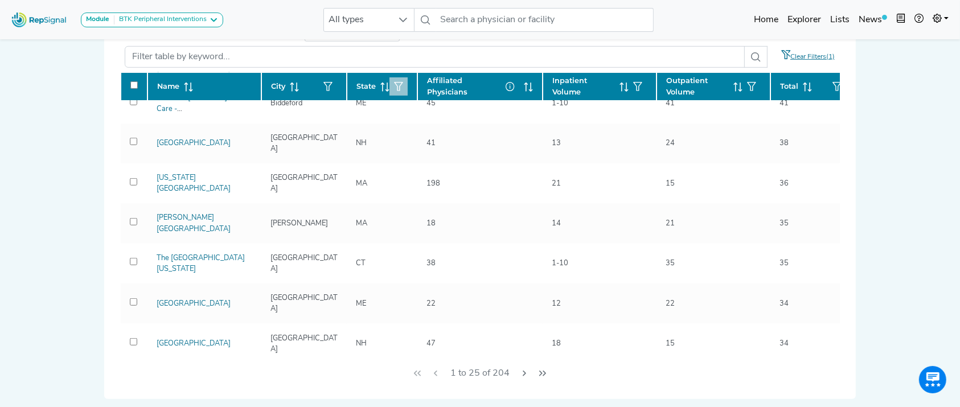
click at [0, 215] on div "Module BTK Peripheral Interventions ATK Peripheral Interventions BTK Peripheral…" at bounding box center [480, 219] width 960 height 1975
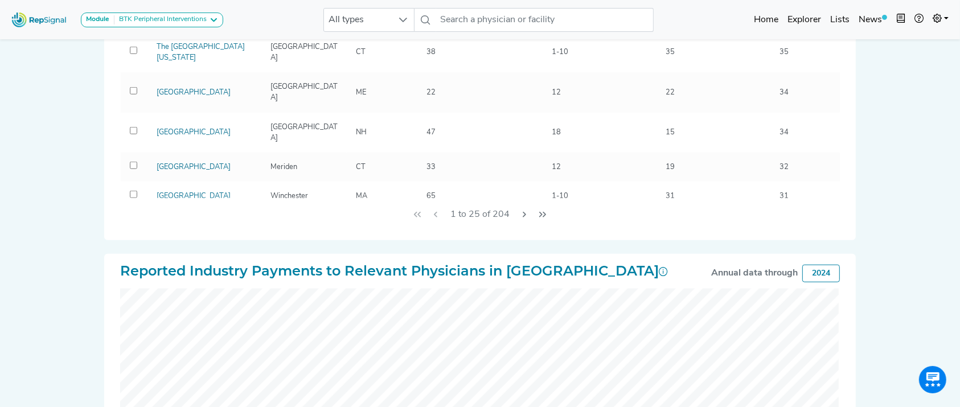
scroll to position [914, 0]
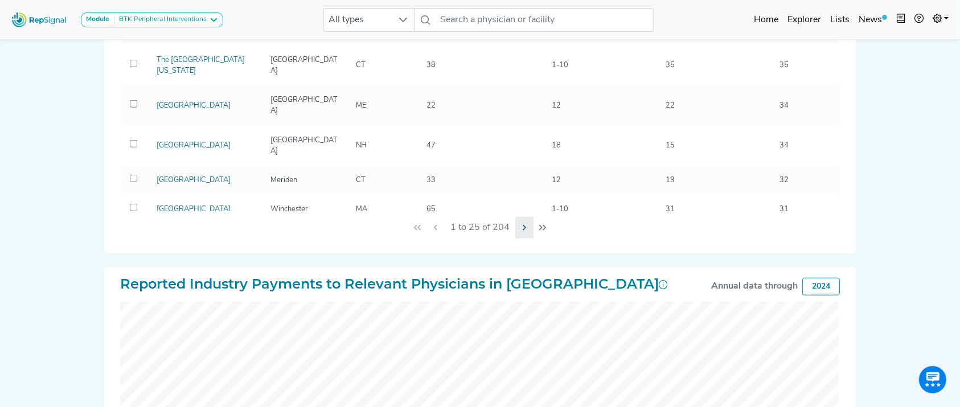
click at [525, 225] on icon "Next Page" at bounding box center [524, 227] width 9 height 9
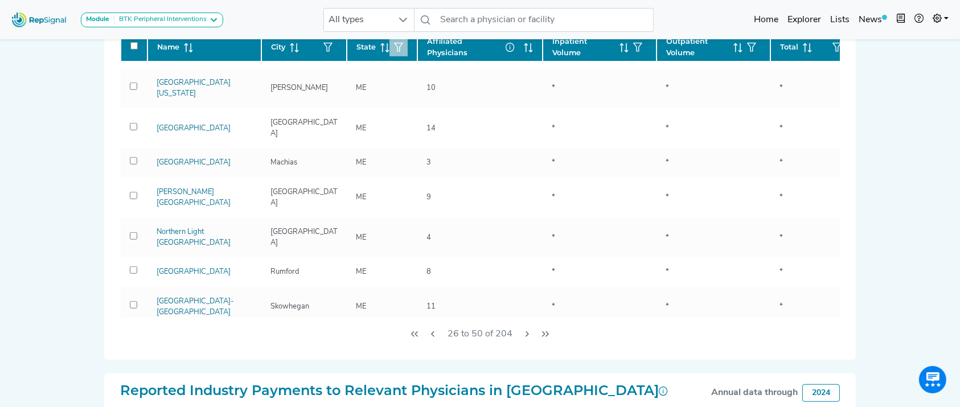
scroll to position [858, 0]
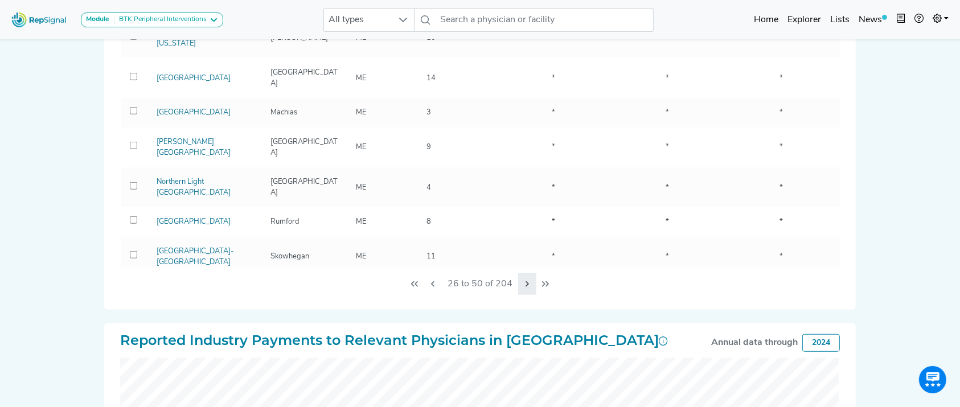
click at [518, 277] on button "Next Page" at bounding box center [527, 284] width 18 height 22
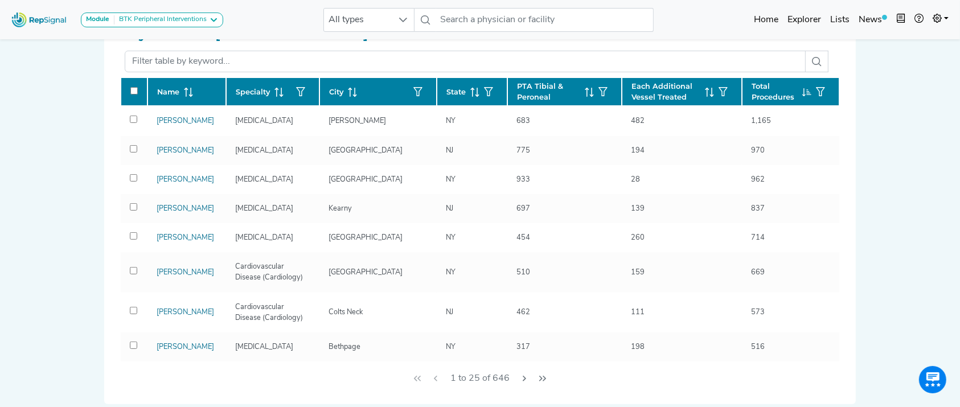
scroll to position [367, 0]
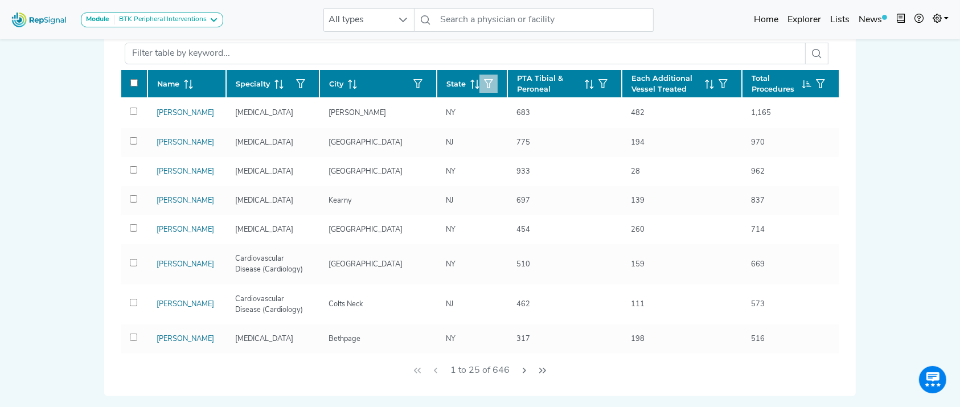
click at [484, 81] on icon "button" at bounding box center [488, 83] width 9 height 9
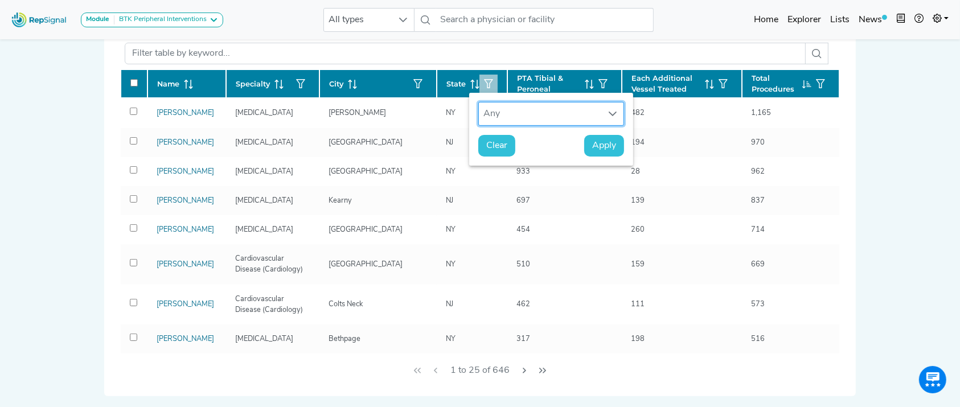
click at [493, 114] on div "Any" at bounding box center [540, 113] width 123 height 23
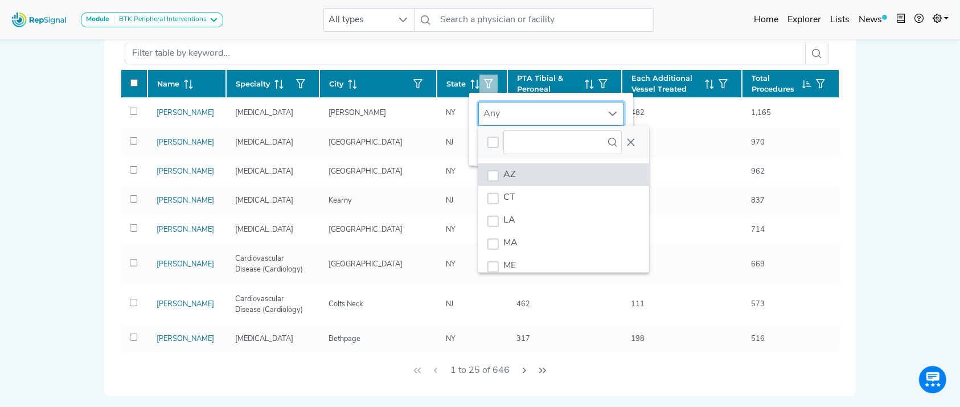
scroll to position [9, 55]
click at [516, 191] on li "CT" at bounding box center [563, 197] width 171 height 23
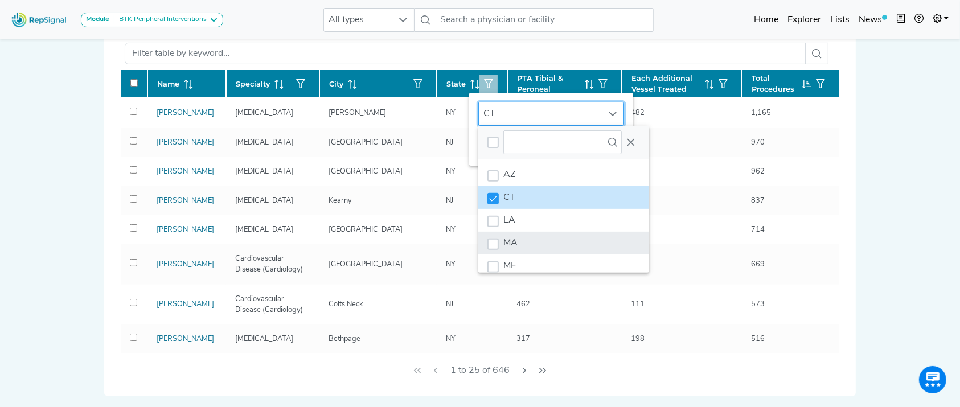
click at [516, 236] on li "MA" at bounding box center [563, 243] width 171 height 23
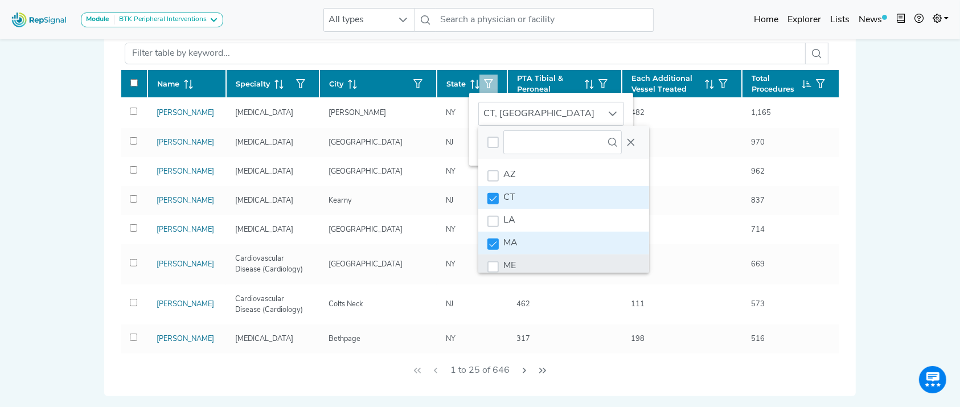
click at [518, 269] on li "ME" at bounding box center [563, 265] width 171 height 23
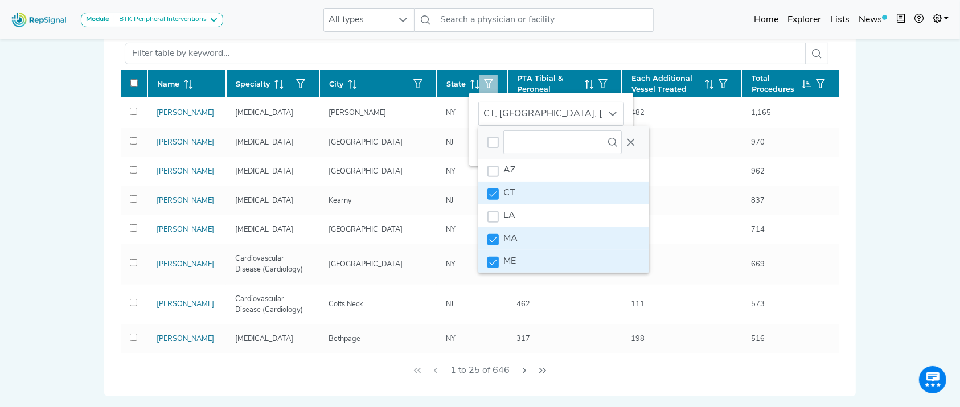
click at [635, 193] on li "CT" at bounding box center [563, 193] width 171 height 23
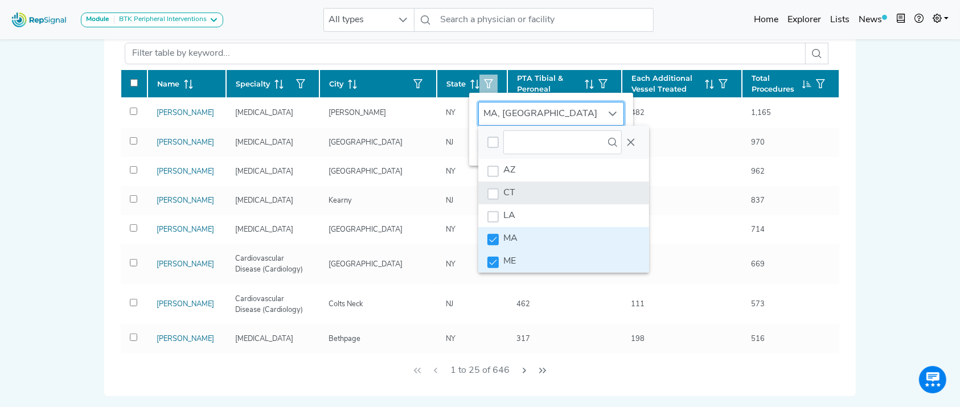
click at [633, 189] on li "CT" at bounding box center [563, 193] width 171 height 23
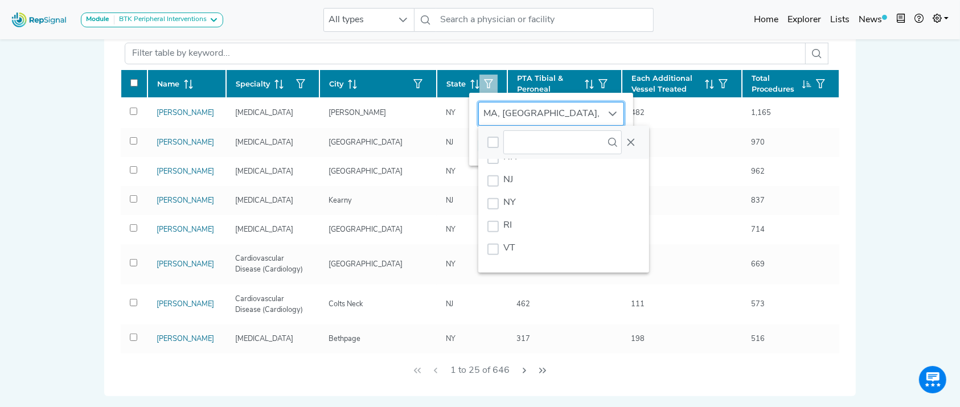
scroll to position [132, 0]
click at [561, 222] on li "RI" at bounding box center [563, 224] width 171 height 23
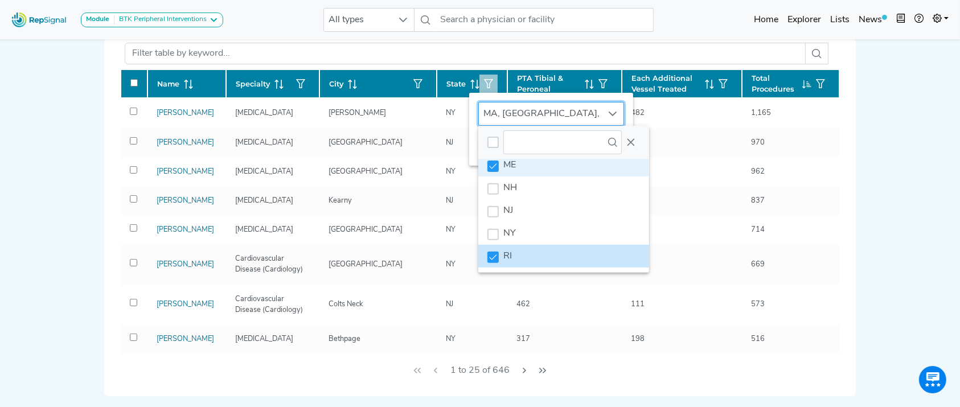
scroll to position [100, 0]
click at [567, 193] on li "NH" at bounding box center [563, 189] width 171 height 23
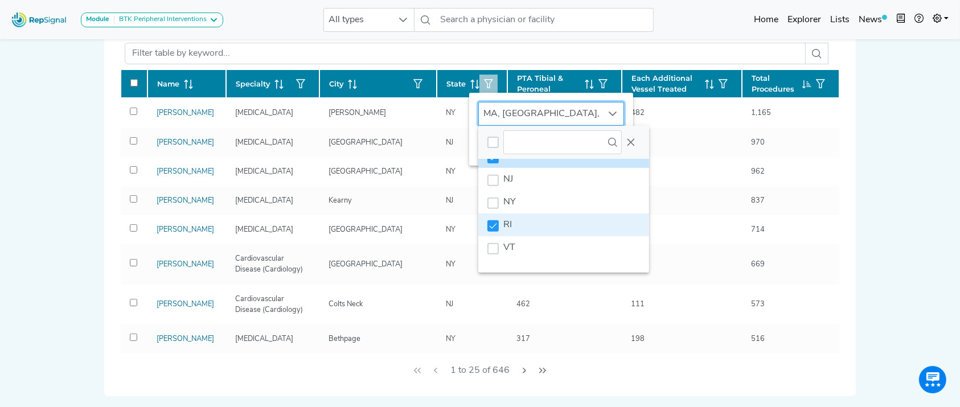
scroll to position [0, 0]
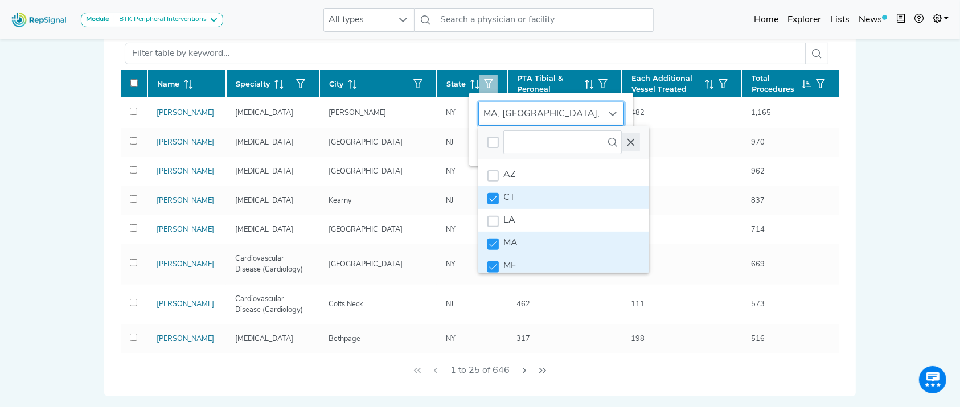
click at [631, 142] on icon "Close" at bounding box center [630, 142] width 7 height 7
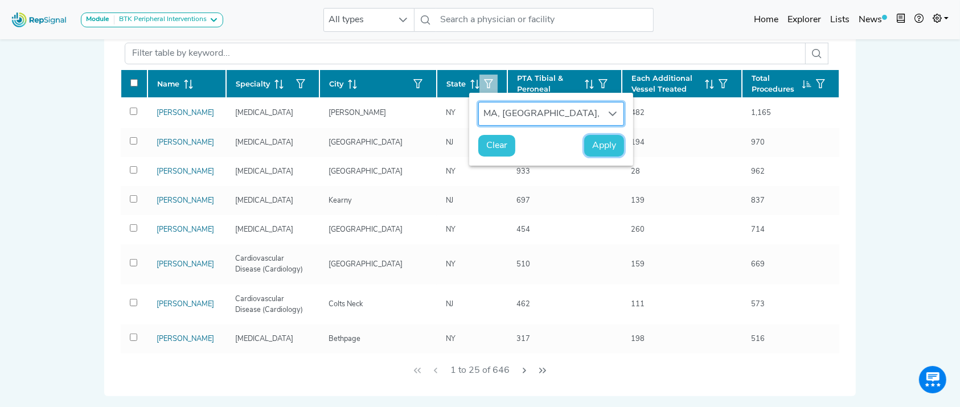
click at [606, 143] on span "Apply" at bounding box center [604, 146] width 24 height 14
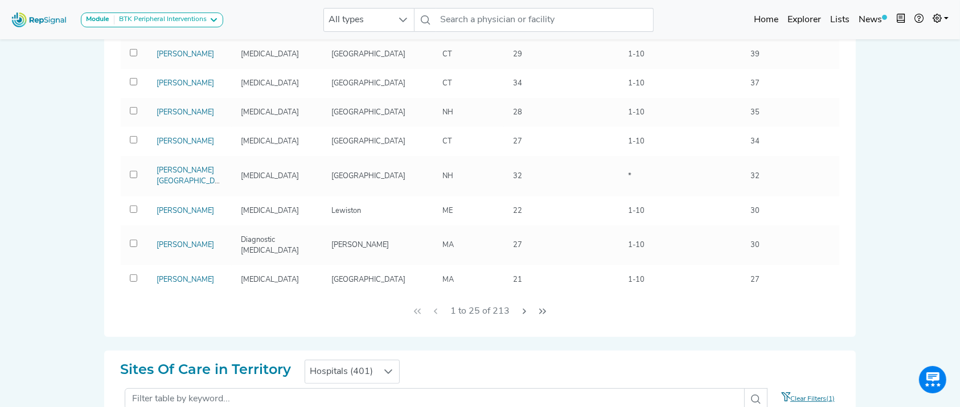
scroll to position [431, 0]
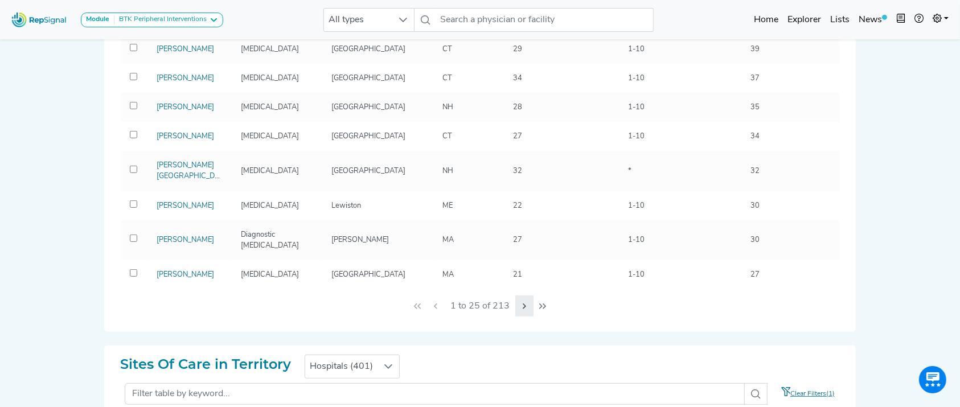
click at [520, 303] on icon "Next Page" at bounding box center [524, 306] width 9 height 9
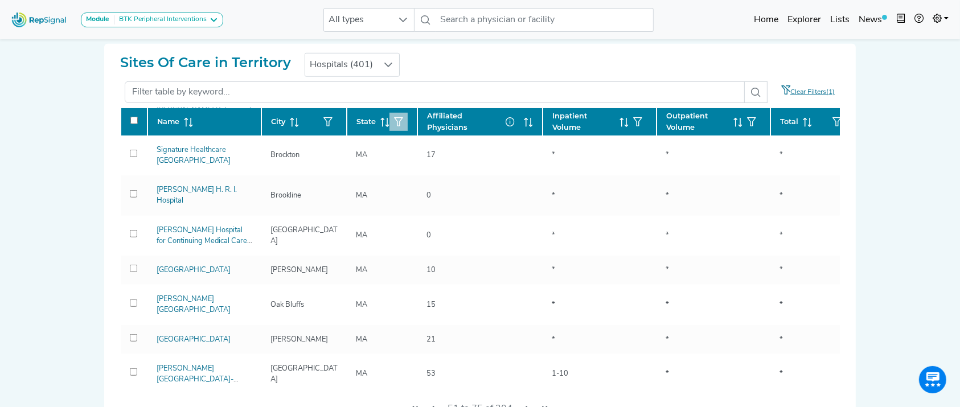
scroll to position [727, 0]
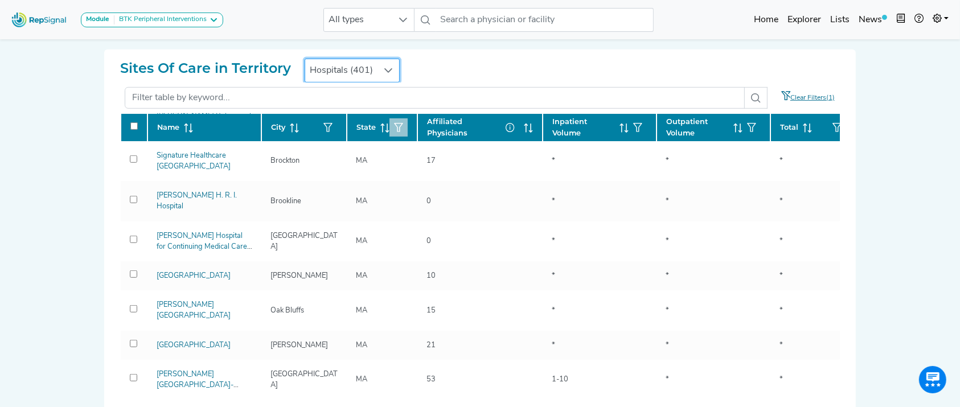
click at [368, 66] on span "Hospitals (401)" at bounding box center [341, 70] width 72 height 23
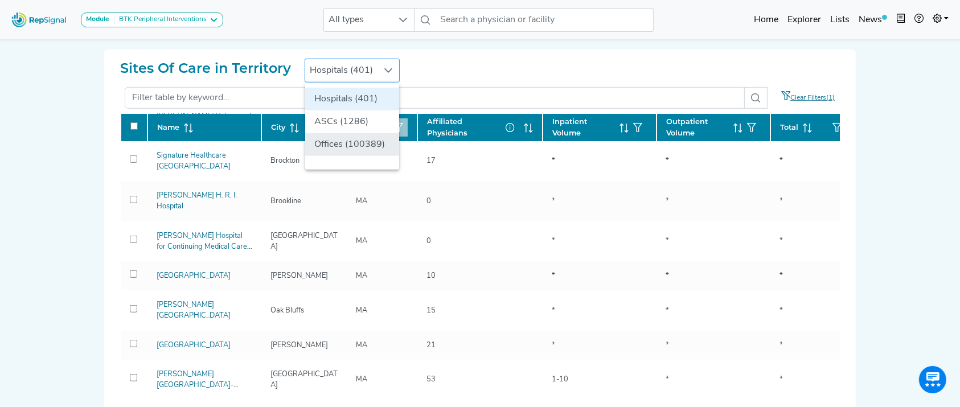
click at [337, 141] on li "Offices (100389)" at bounding box center [352, 144] width 94 height 23
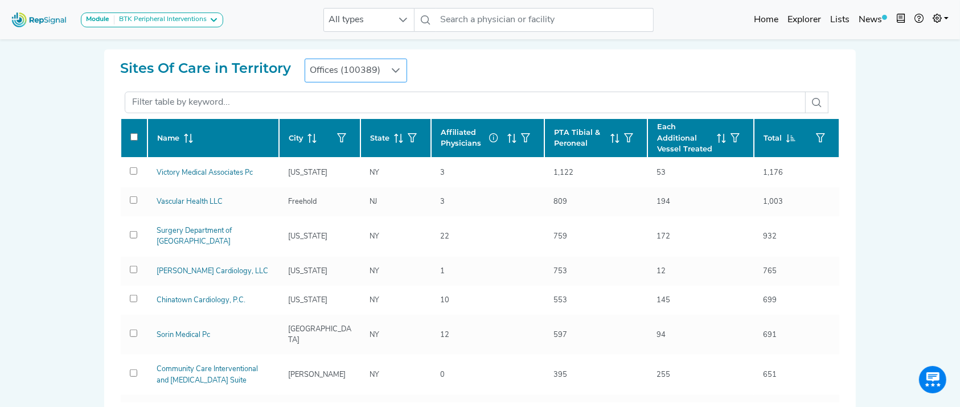
click at [636, 113] on div at bounding box center [479, 102] width 719 height 31
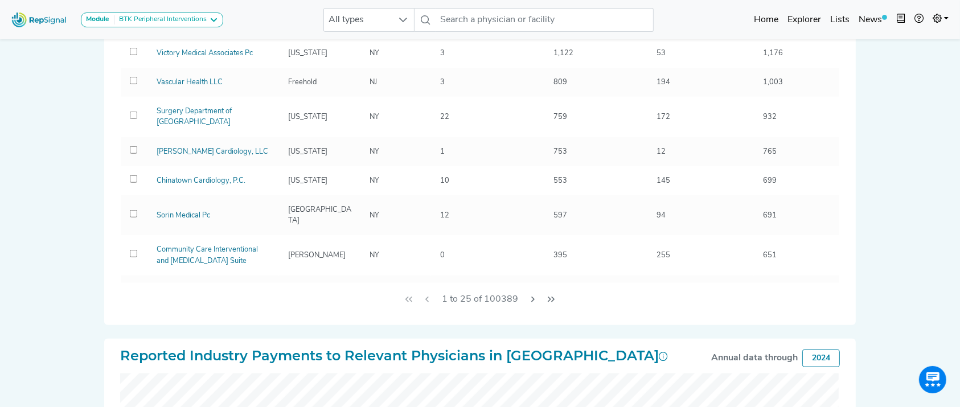
scroll to position [769, 11]
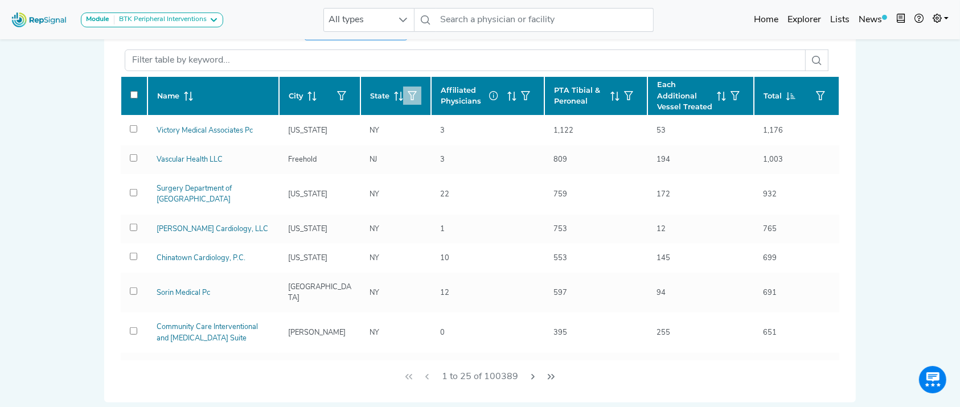
click at [403, 89] on button "button" at bounding box center [412, 96] width 18 height 18
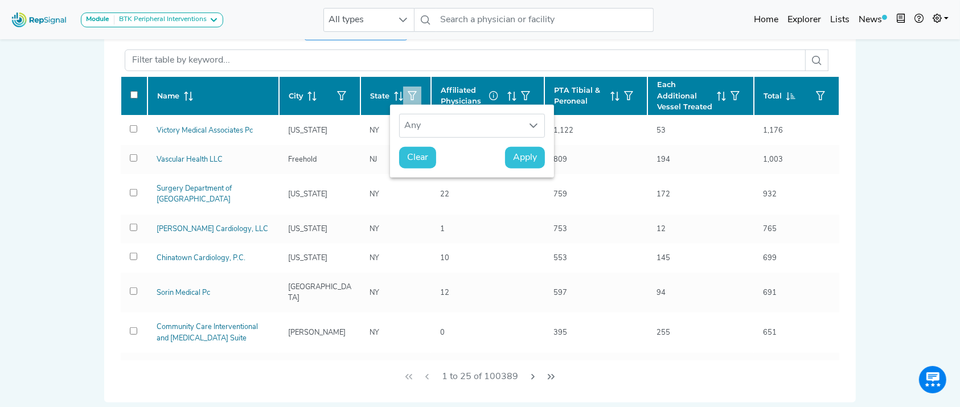
scroll to position [8, 55]
click at [407, 92] on icon "button" at bounding box center [411, 95] width 9 height 9
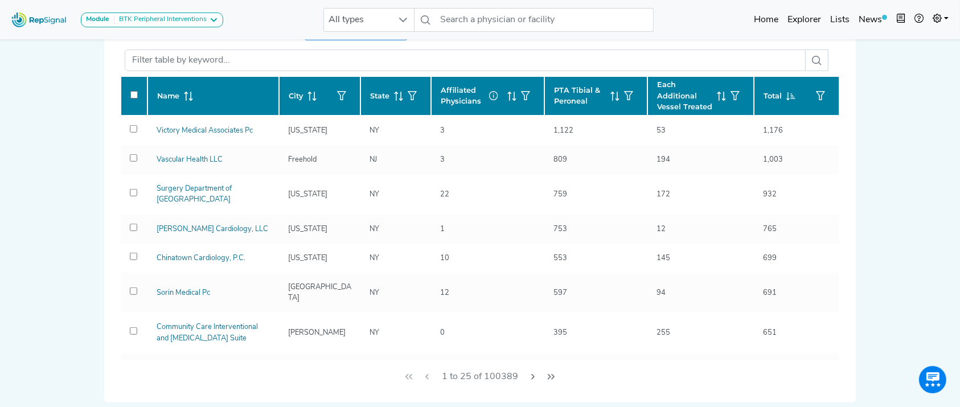
click at [933, 183] on div "Module BTK Peripheral Interventions ATK Peripheral Interventions BTK Peripheral…" at bounding box center [480, 221] width 960 height 1980
click at [407, 94] on icon "button" at bounding box center [411, 95] width 9 height 9
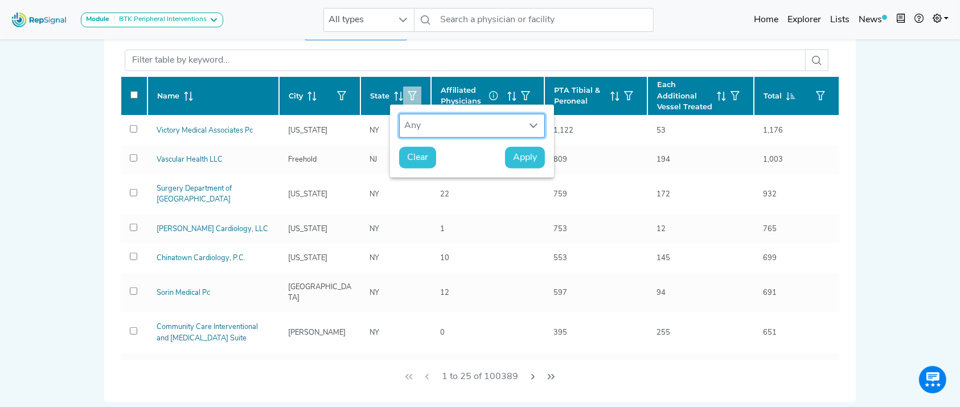
click at [443, 125] on div "Any" at bounding box center [461, 125] width 123 height 23
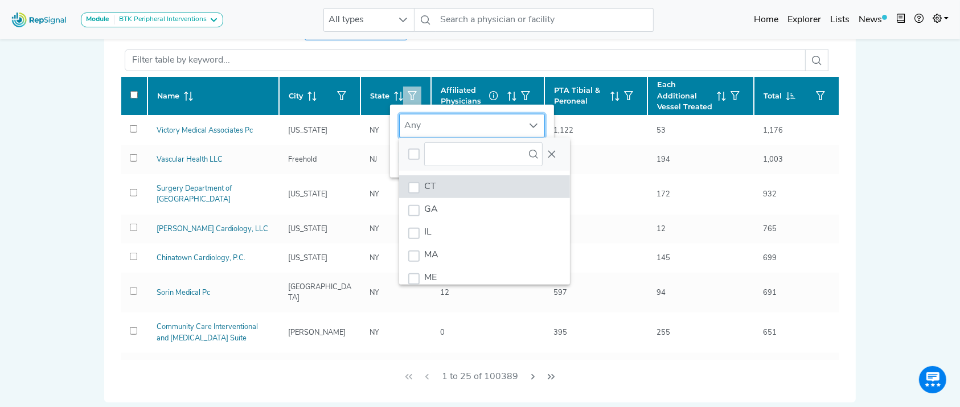
scroll to position [9, 55]
click at [432, 177] on li "CT" at bounding box center [484, 186] width 171 height 23
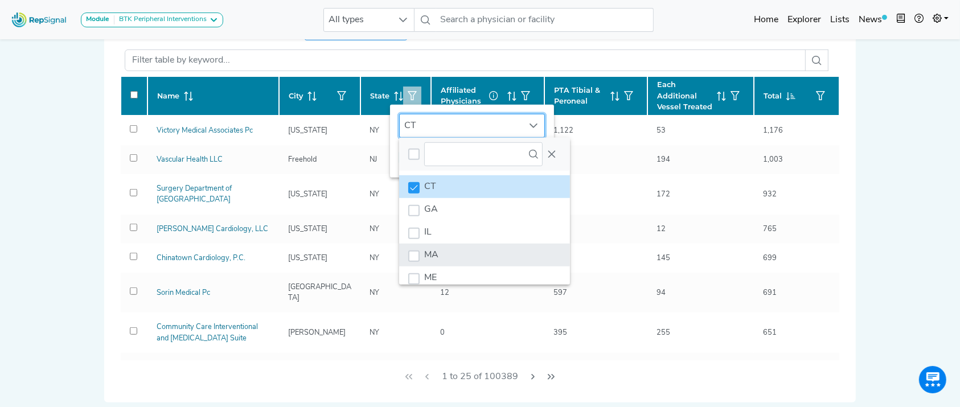
click at [431, 249] on li "MA" at bounding box center [484, 255] width 171 height 23
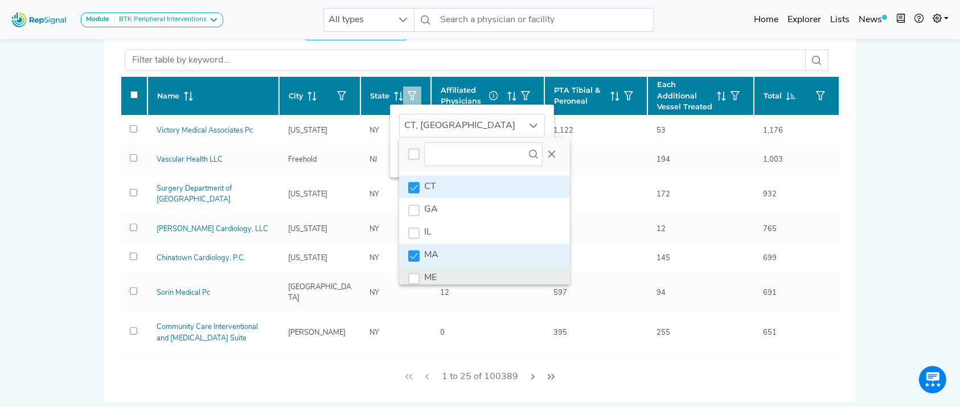
click at [434, 266] on li "ME" at bounding box center [484, 277] width 171 height 23
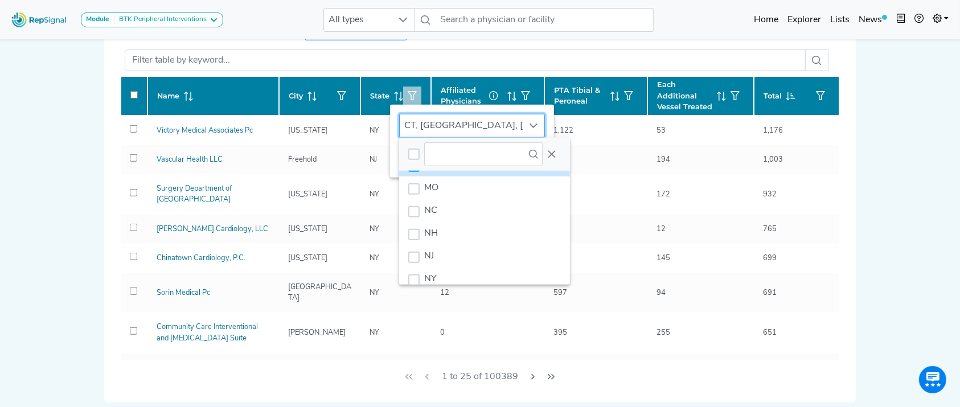
scroll to position [129, 0]
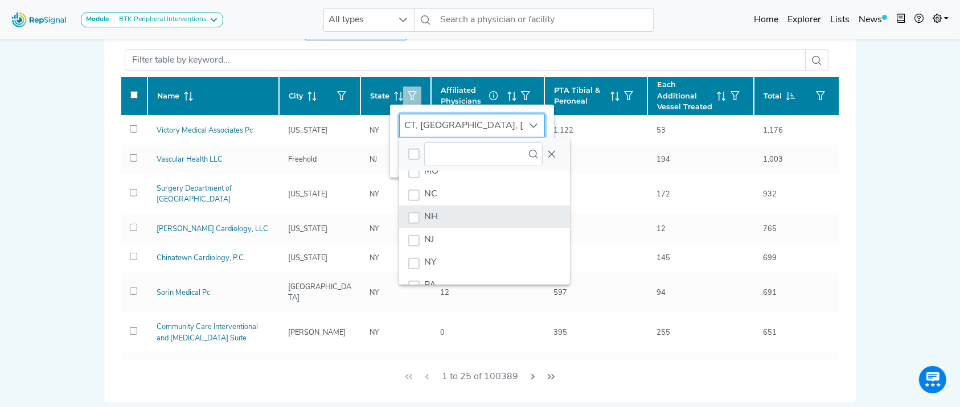
click at [487, 221] on li "NH" at bounding box center [484, 216] width 171 height 23
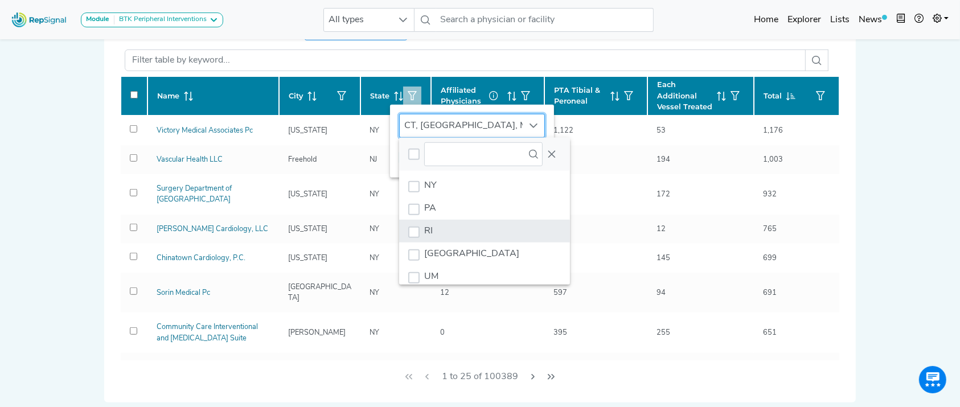
click at [488, 224] on li "RI" at bounding box center [484, 231] width 171 height 23
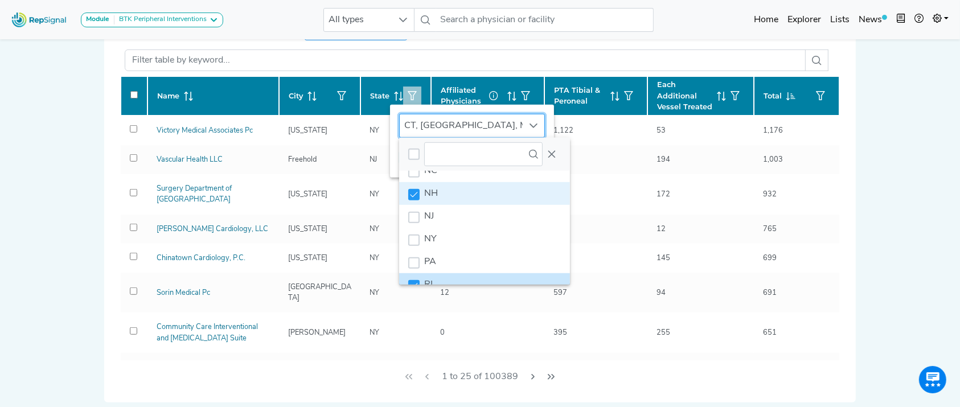
scroll to position [199, 0]
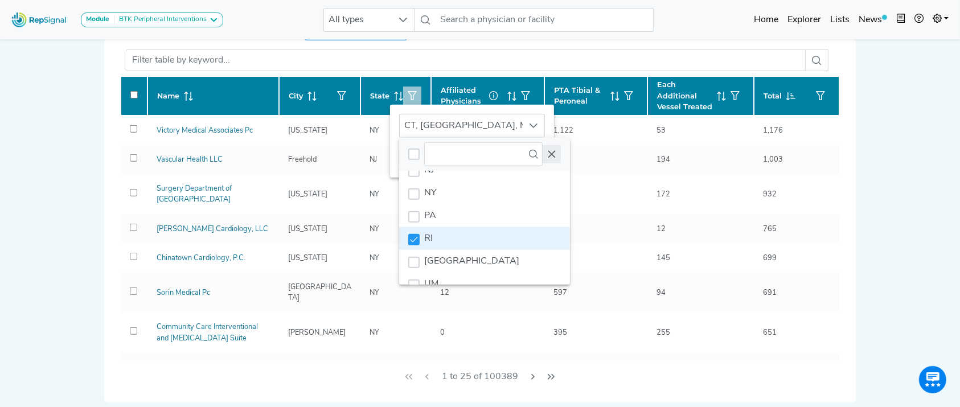
click at [547, 153] on icon "Close" at bounding box center [551, 154] width 9 height 9
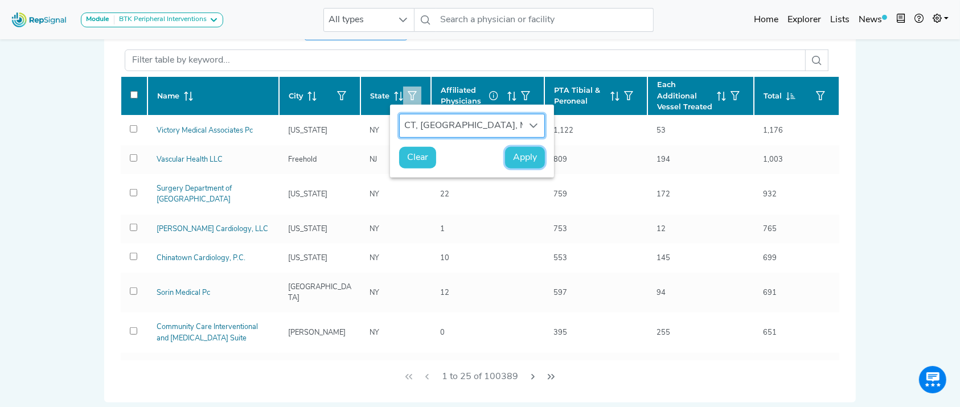
click at [513, 163] on span "Apply" at bounding box center [525, 158] width 24 height 14
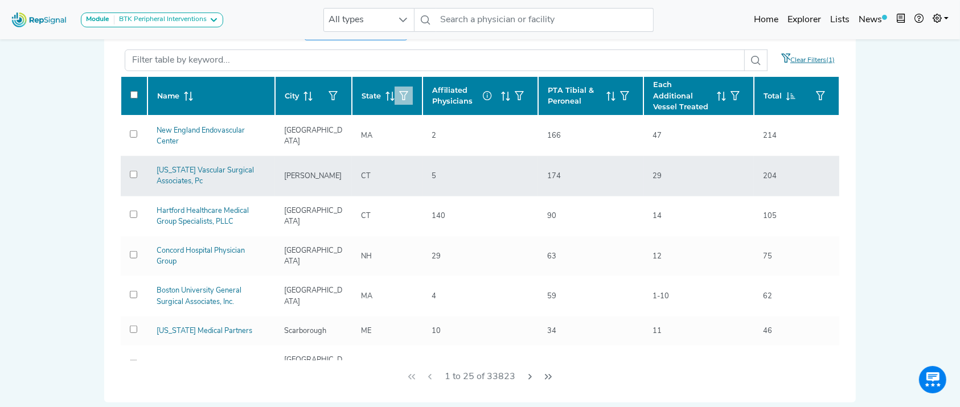
click at [509, 160] on td "5" at bounding box center [480, 176] width 116 height 40
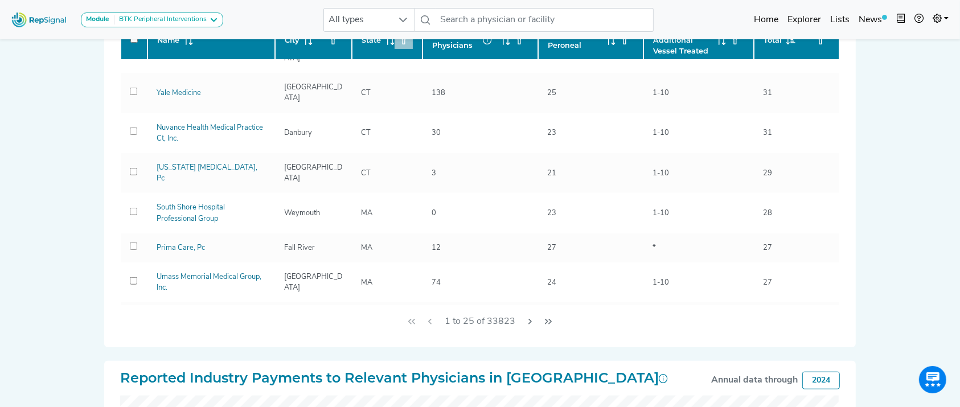
scroll to position [276, 0]
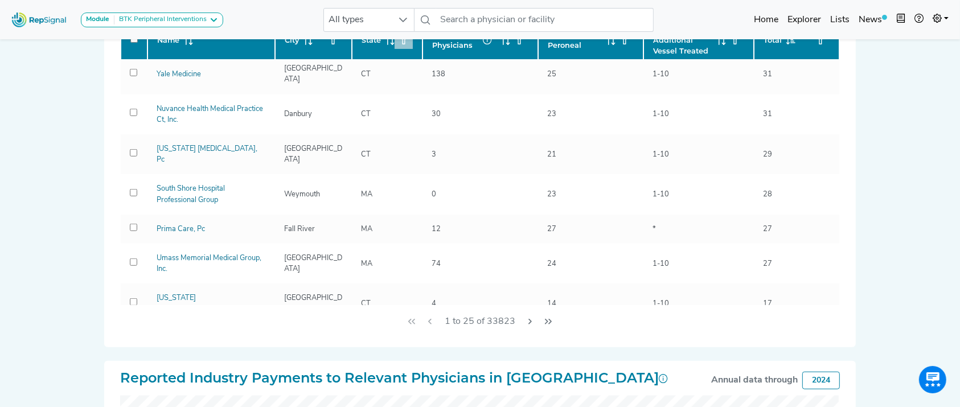
click at [0, 171] on div "Module BTK Peripheral Interventions ATK Peripheral Interventions BTK Peripheral…" at bounding box center [480, 165] width 960 height 1980
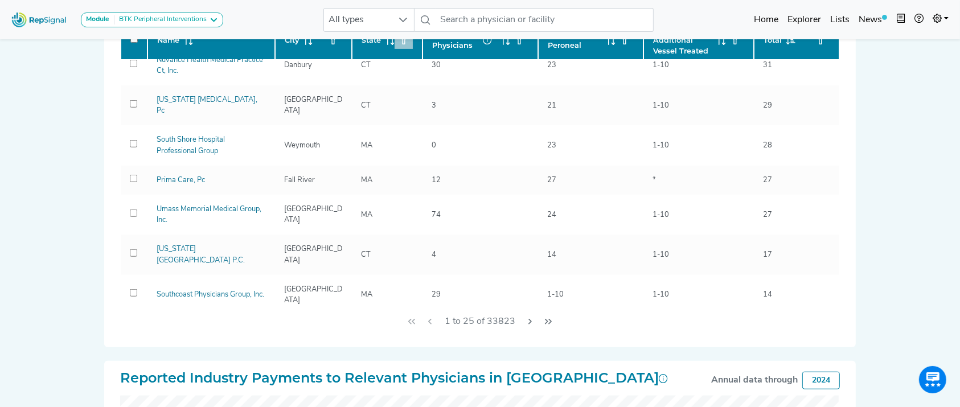
scroll to position [329, 0]
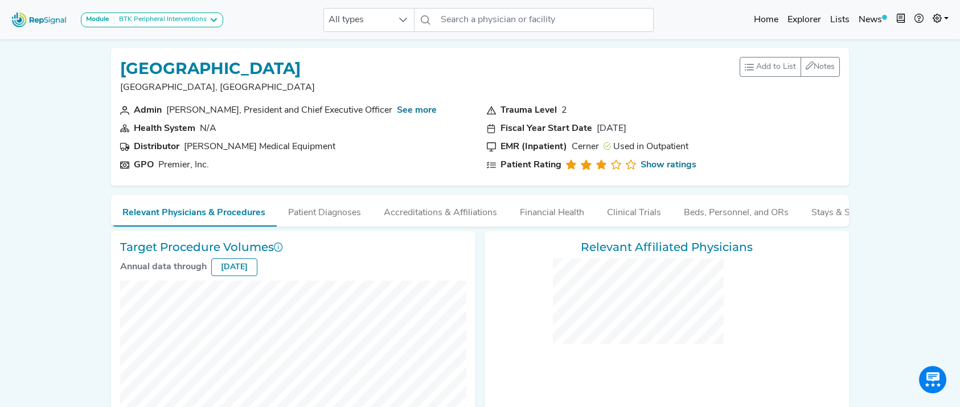
checkbox input "false"
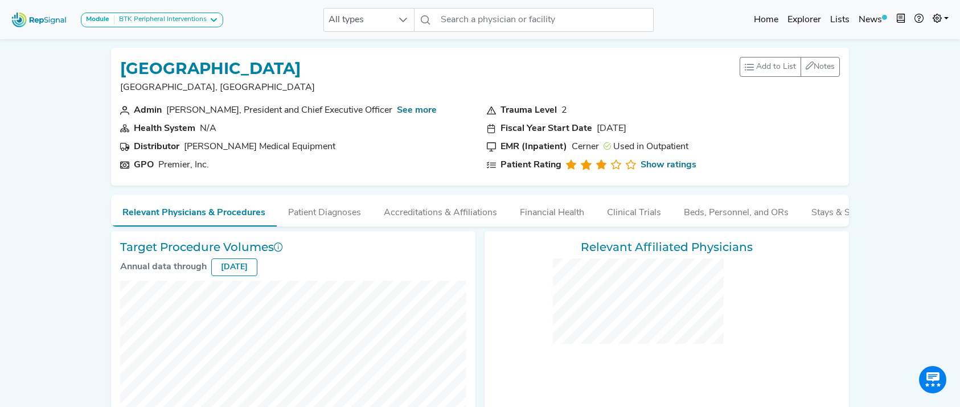
checkbox input "false"
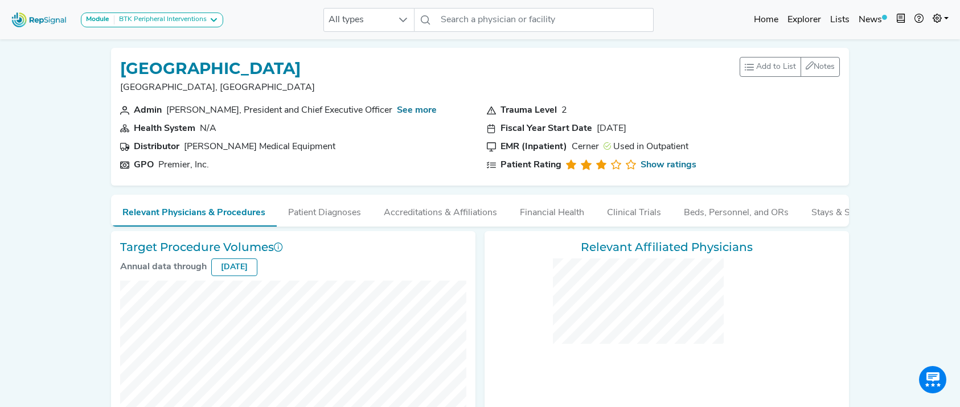
checkbox input "false"
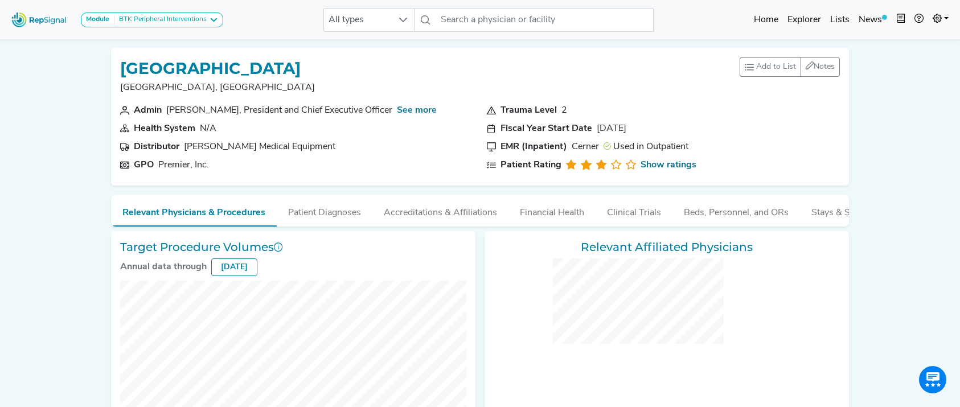
checkbox input "false"
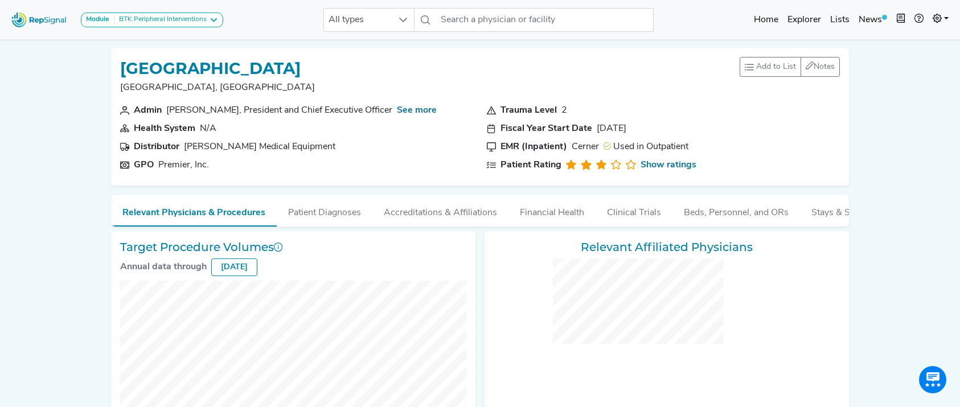
checkbox input "false"
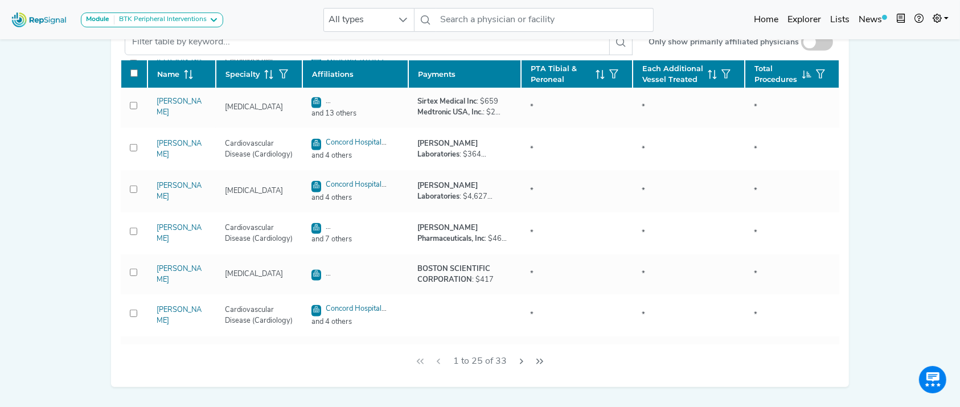
scroll to position [555, 0]
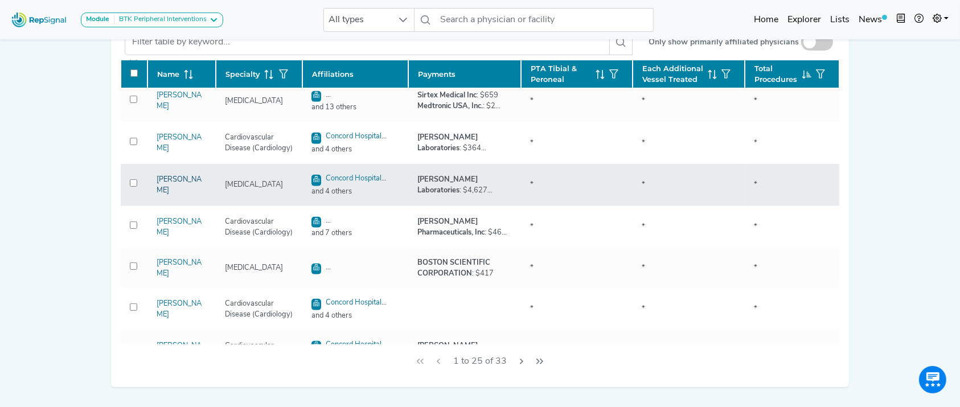
drag, startPoint x: 167, startPoint y: 183, endPoint x: 166, endPoint y: 189, distance: 5.8
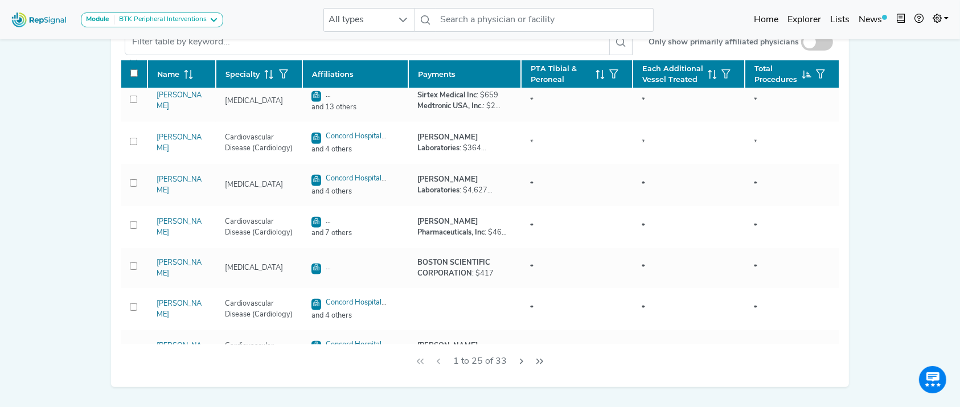
scroll to position [788, 0]
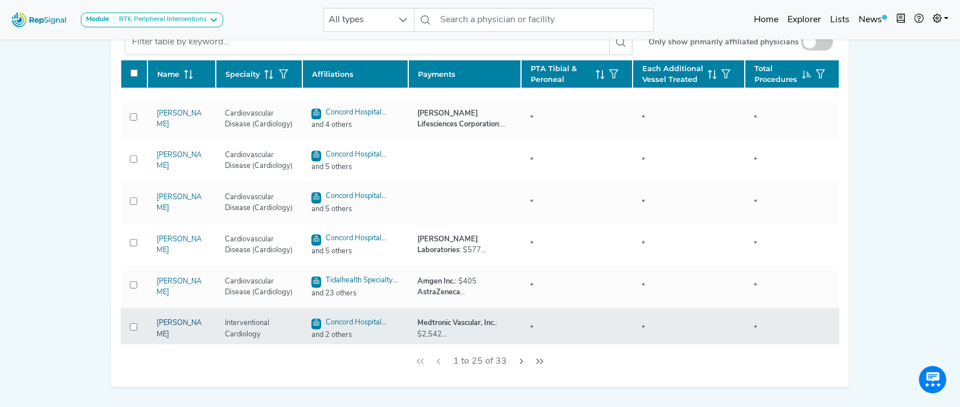
drag, startPoint x: 183, startPoint y: 327, endPoint x: 167, endPoint y: 319, distance: 17.6
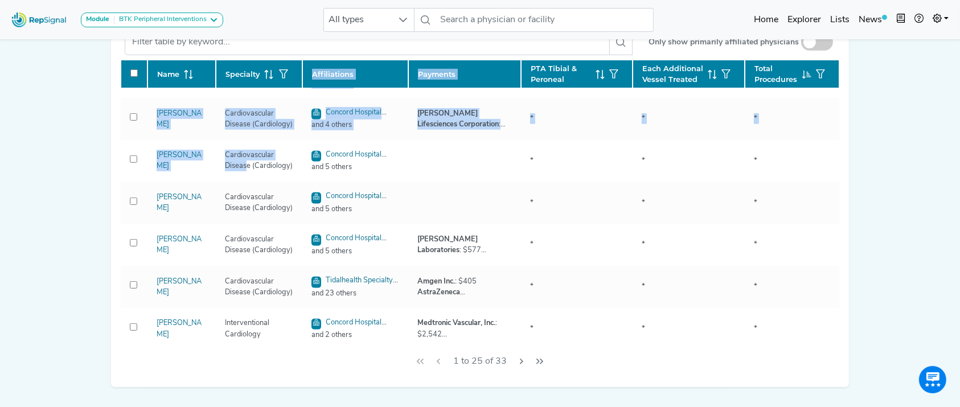
drag, startPoint x: 239, startPoint y: 174, endPoint x: 100, endPoint y: 235, distance: 151.6
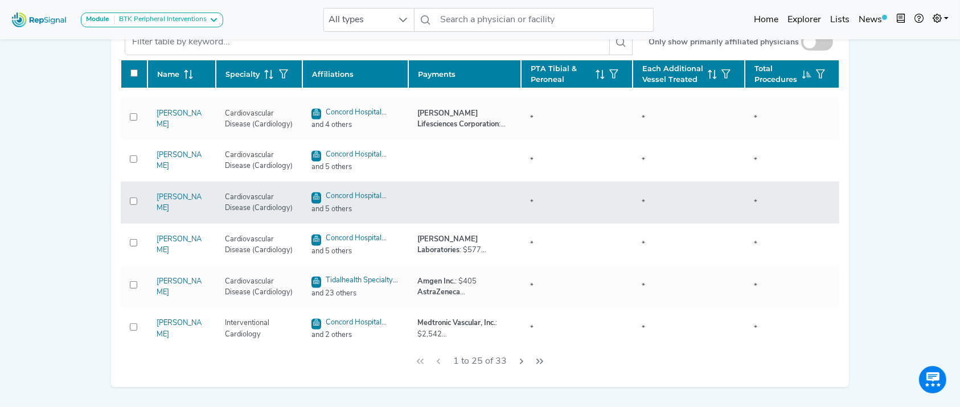
click at [168, 200] on div "[PERSON_NAME]" at bounding box center [182, 203] width 64 height 22
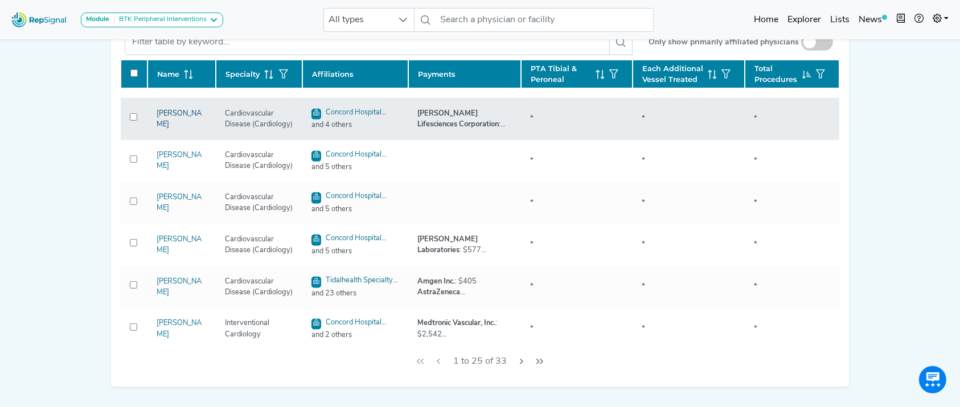
click at [169, 118] on link "[PERSON_NAME]" at bounding box center [179, 119] width 45 height 18
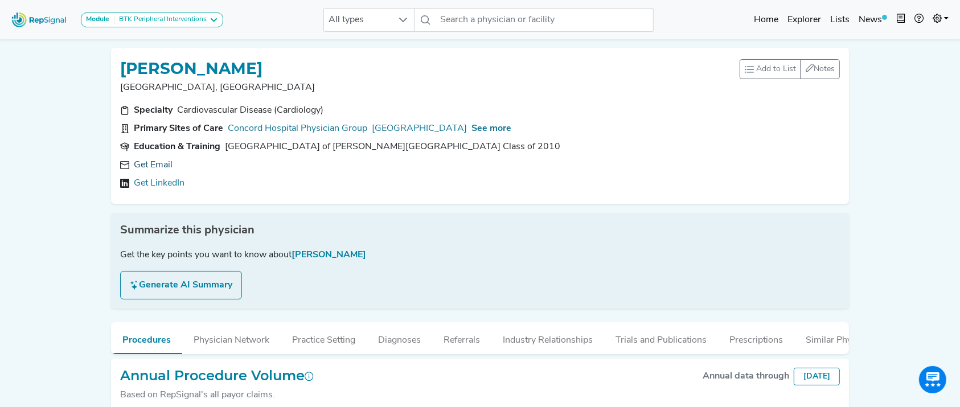
click at [150, 165] on link "Get Email" at bounding box center [153, 165] width 39 height 14
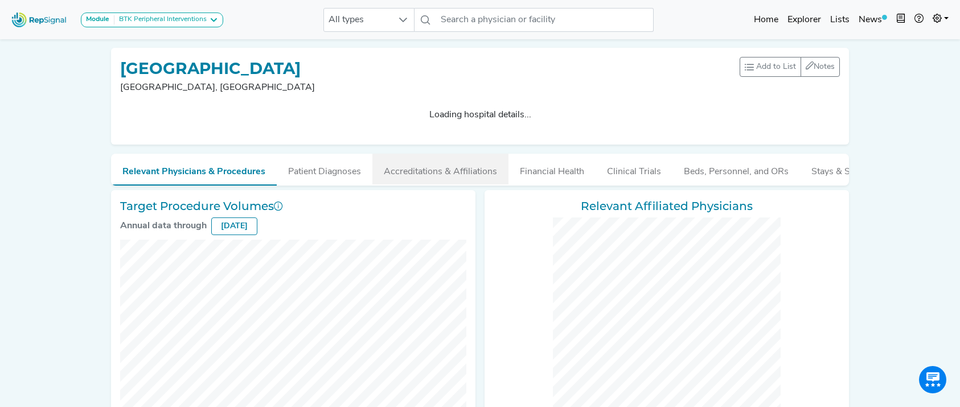
checkbox input "false"
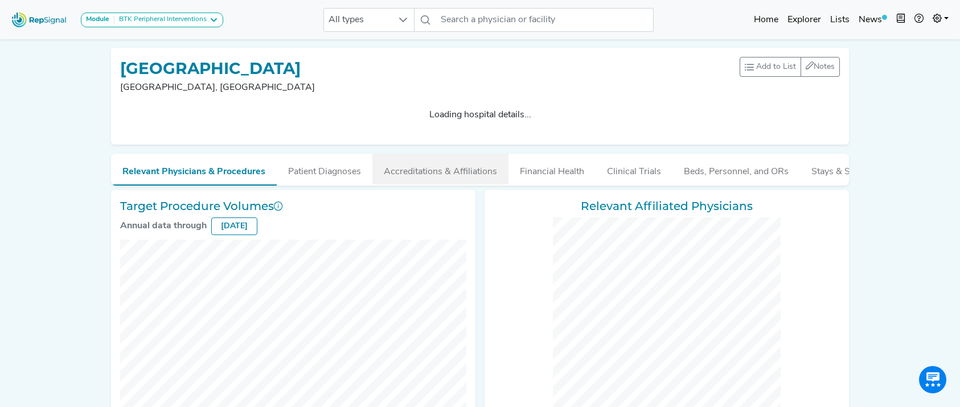
checkbox input "false"
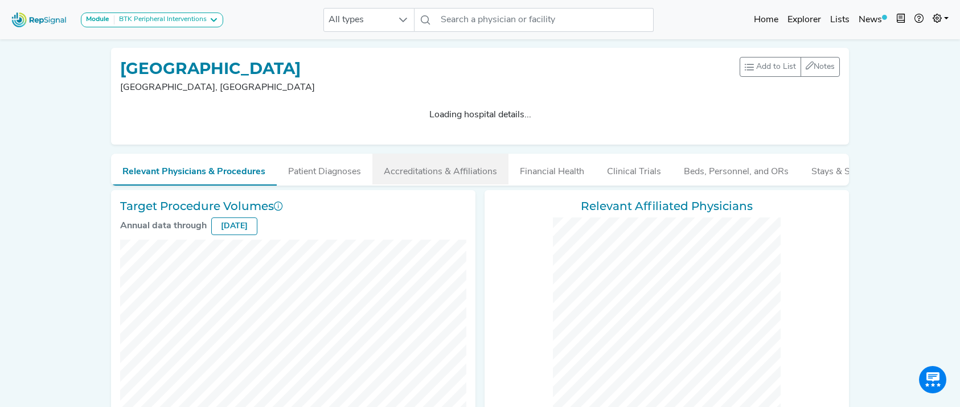
checkbox input "false"
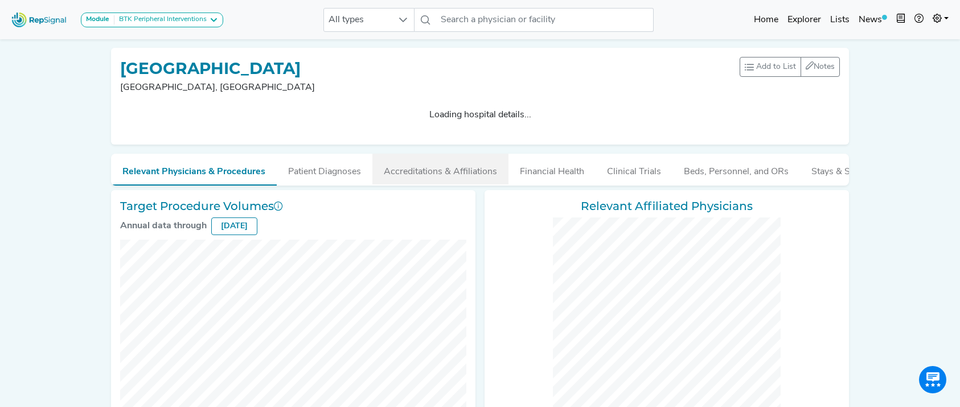
checkbox input "false"
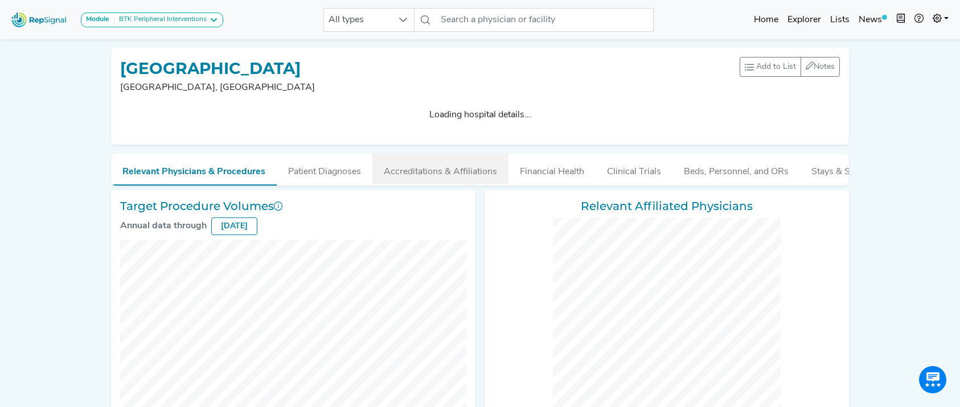
checkbox input "false"
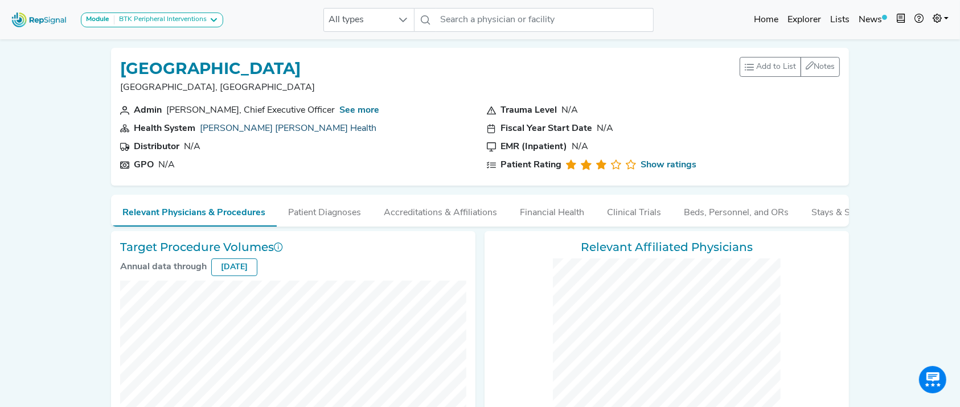
click at [256, 130] on link "Beth Israel Lahey Health" at bounding box center [288, 128] width 176 height 9
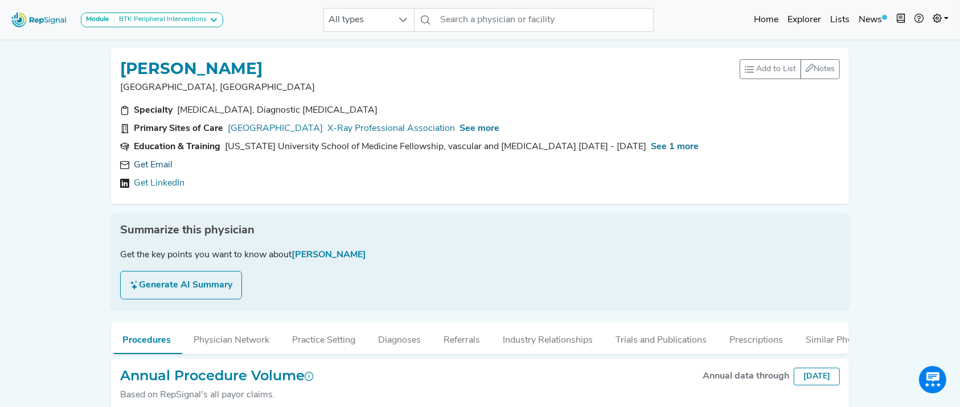
click at [157, 159] on link "Get Email" at bounding box center [153, 165] width 39 height 14
click at [602, 88] on p "[GEOGRAPHIC_DATA], [GEOGRAPHIC_DATA]" at bounding box center [429, 88] width 619 height 14
click at [152, 166] on link "Get Email" at bounding box center [153, 165] width 39 height 14
click at [155, 160] on link "Get Email" at bounding box center [153, 165] width 39 height 14
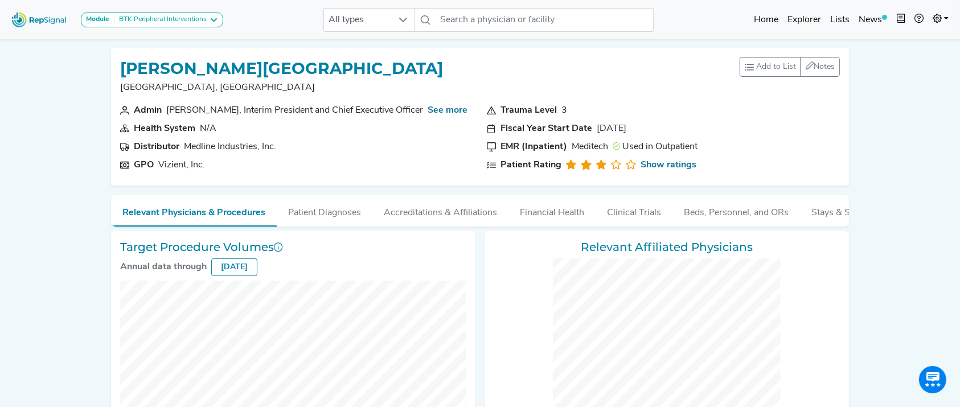
checkbox input "false"
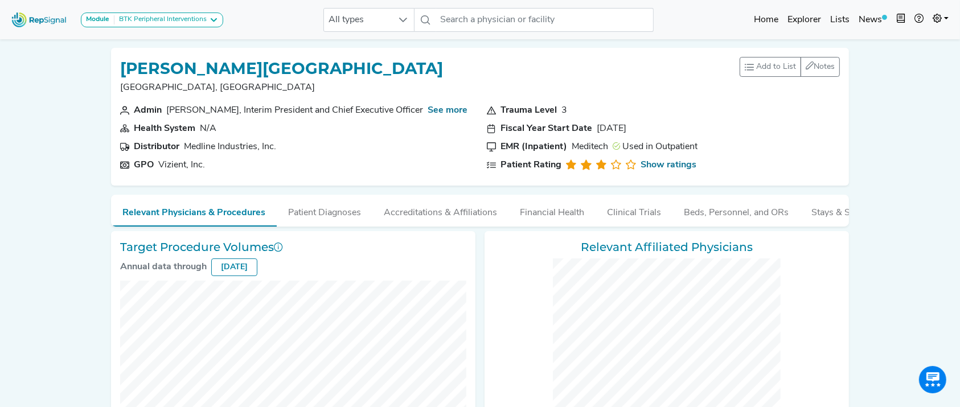
checkbox input "false"
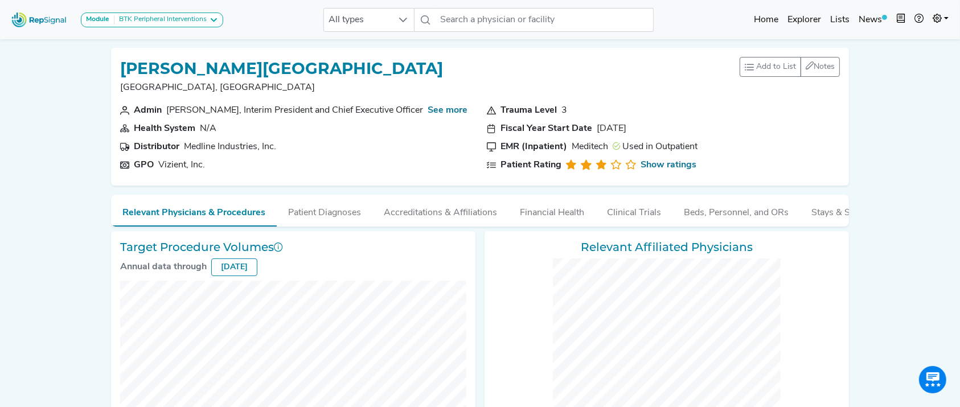
checkbox input "false"
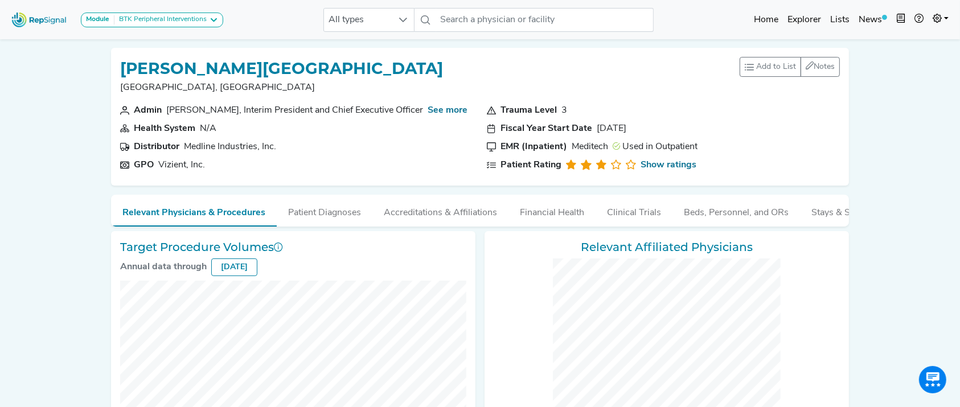
checkbox input "false"
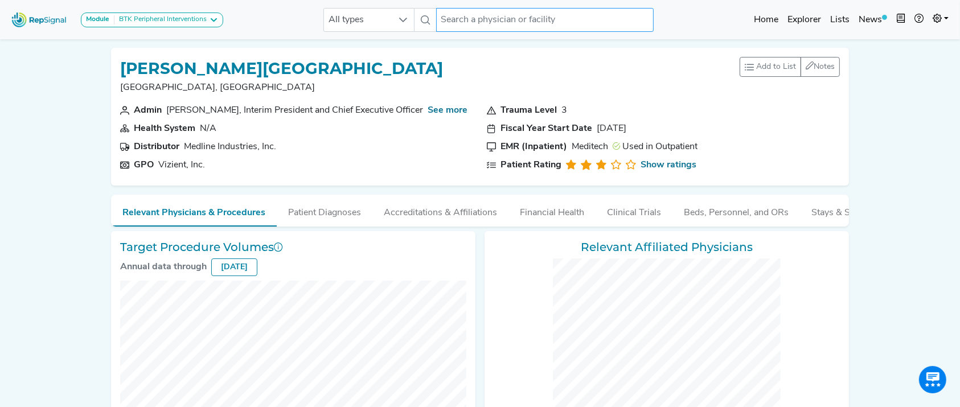
checkbox input "false"
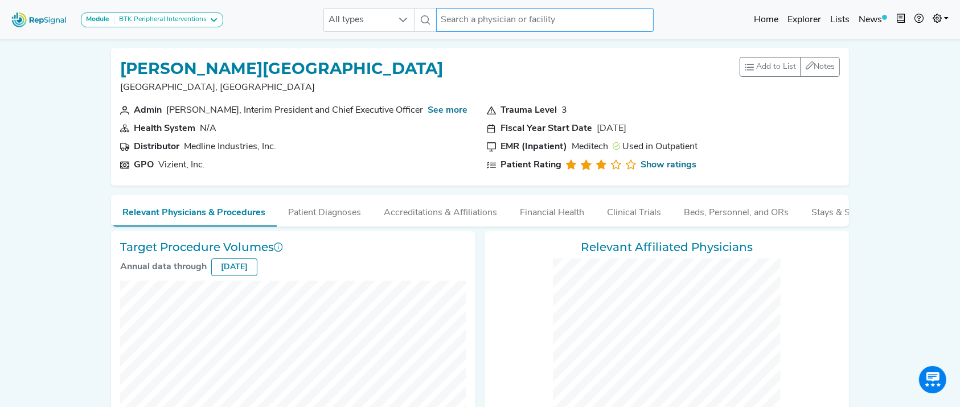
checkbox input "false"
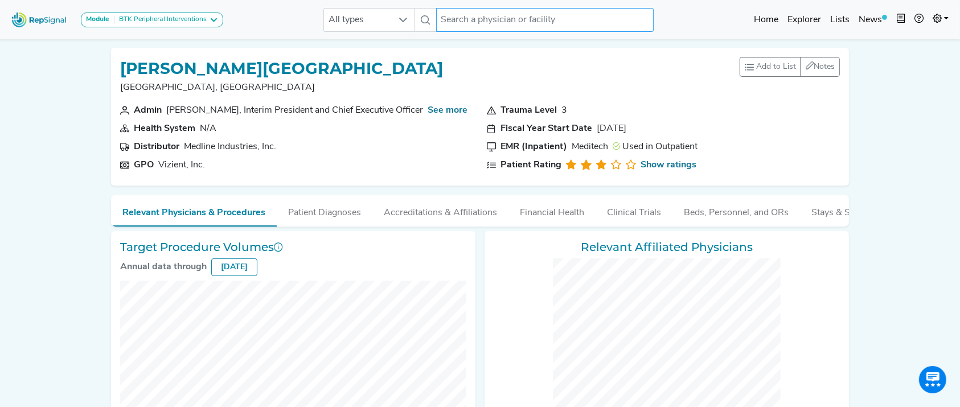
checkbox input "false"
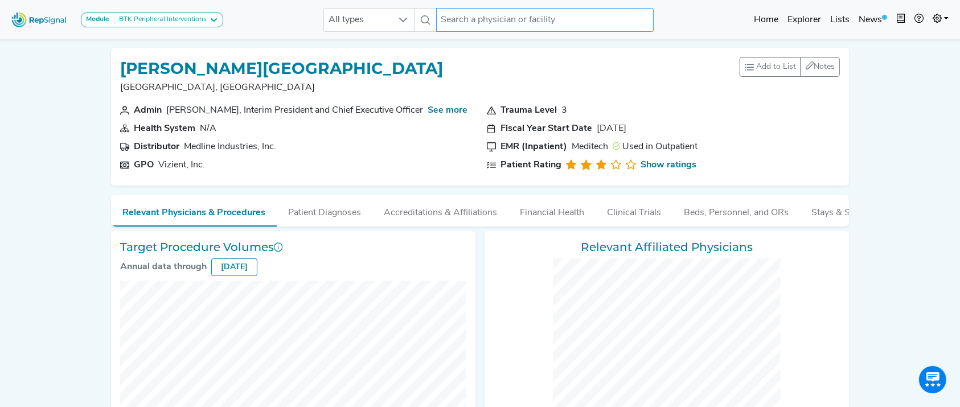
checkbox input "false"
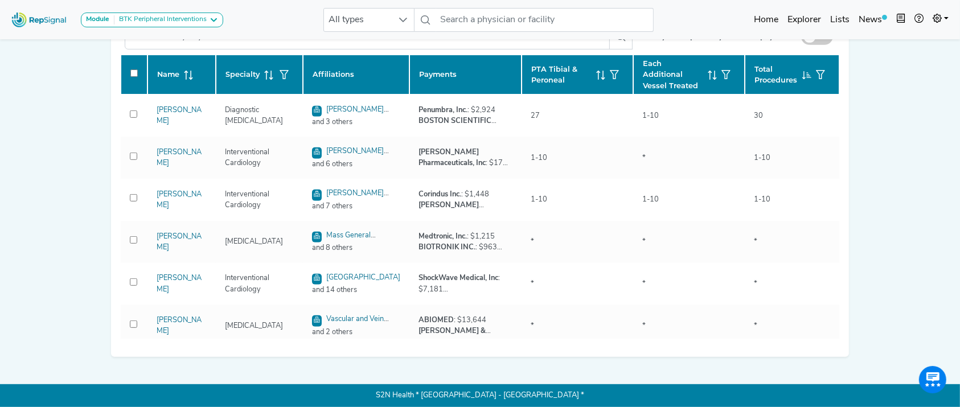
scroll to position [14, 0]
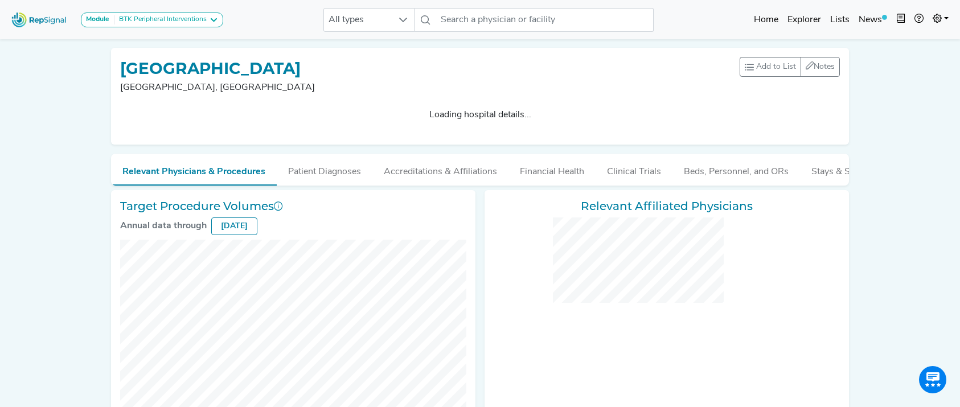
checkbox input "false"
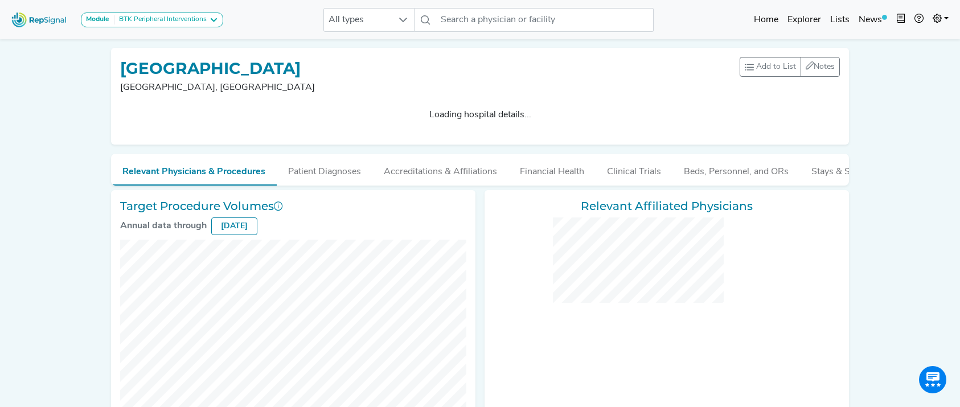
checkbox input "false"
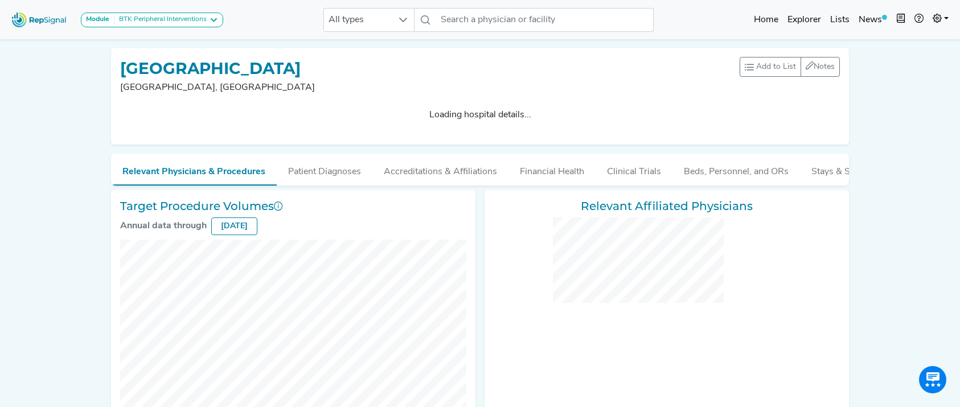
checkbox input "false"
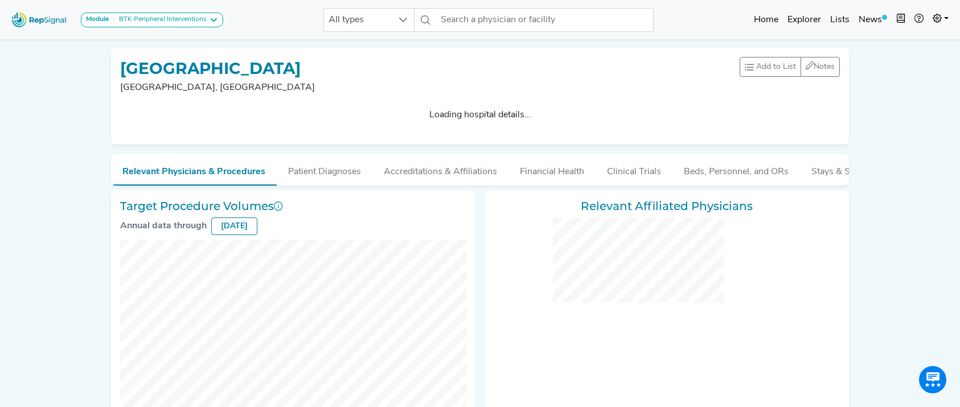
checkbox input "false"
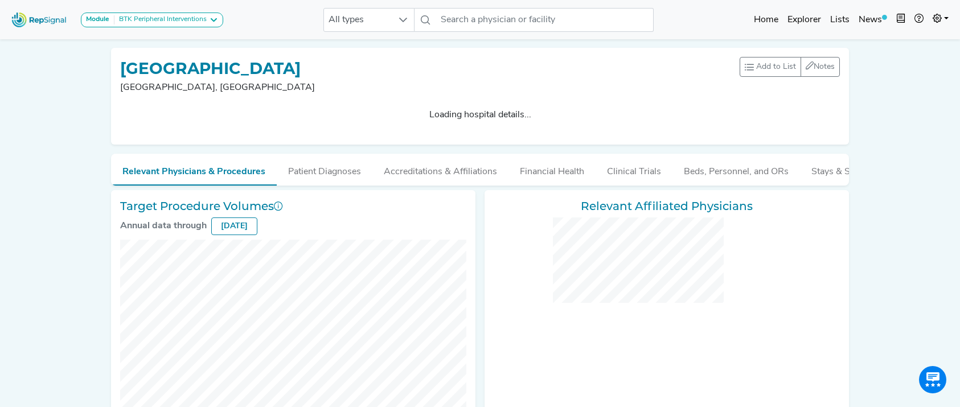
checkbox input "false"
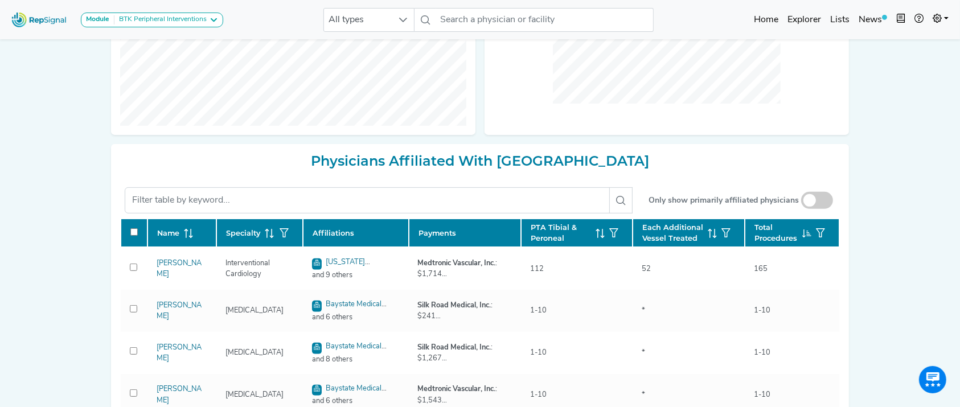
scroll to position [483, 0]
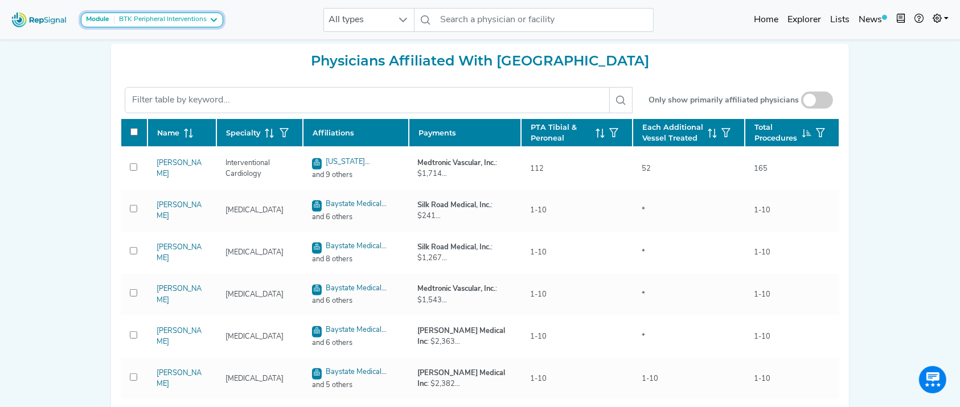
click at [203, 17] on div "BTK Peripheral Interventions" at bounding box center [160, 19] width 92 height 9
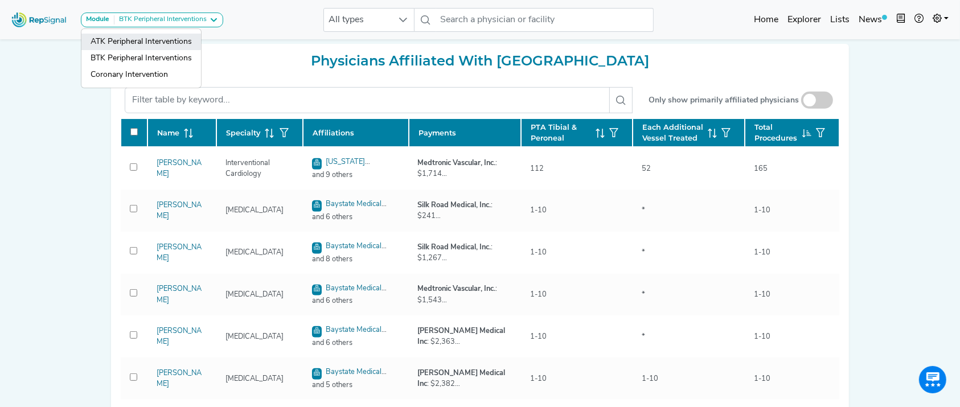
click at [169, 50] on link "ATK Peripheral Interventions" at bounding box center [141, 58] width 120 height 17
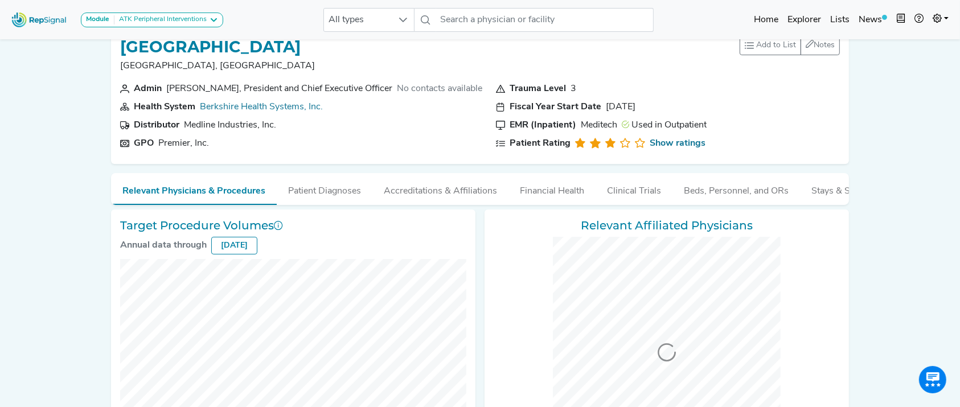
scroll to position [0, 0]
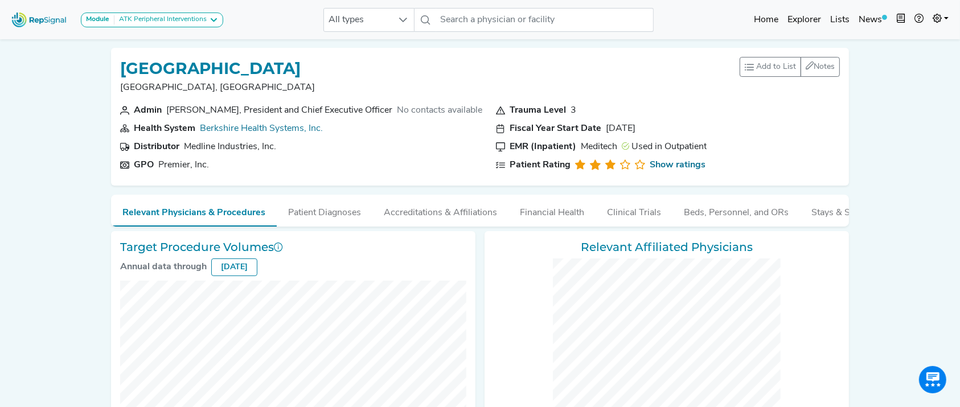
checkbox input "false"
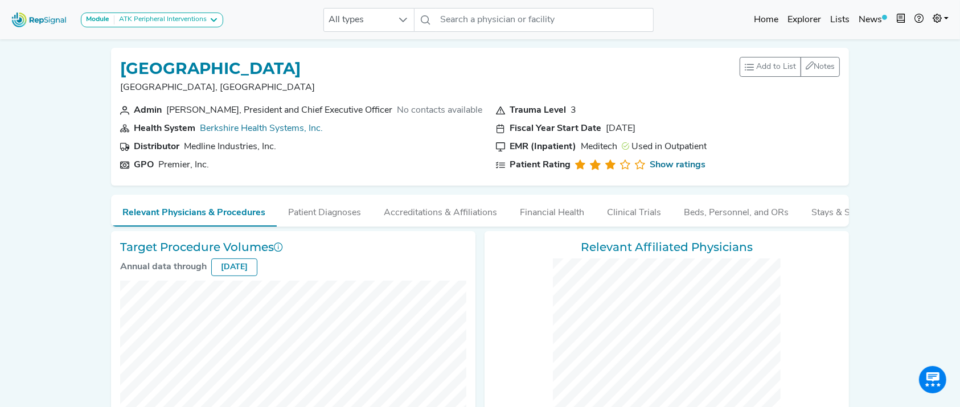
checkbox input "false"
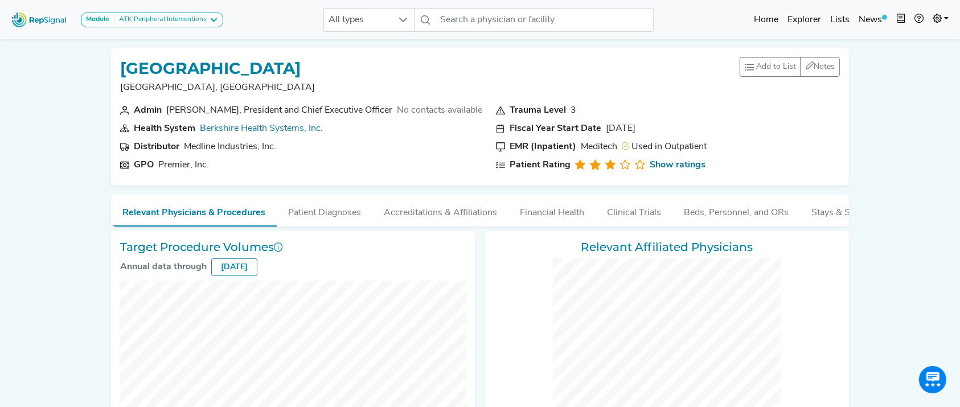
checkbox input "false"
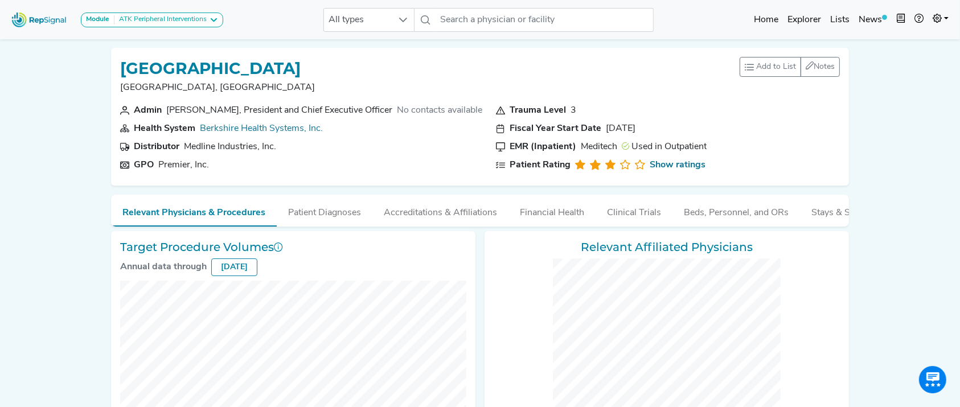
checkbox input "false"
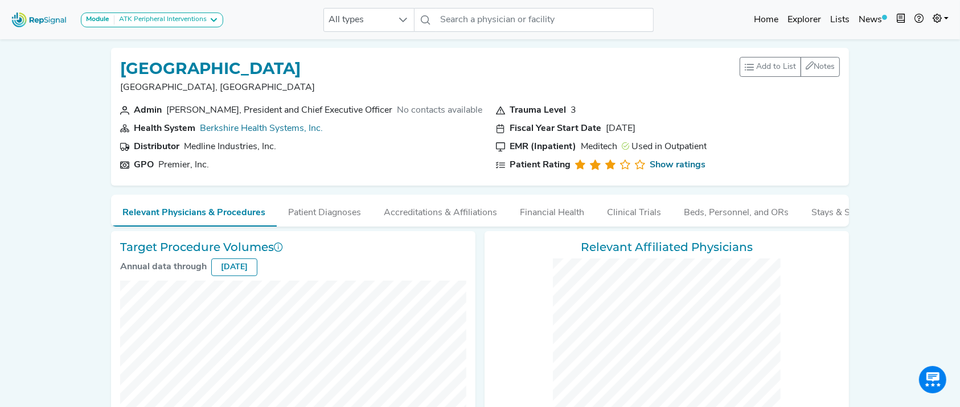
checkbox input "false"
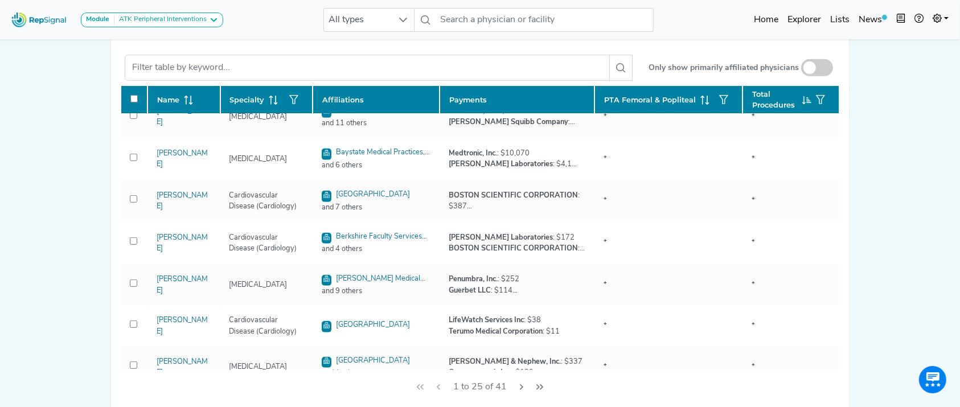
scroll to position [776, 0]
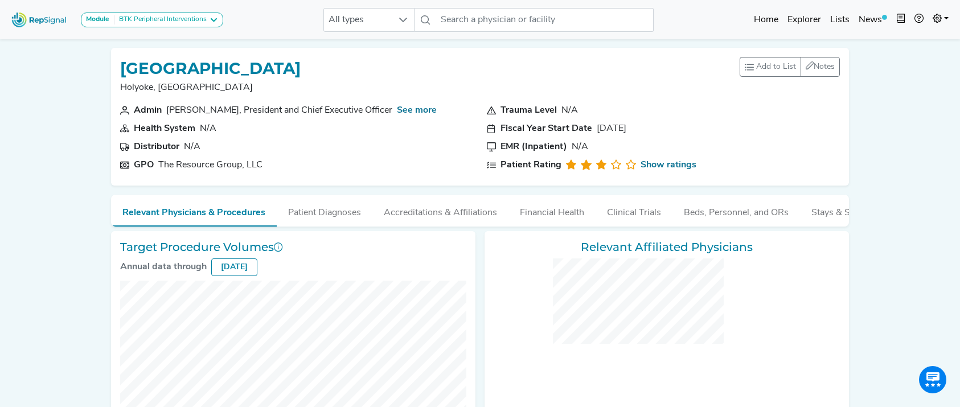
checkbox input "false"
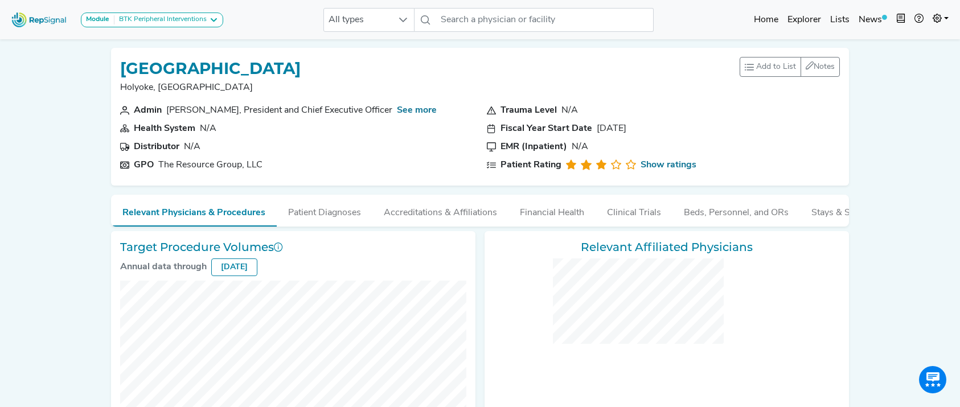
checkbox input "false"
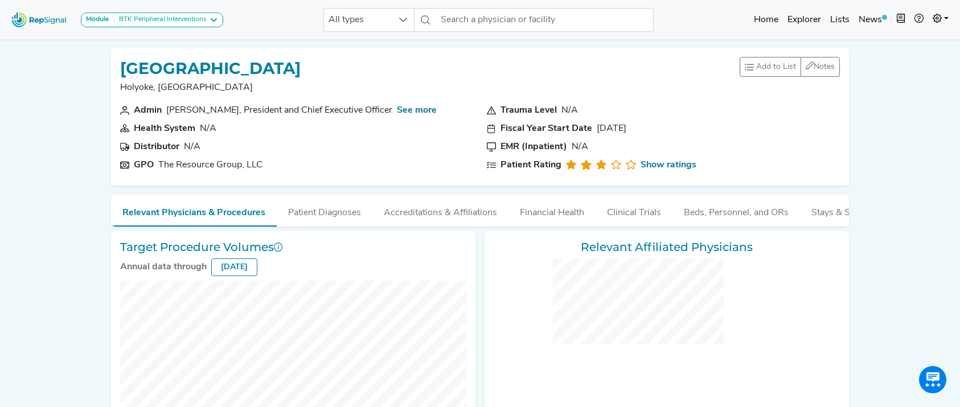
checkbox input "false"
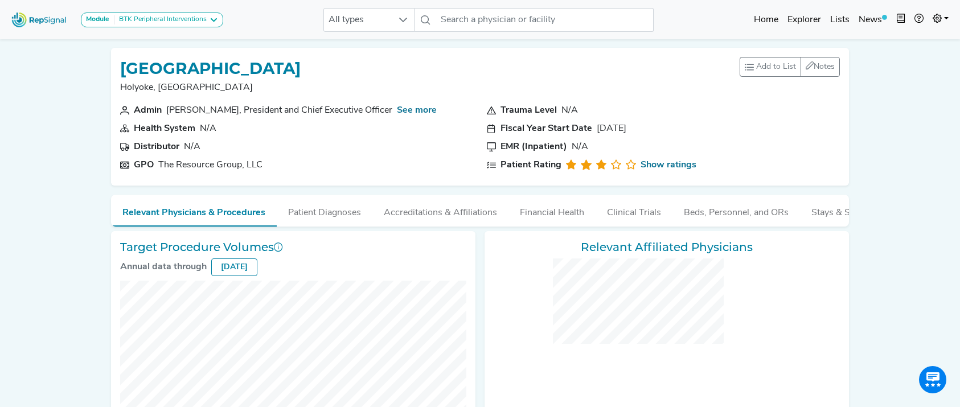
checkbox input "false"
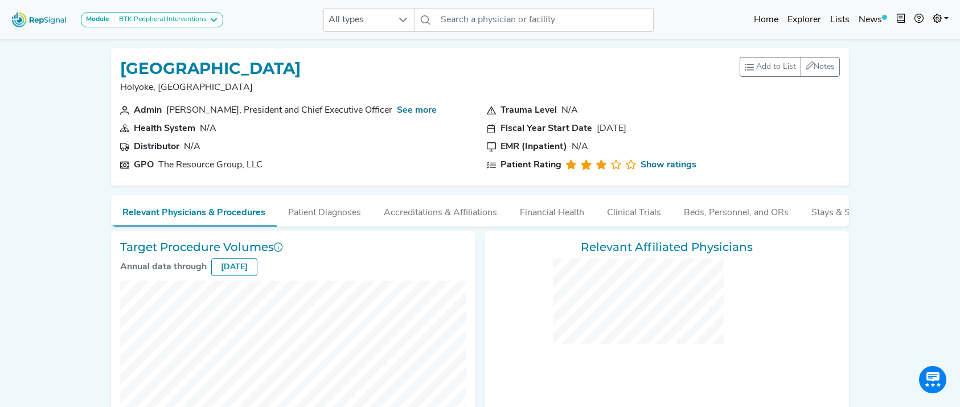
checkbox input "false"
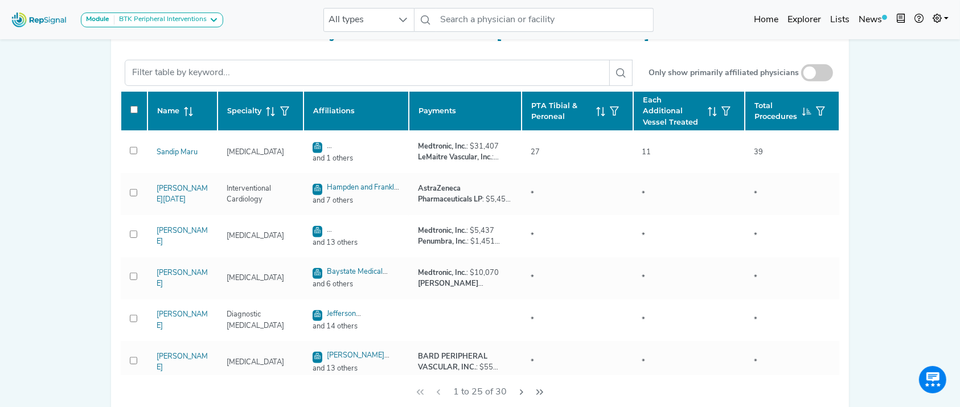
scroll to position [507, 0]
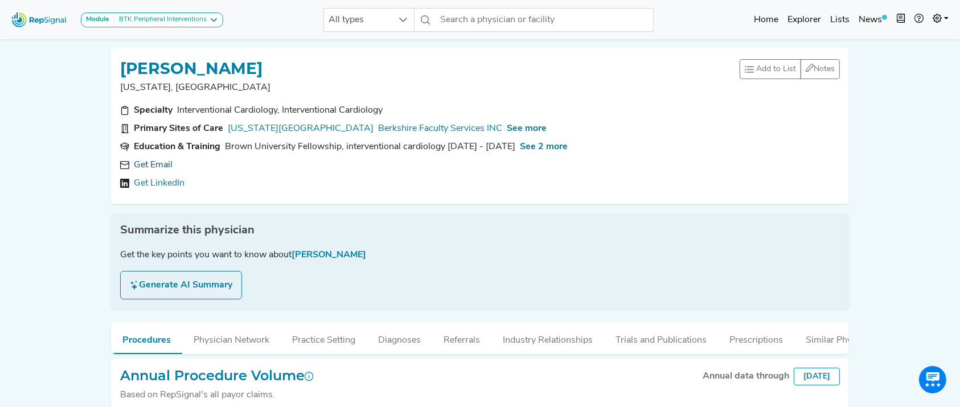
click at [159, 164] on link "Get Email" at bounding box center [153, 165] width 39 height 14
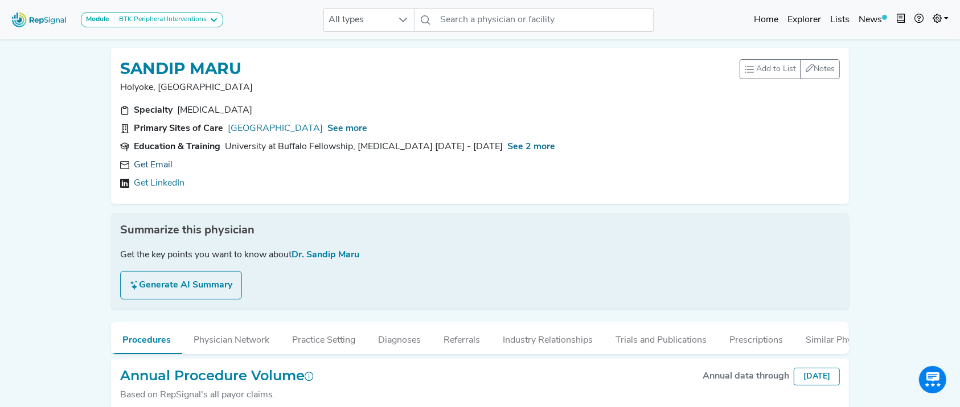
click at [155, 158] on link "Get Email" at bounding box center [153, 165] width 39 height 14
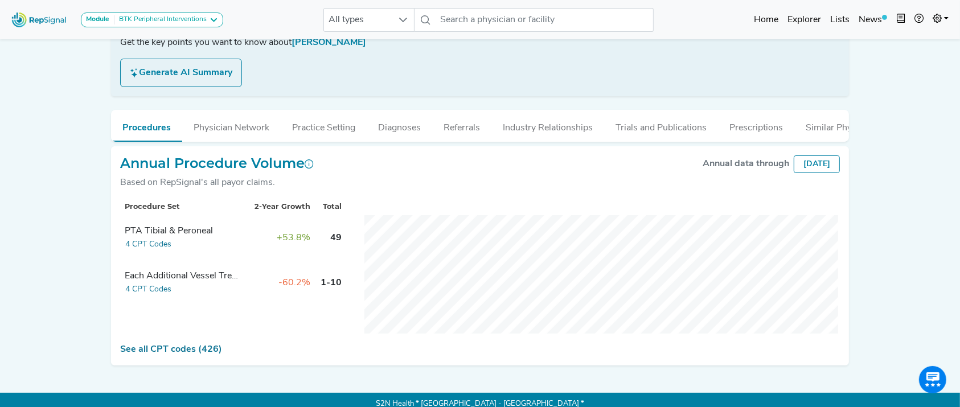
scroll to position [232, 0]
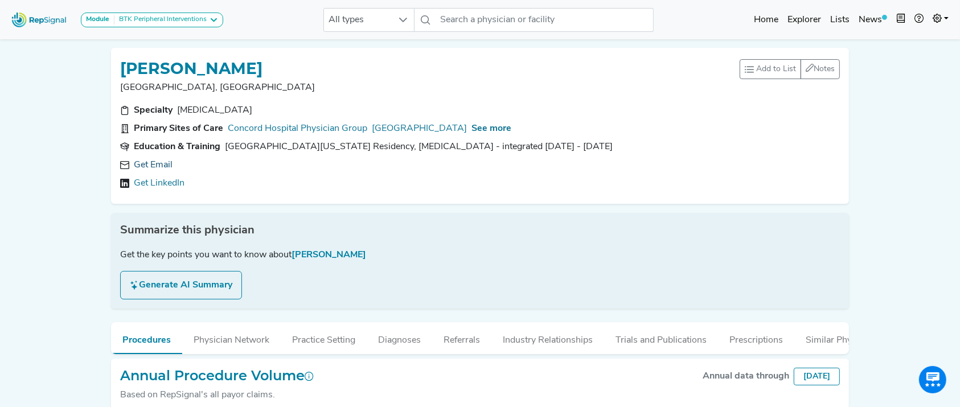
click at [159, 163] on link "Get Email" at bounding box center [153, 165] width 39 height 14
click at [143, 166] on link "Get Email" at bounding box center [153, 165] width 39 height 14
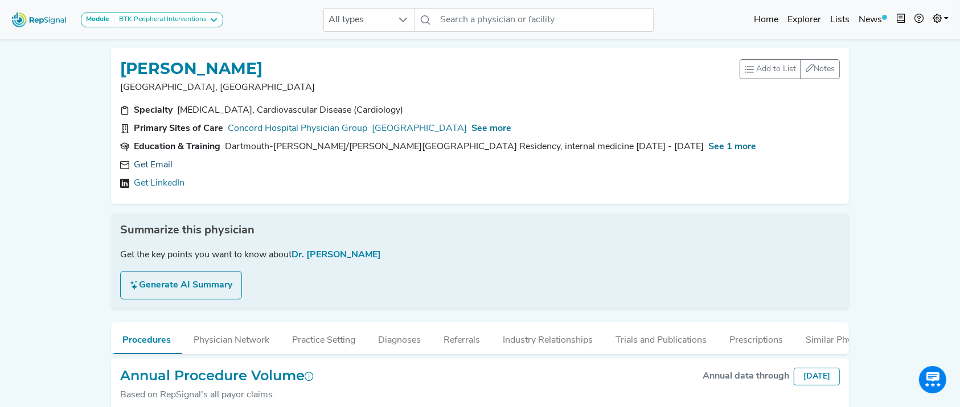
click at [149, 164] on link "Get Email" at bounding box center [153, 165] width 39 height 14
click at [155, 166] on link "Get Email" at bounding box center [153, 165] width 39 height 14
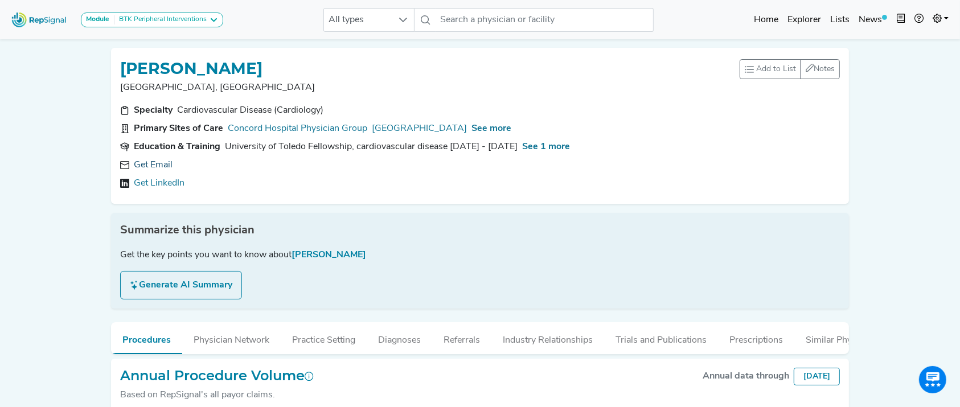
click at [161, 162] on link "Get Email" at bounding box center [153, 165] width 39 height 14
click at [166, 162] on link "Get Email" at bounding box center [153, 165] width 39 height 14
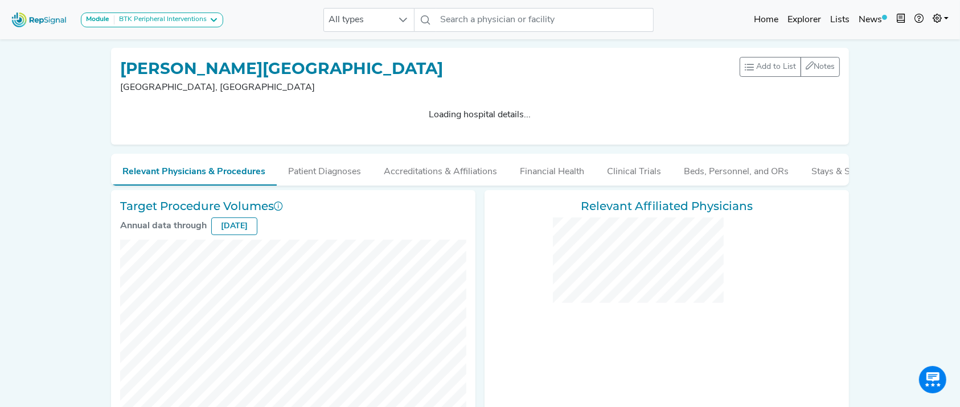
checkbox input "false"
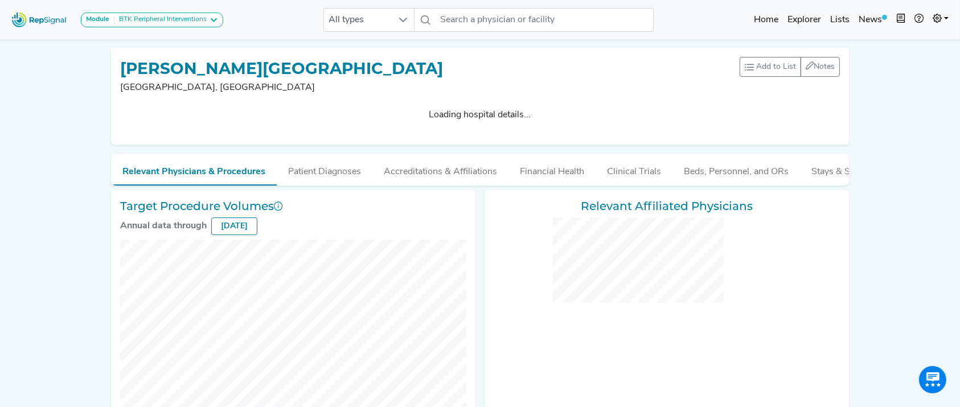
checkbox input "false"
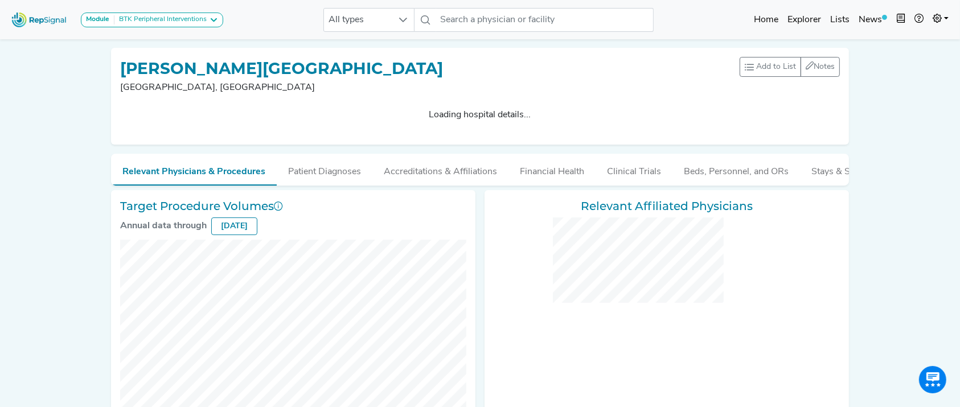
checkbox input "false"
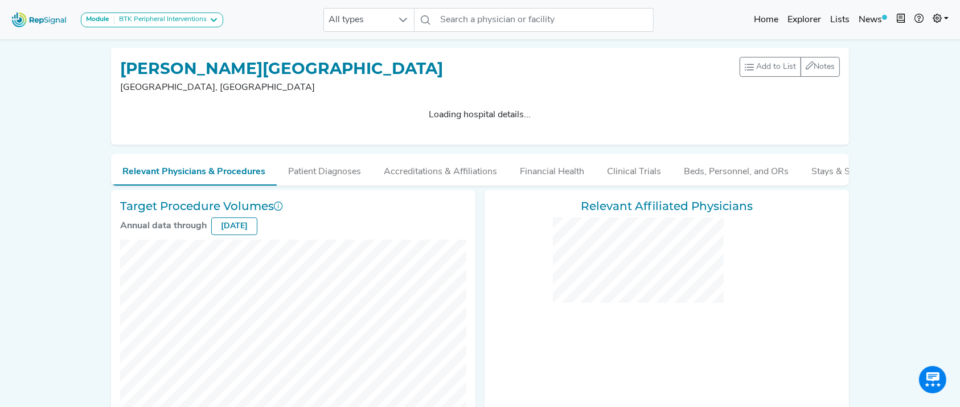
checkbox input "false"
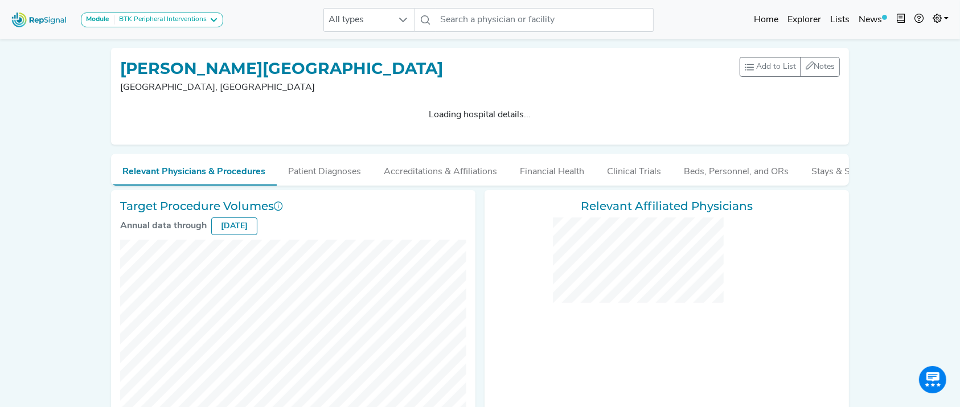
checkbox input "false"
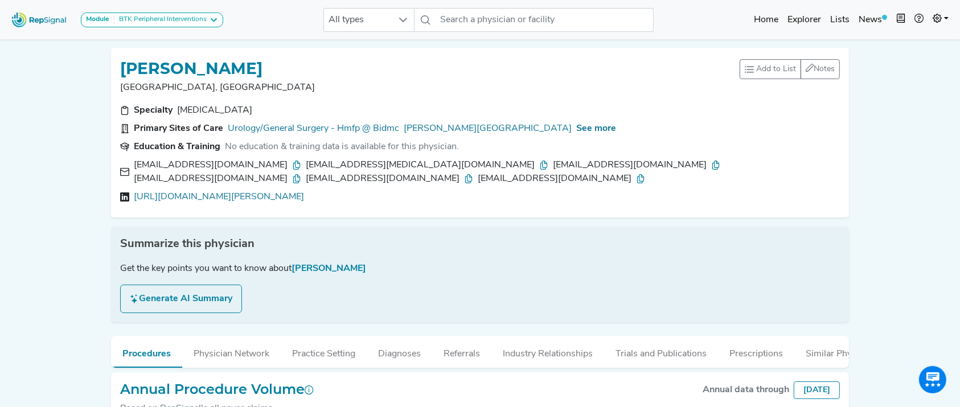
click at [632, 55] on div "LARS STANGENBERG Providence, RI Add to List Recent Lists: Starred Physicians Cr…" at bounding box center [480, 133] width 738 height 170
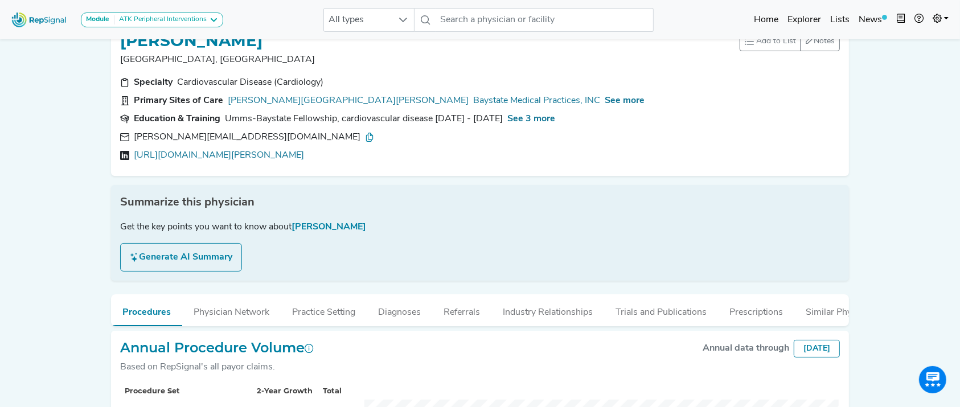
scroll to position [182, 0]
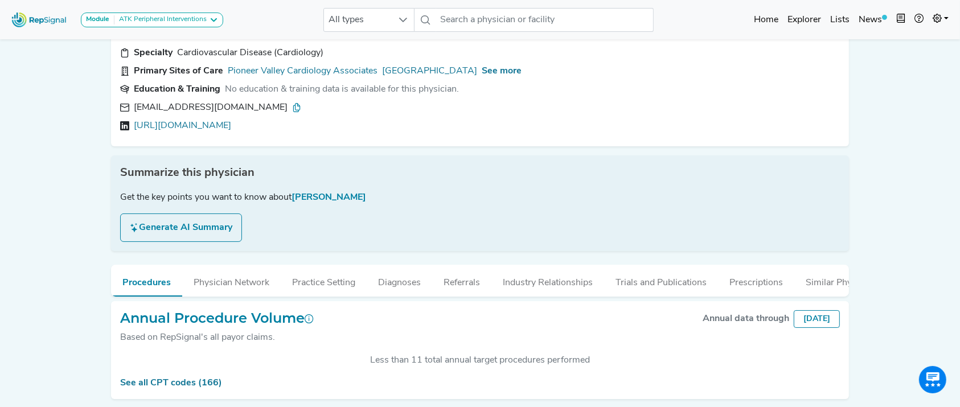
scroll to position [111, 0]
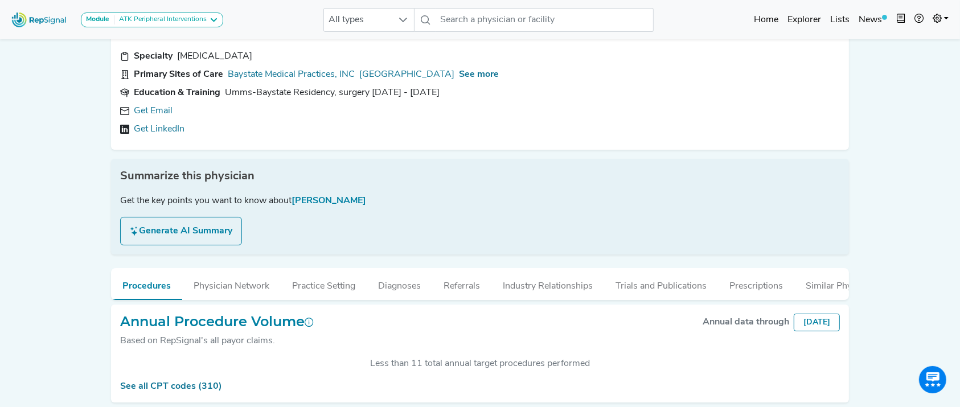
scroll to position [106, 0]
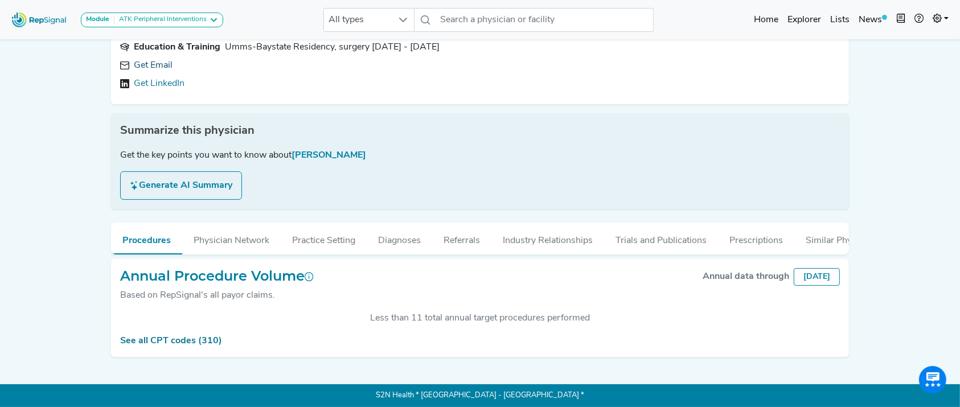
click at [151, 61] on link "Get Email" at bounding box center [153, 66] width 39 height 14
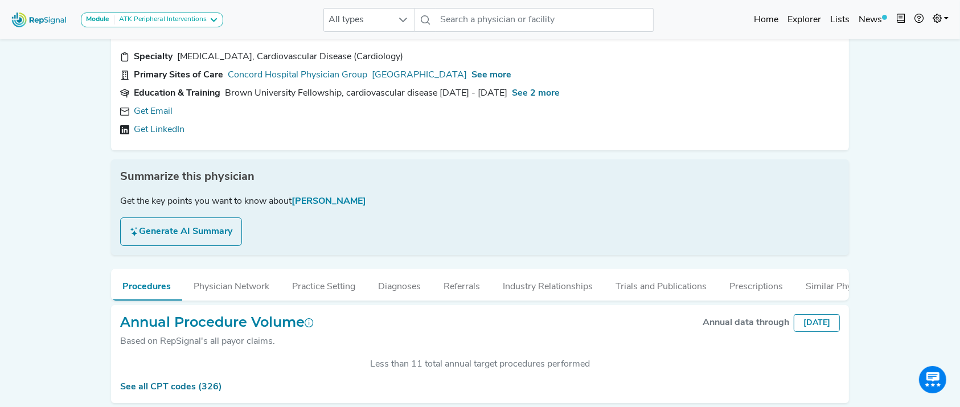
scroll to position [64, 0]
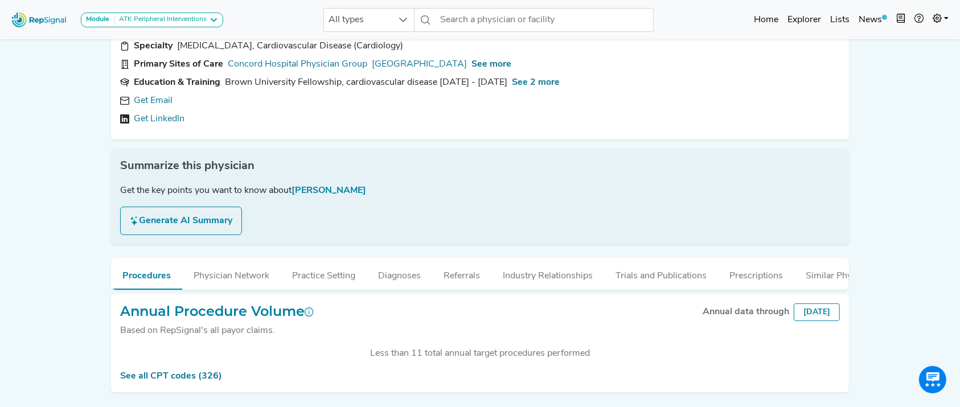
click at [150, 107] on div "Get Email Get LinkedIn" at bounding box center [479, 110] width 719 height 32
click at [150, 99] on link "Get Email" at bounding box center [153, 101] width 39 height 14
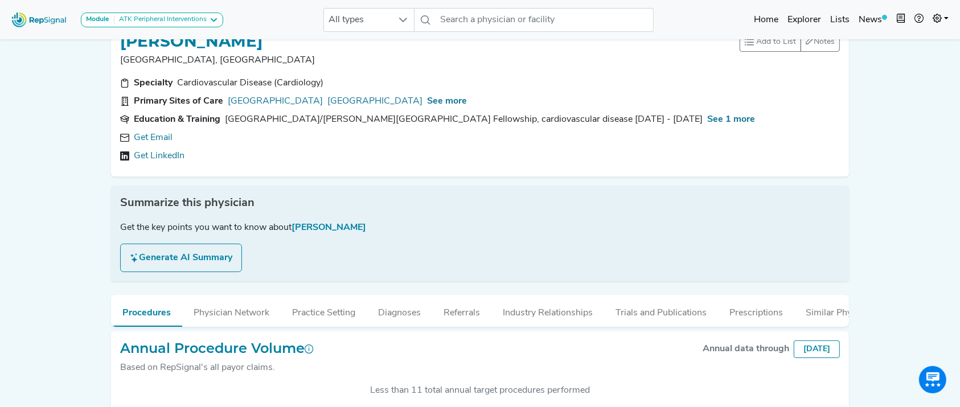
scroll to position [43, 0]
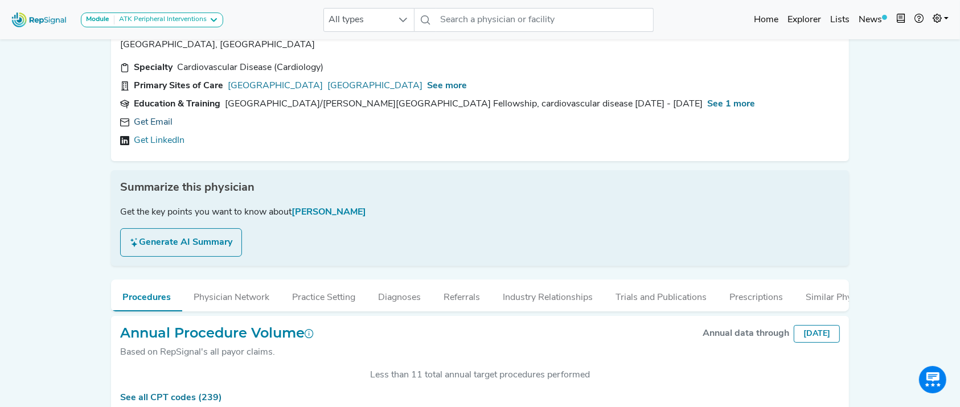
click at [166, 118] on link "Get Email" at bounding box center [153, 123] width 39 height 14
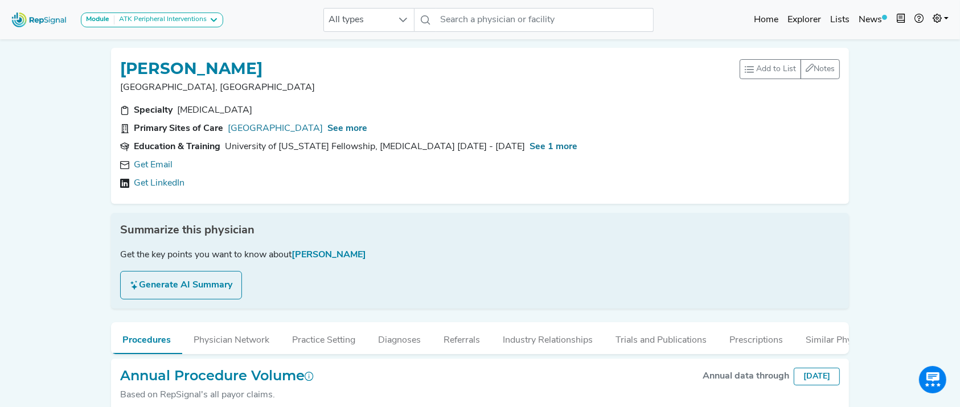
scroll to position [51, 0]
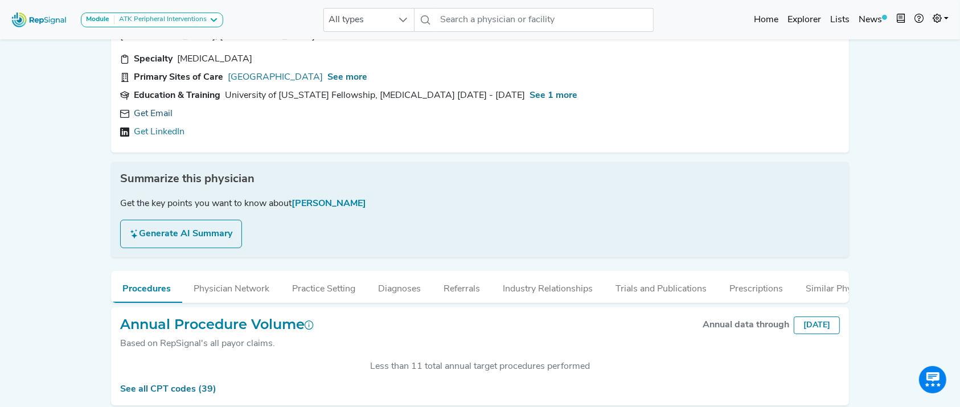
click at [160, 110] on link "Get Email" at bounding box center [153, 114] width 39 height 14
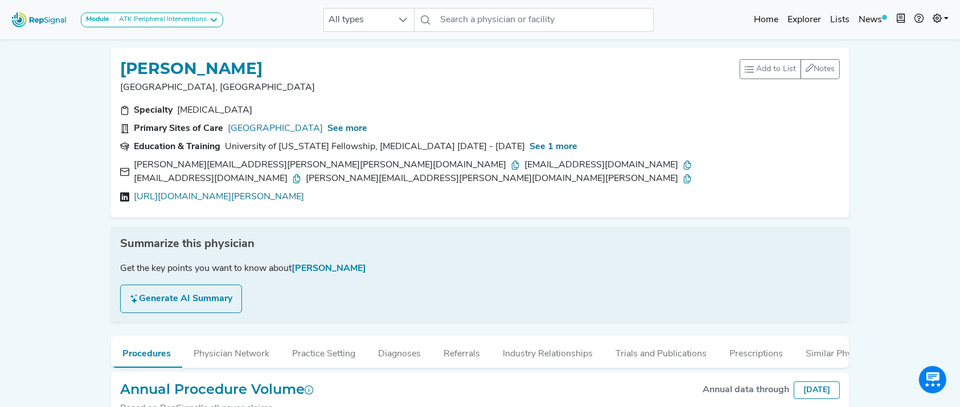
scroll to position [111, 0]
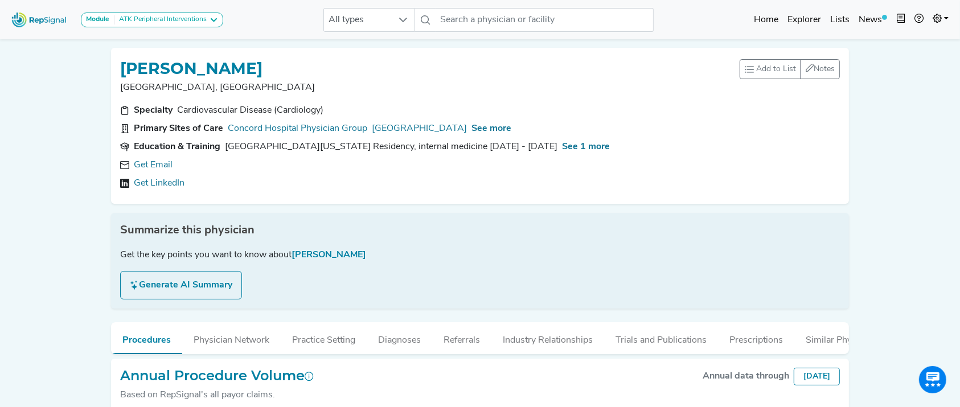
scroll to position [31, 0]
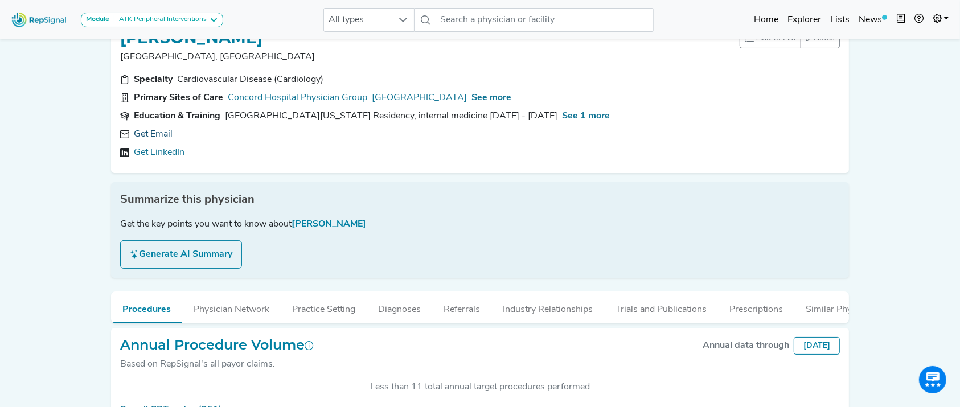
click at [155, 127] on link "Get Email" at bounding box center [153, 134] width 39 height 14
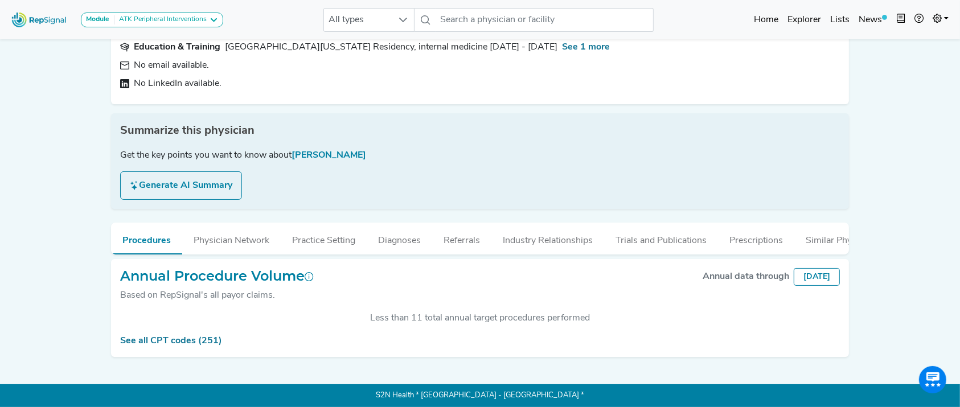
scroll to position [0, 0]
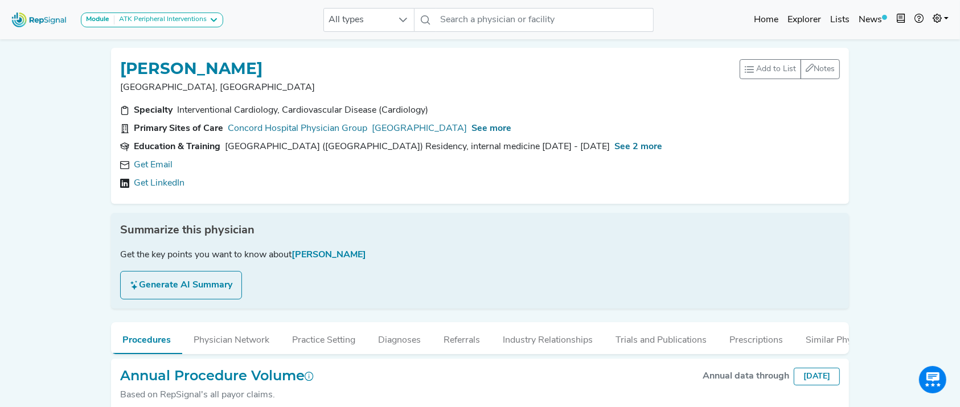
scroll to position [68, 0]
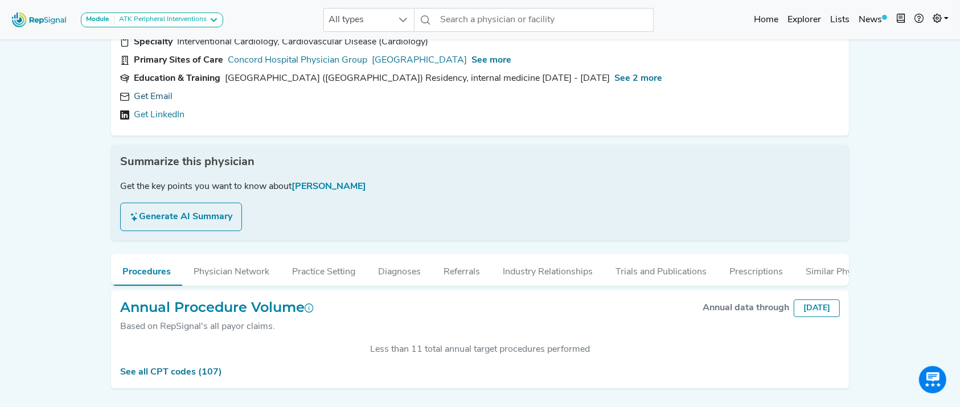
click at [146, 96] on link "Get Email" at bounding box center [153, 97] width 39 height 14
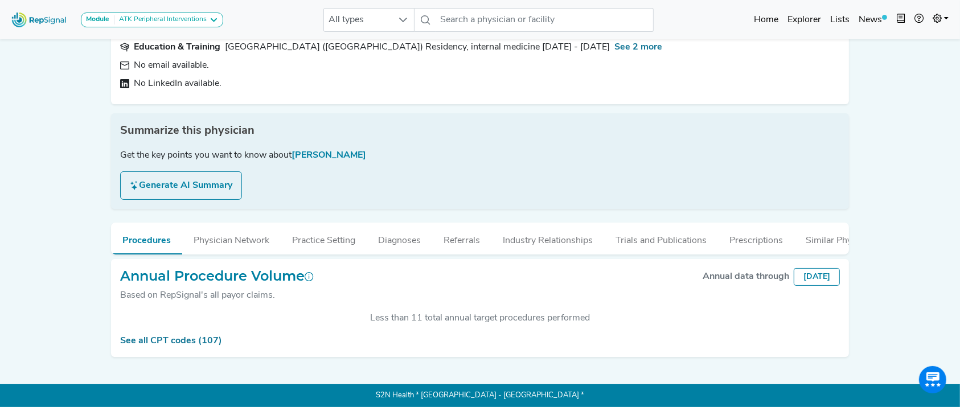
scroll to position [0, 0]
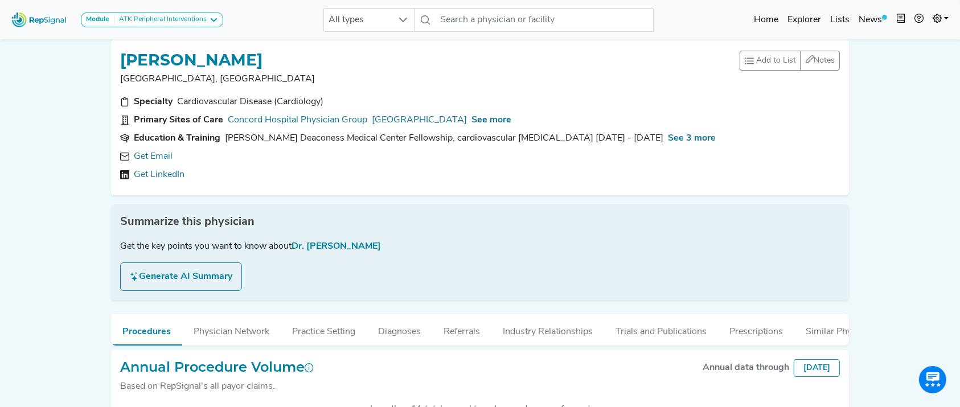
scroll to position [91, 0]
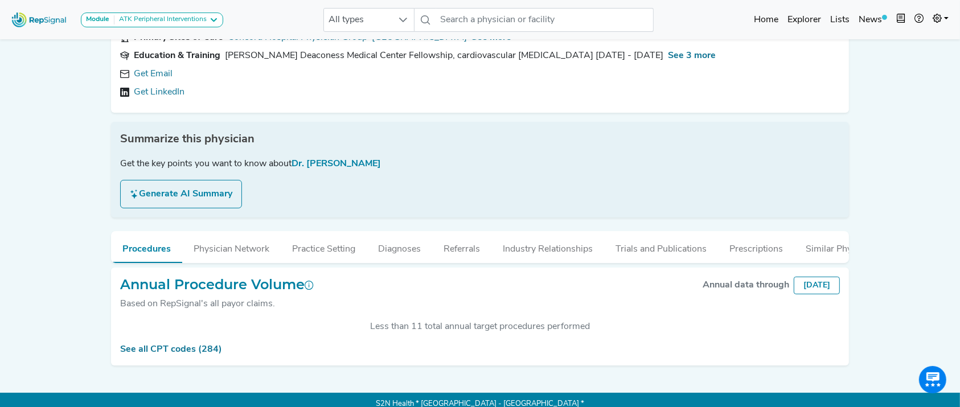
click at [146, 66] on div "Specialty Cardiovascular Disease (Cardiology) Primary Sites of Care [GEOGRAPHIC…" at bounding box center [479, 58] width 733 height 91
click at [146, 71] on link "Get Email" at bounding box center [153, 74] width 39 height 14
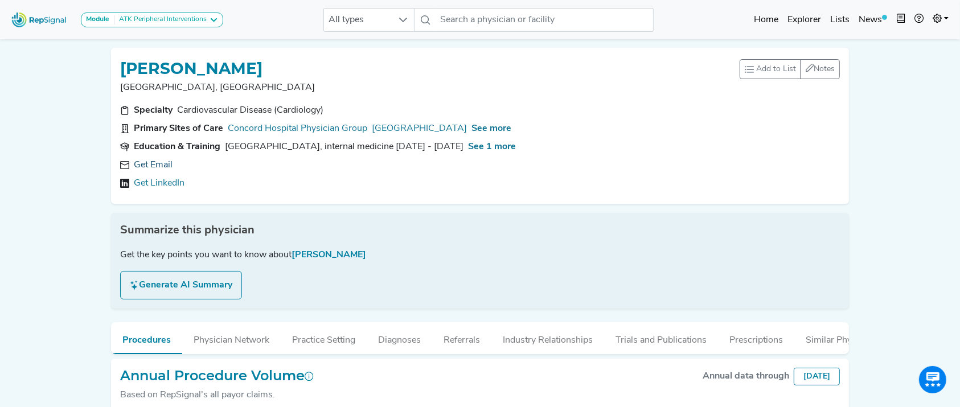
click at [152, 162] on link "Get Email" at bounding box center [153, 165] width 39 height 14
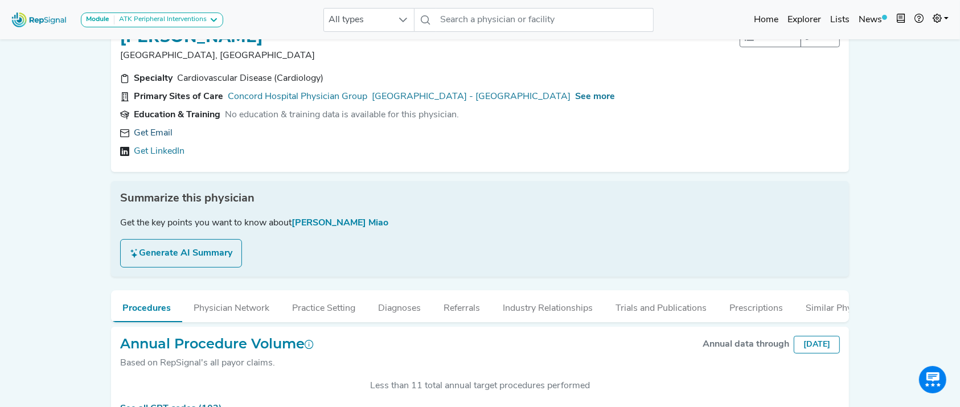
click at [149, 130] on link "Get Email" at bounding box center [153, 133] width 39 height 14
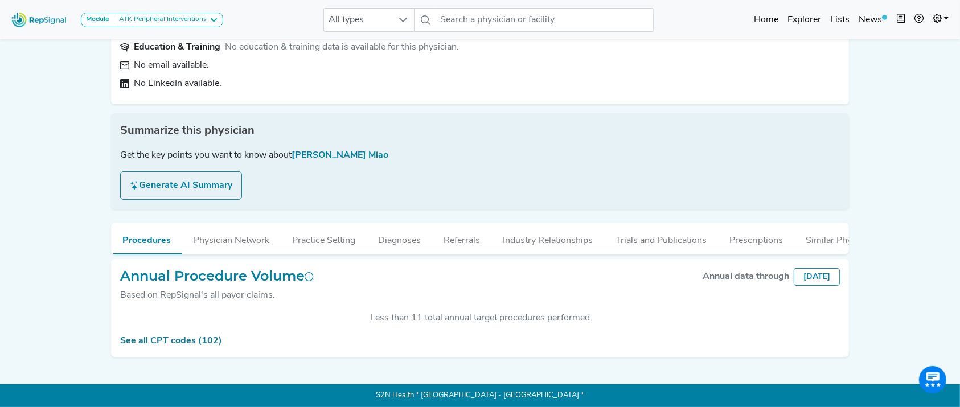
scroll to position [0, 0]
